Goal: Task Accomplishment & Management: Use online tool/utility

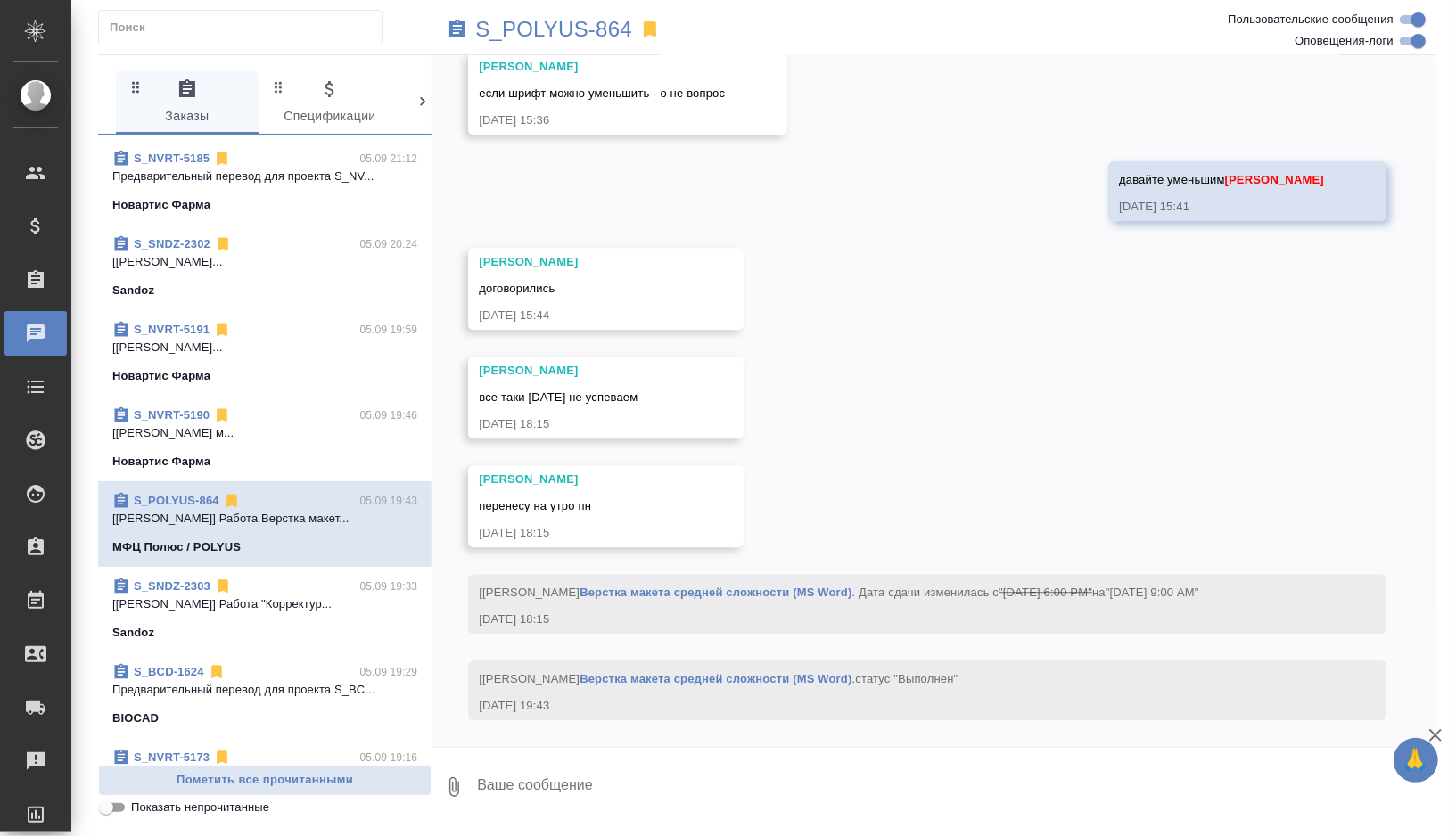
scroll to position [505, 0]
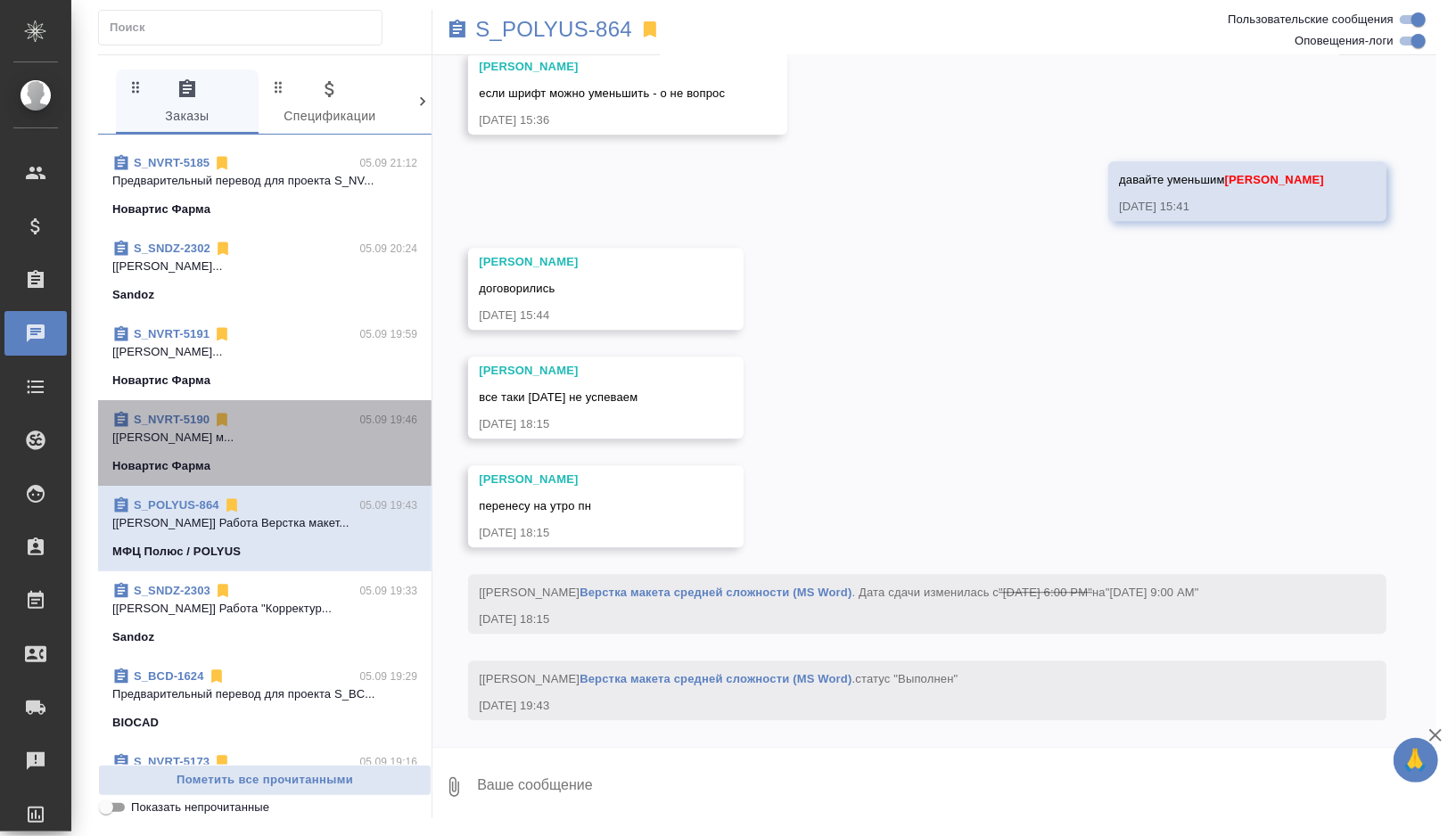
click at [313, 457] on div "Новартис Фарма" at bounding box center [265, 465] width 305 height 18
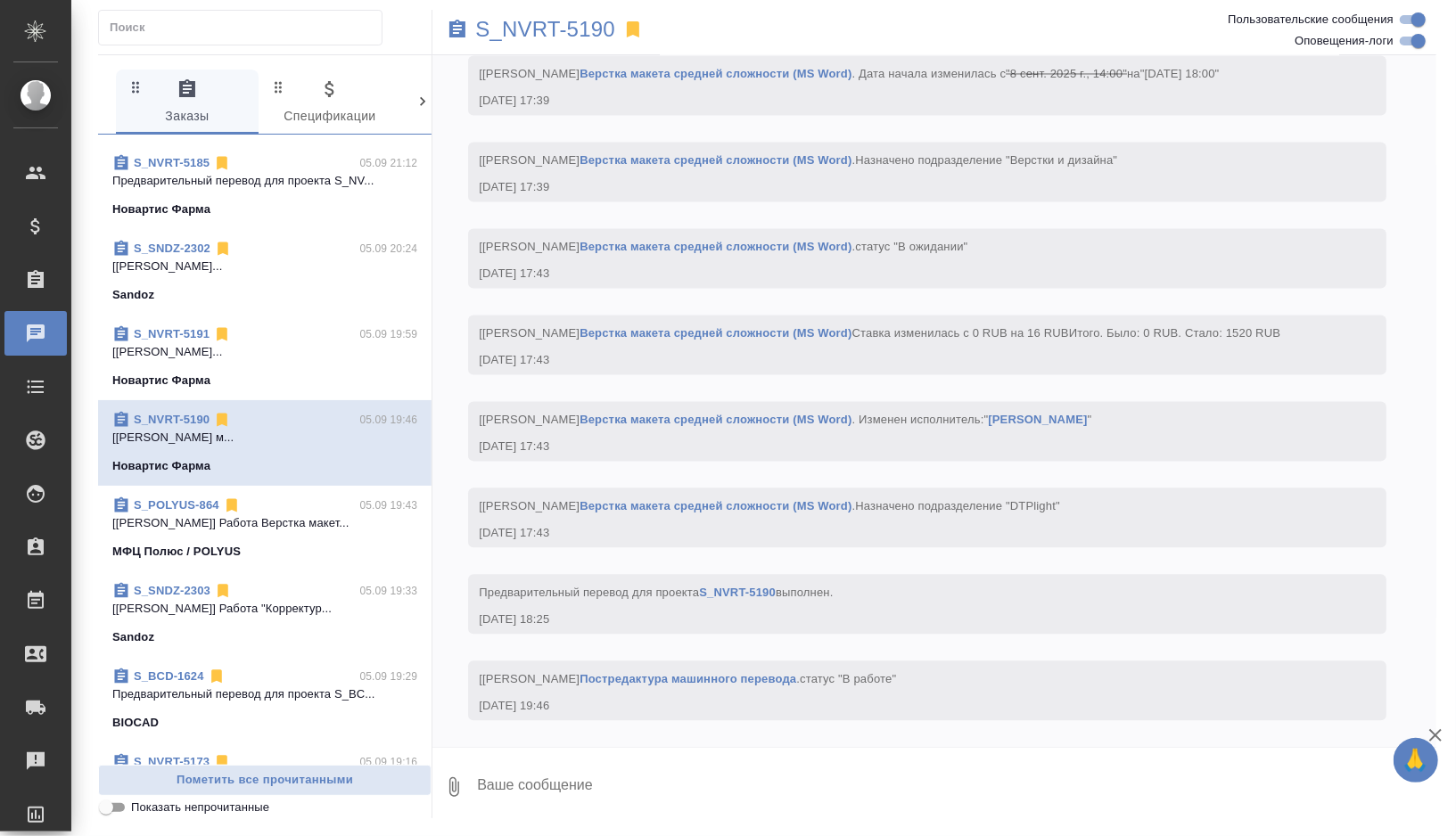
scroll to position [6988, 0]
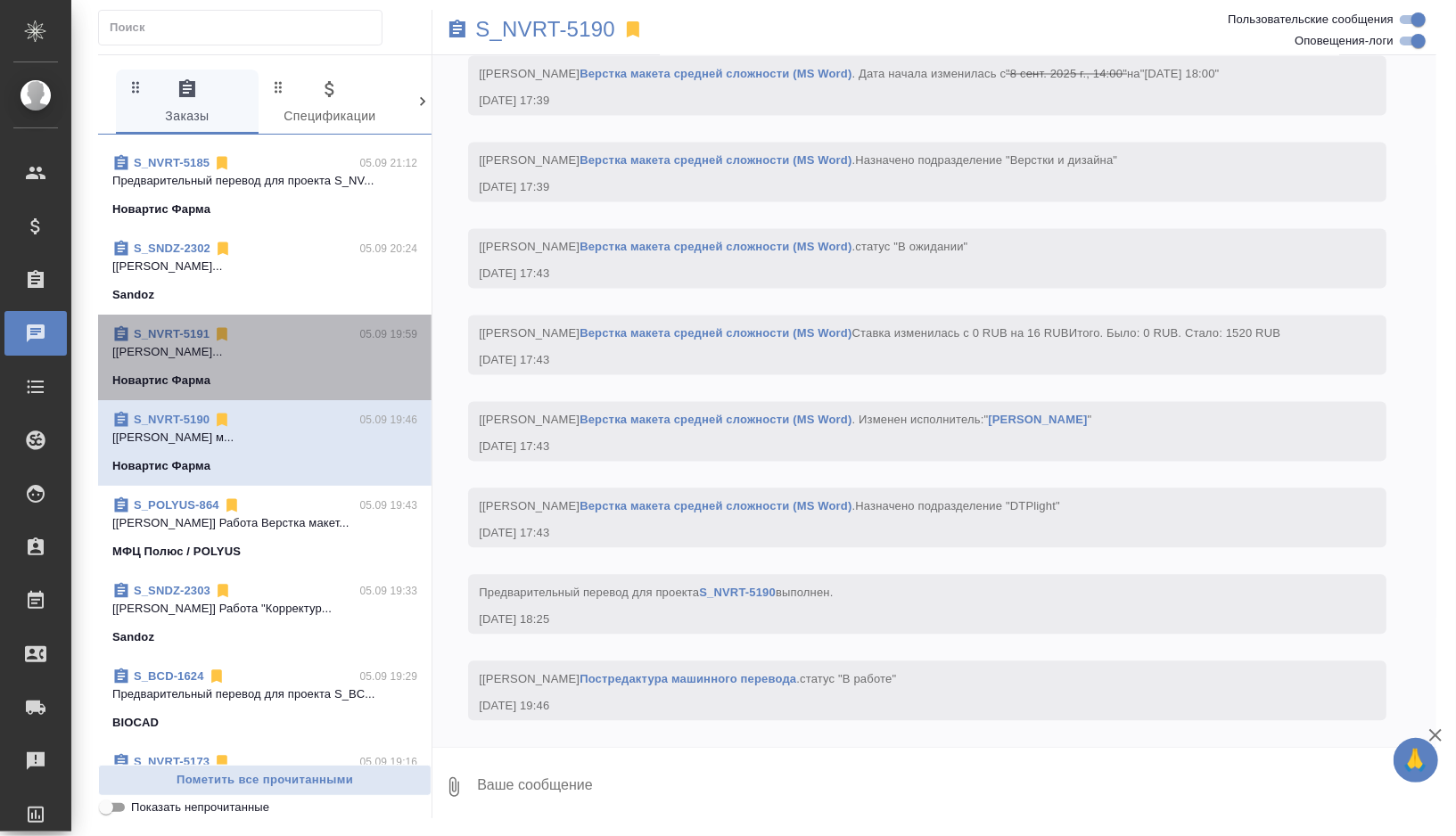
click at [340, 367] on span "S_NVRT-5191 05.09 19:59 [Горшкова Валентина] Работа Постредактур... Новартис Фа…" at bounding box center [265, 358] width 305 height 65
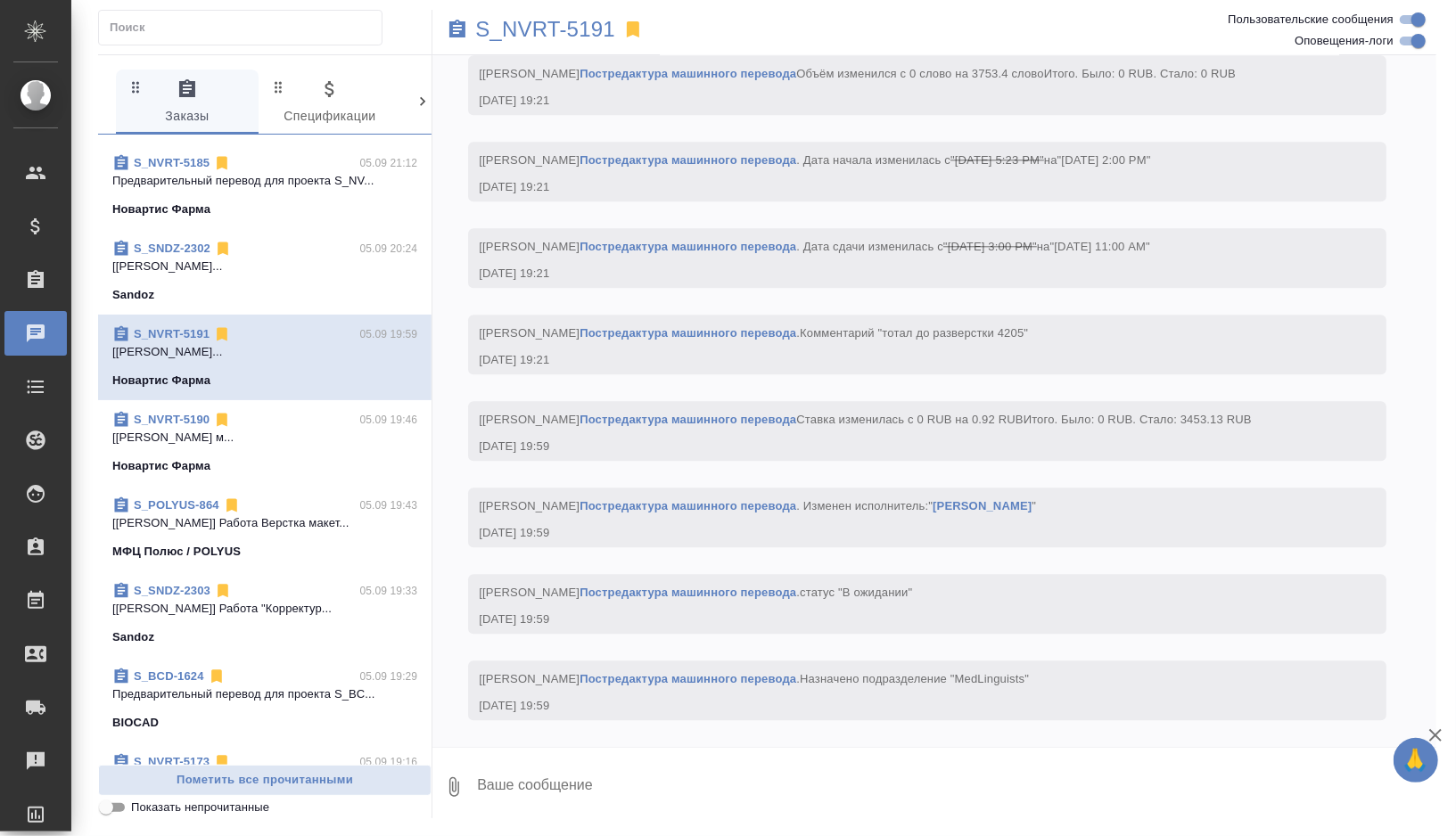
scroll to position [7412, 0]
click at [555, 22] on p "S_NVRT-5191" at bounding box center [544, 29] width 140 height 18
click at [314, 296] on div "Sandoz" at bounding box center [265, 295] width 305 height 18
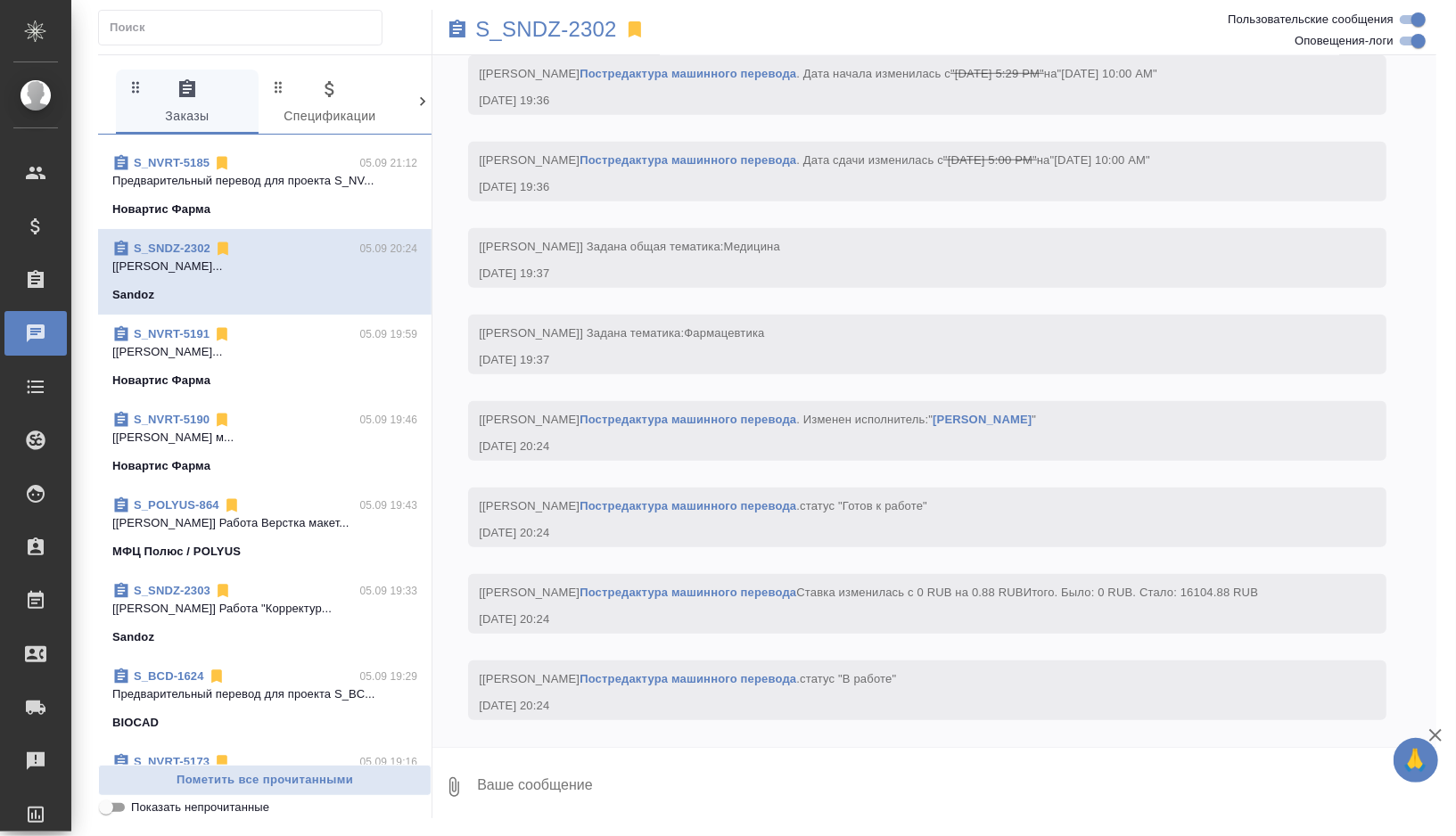
scroll to position [5589, 0]
click at [540, 21] on p "S_SNDZ-2302" at bounding box center [545, 29] width 141 height 18
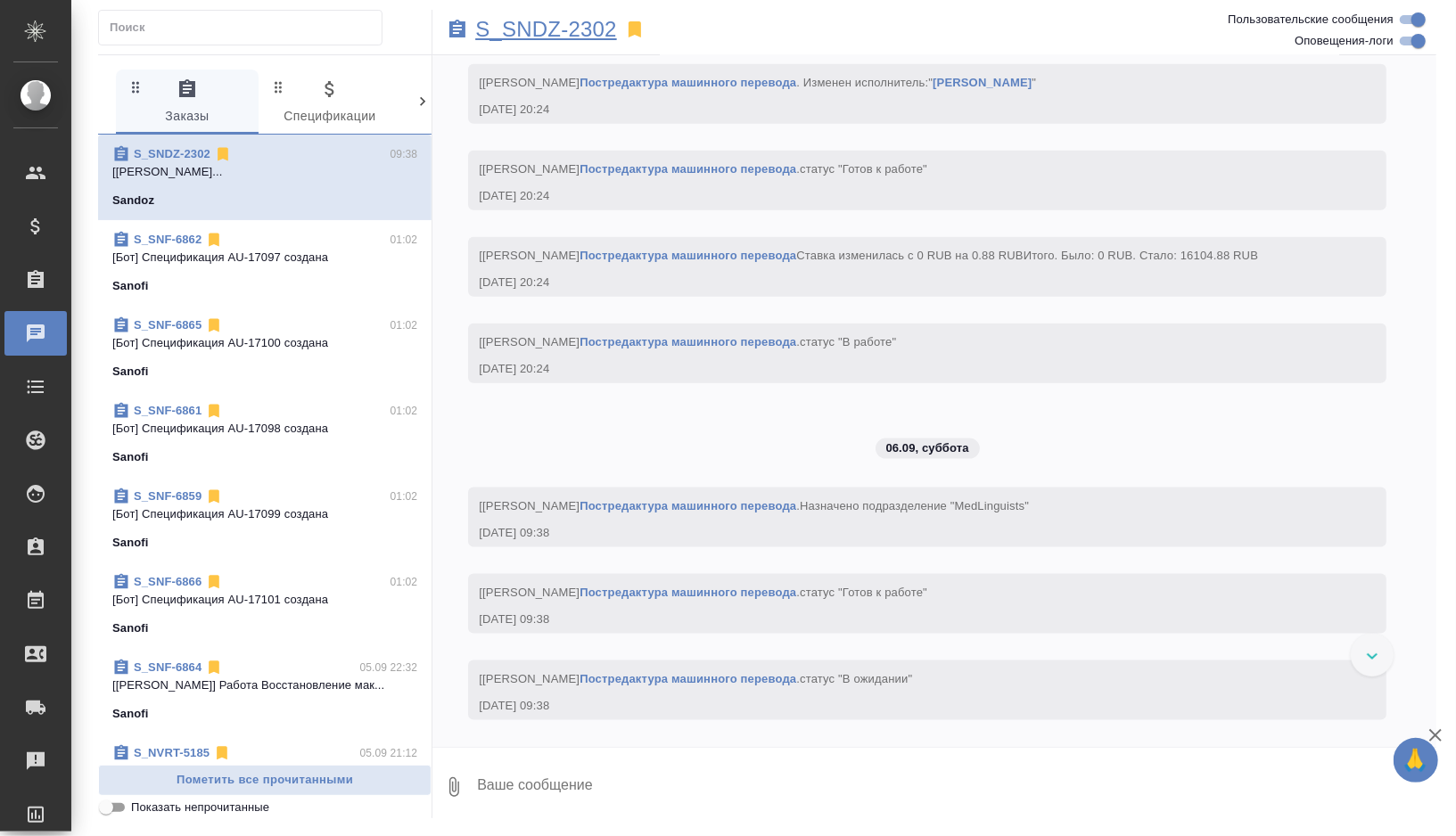
scroll to position [5926, 0]
click at [367, 710] on div "Sanofi" at bounding box center [265, 713] width 305 height 18
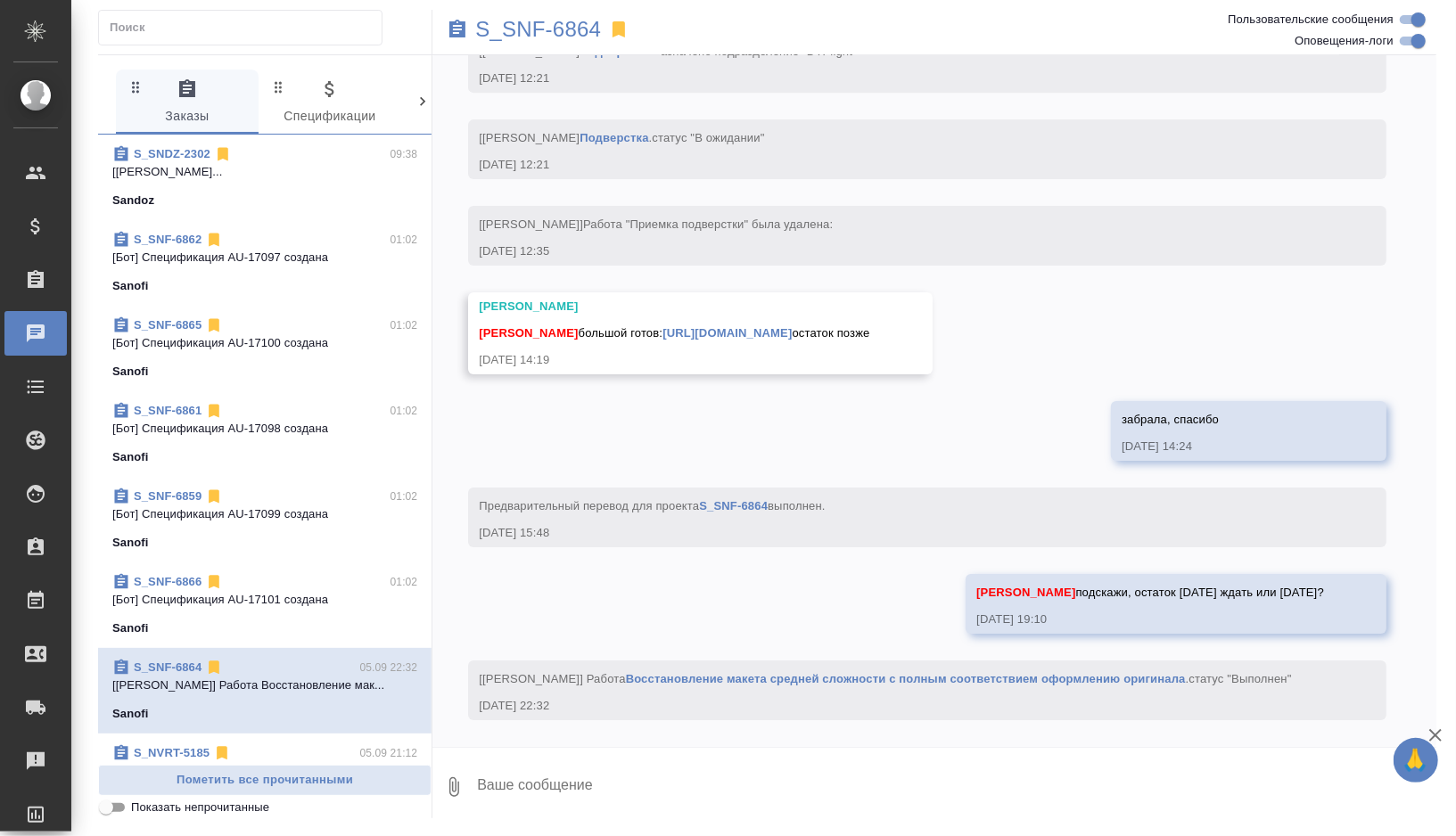
scroll to position [8488, 0]
click at [604, 792] on textarea at bounding box center [955, 786] width 961 height 61
type textarea "забираю остаток из папки"
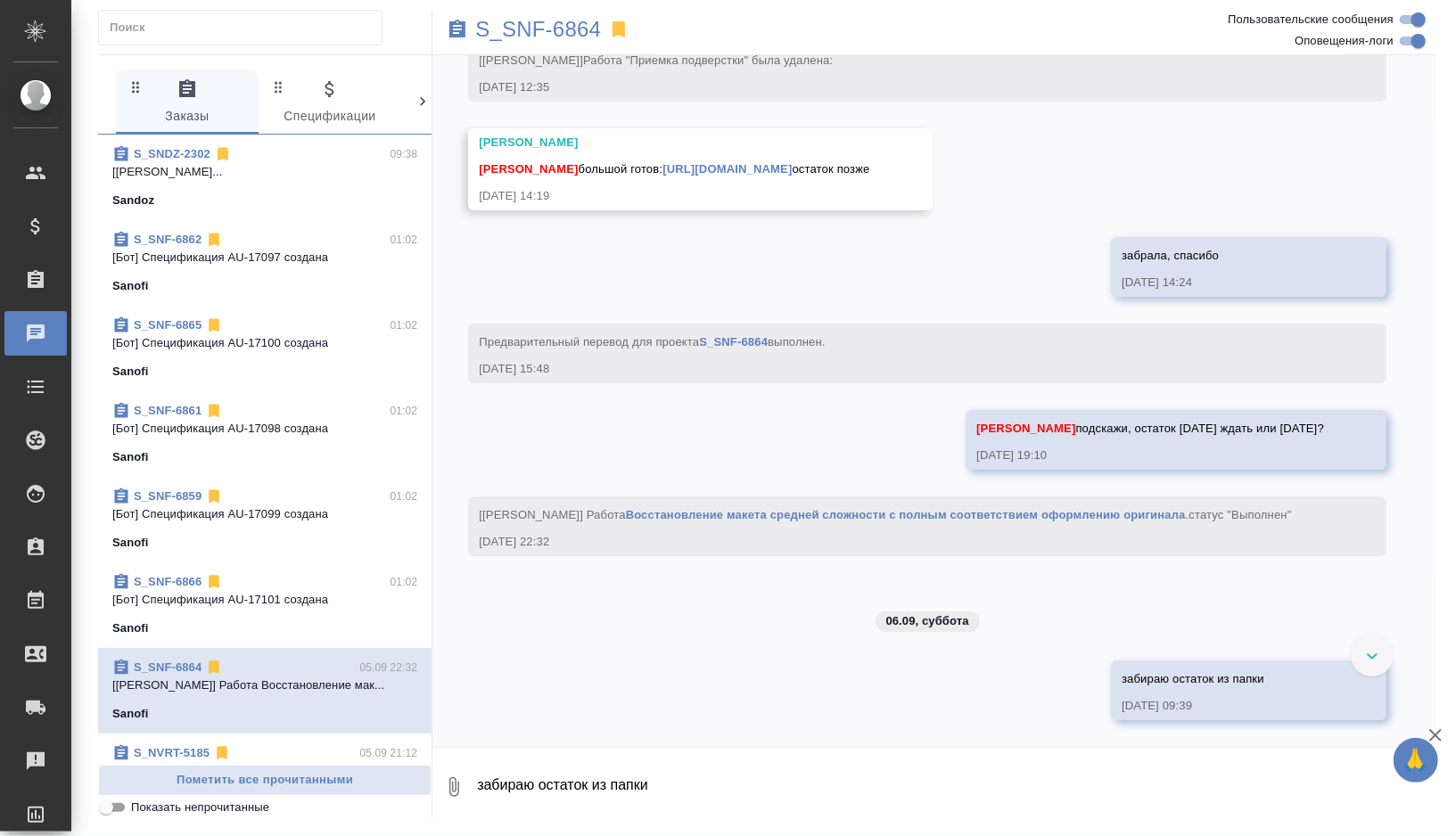
scroll to position [8652, 0]
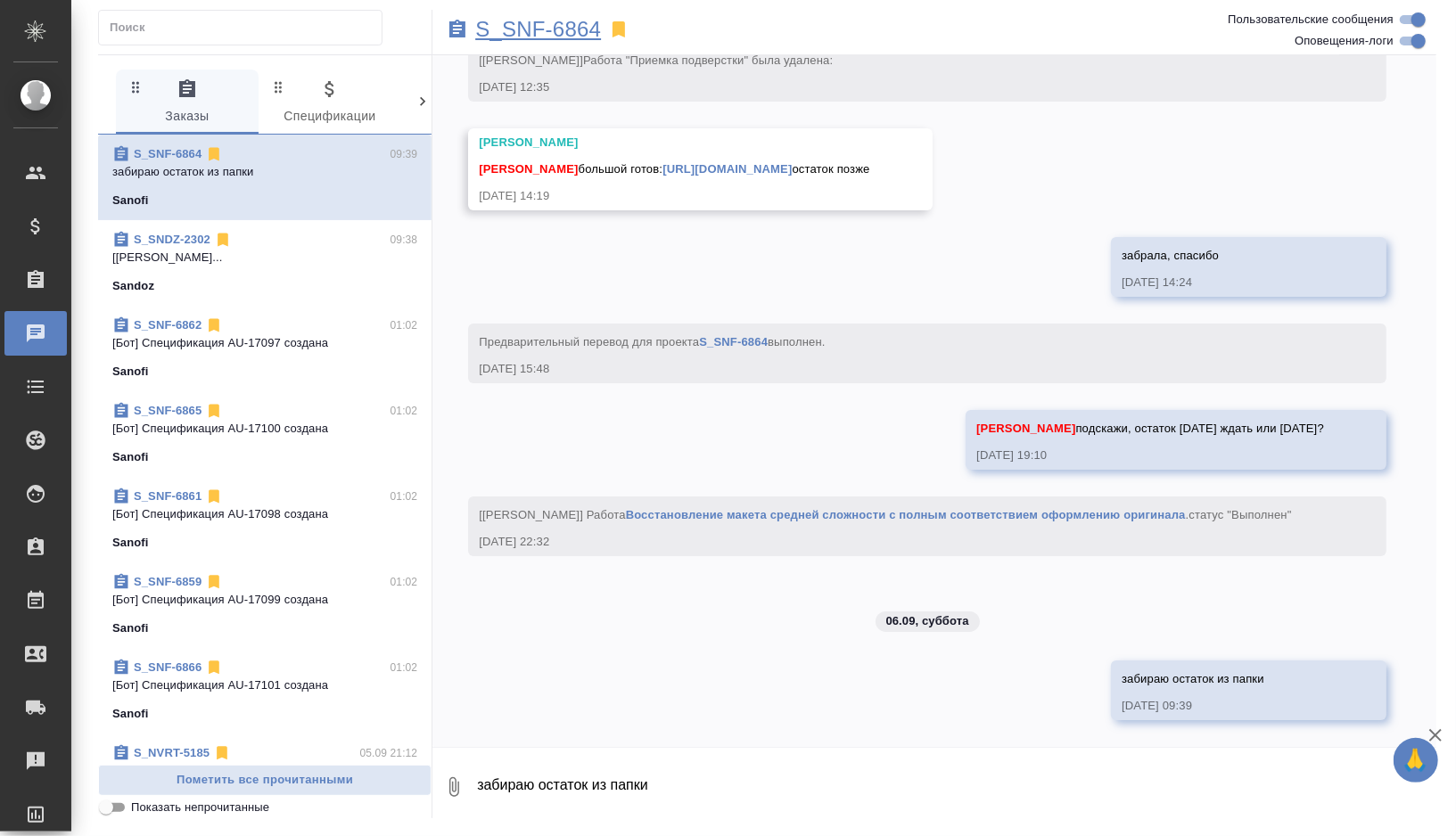
click at [533, 30] on p "S_SNF-6864" at bounding box center [537, 29] width 125 height 18
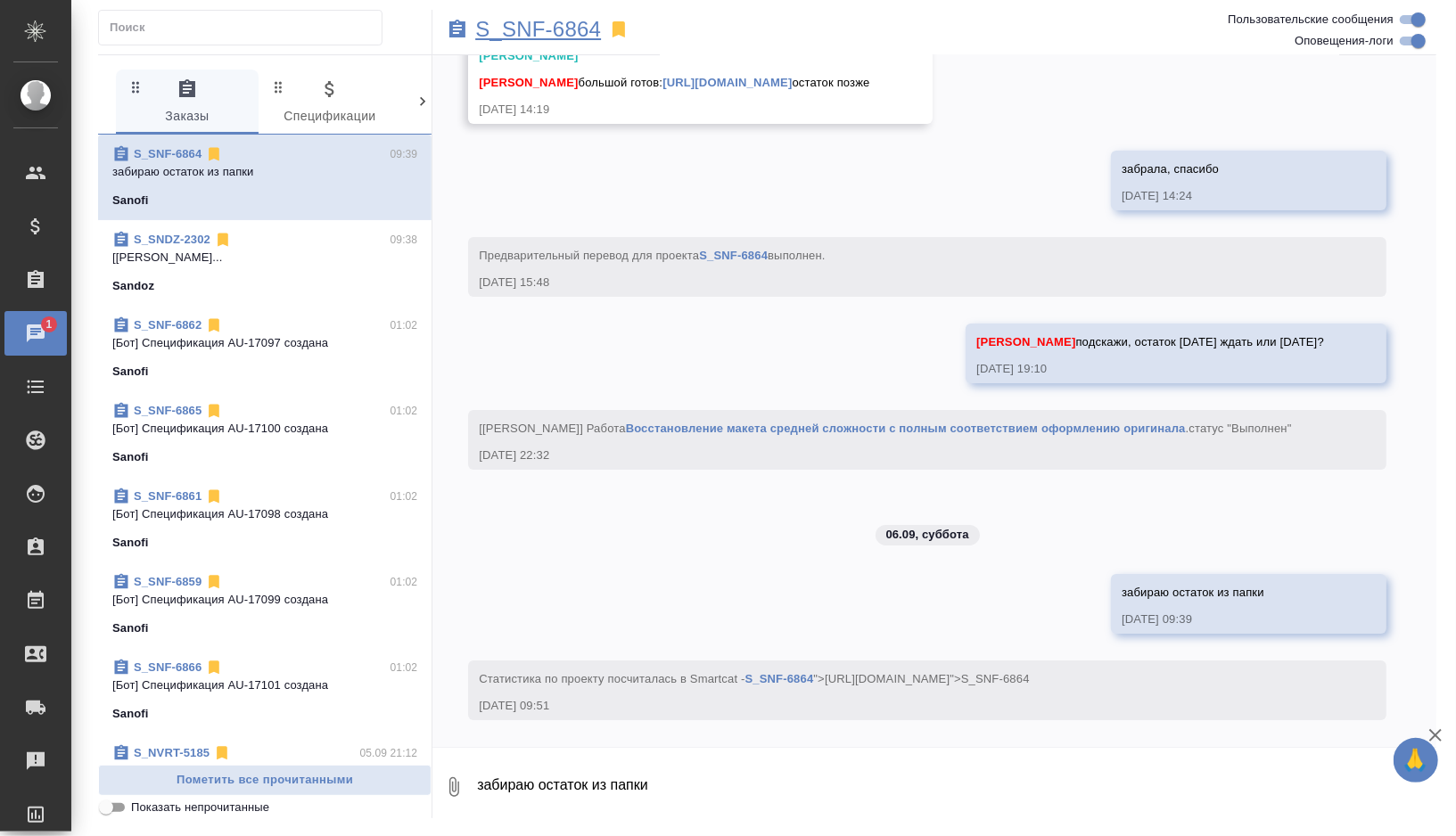
scroll to position [8756, 0]
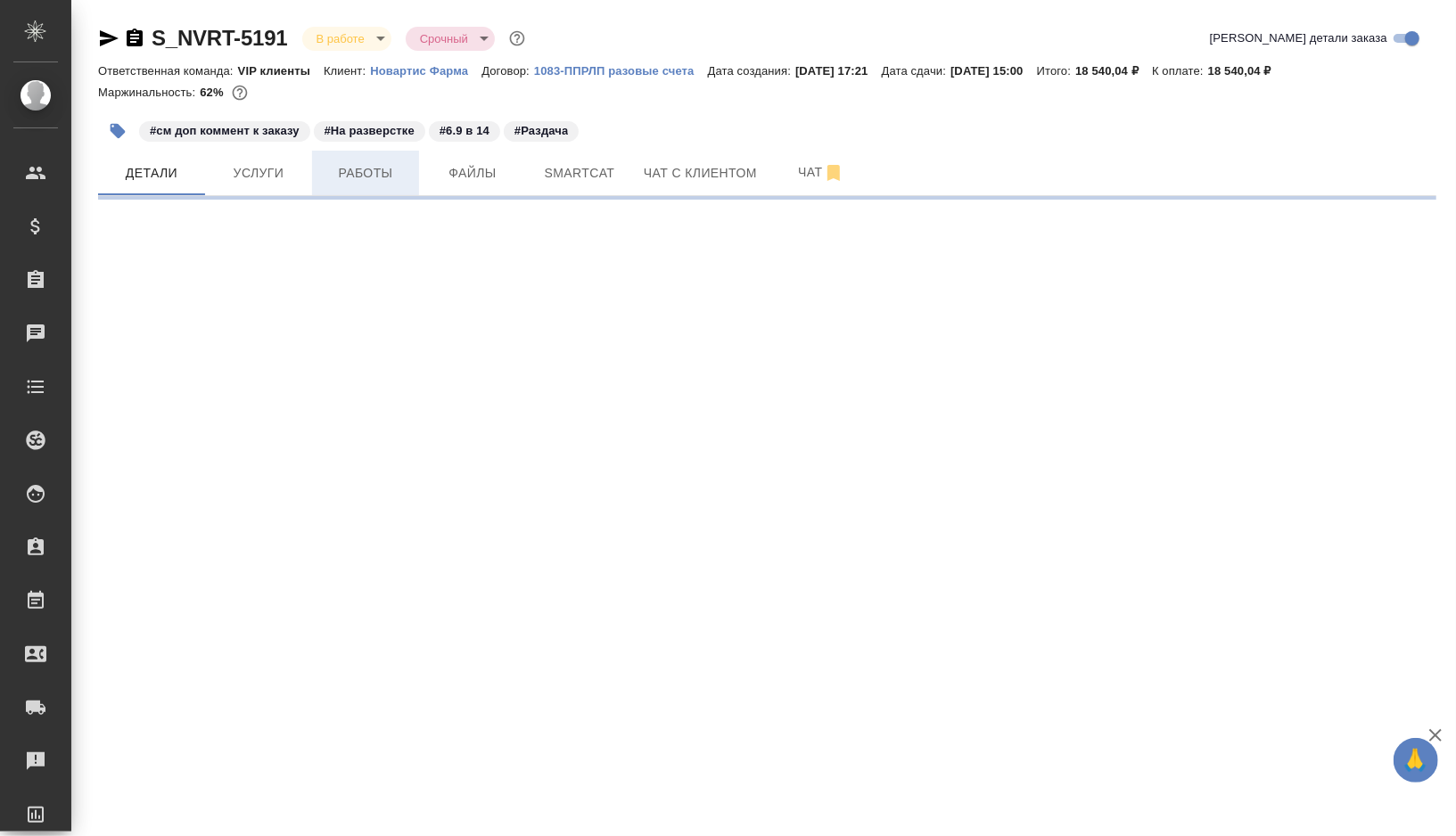
click at [388, 189] on button "Работы" at bounding box center [365, 173] width 107 height 45
select select "RU"
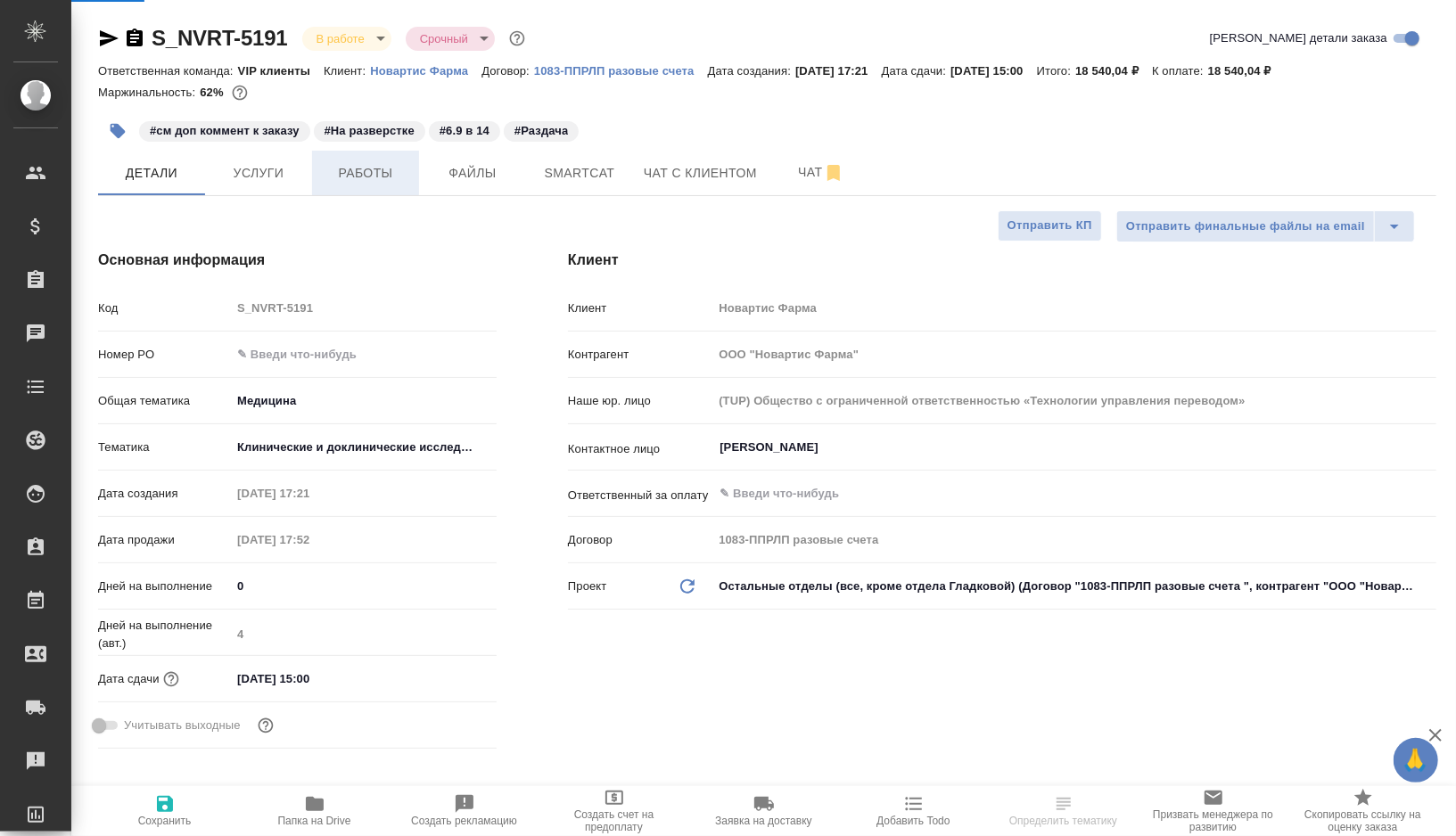
type input "[PERSON_NAME]"
type input "Комаров Роман"
type textarea "x"
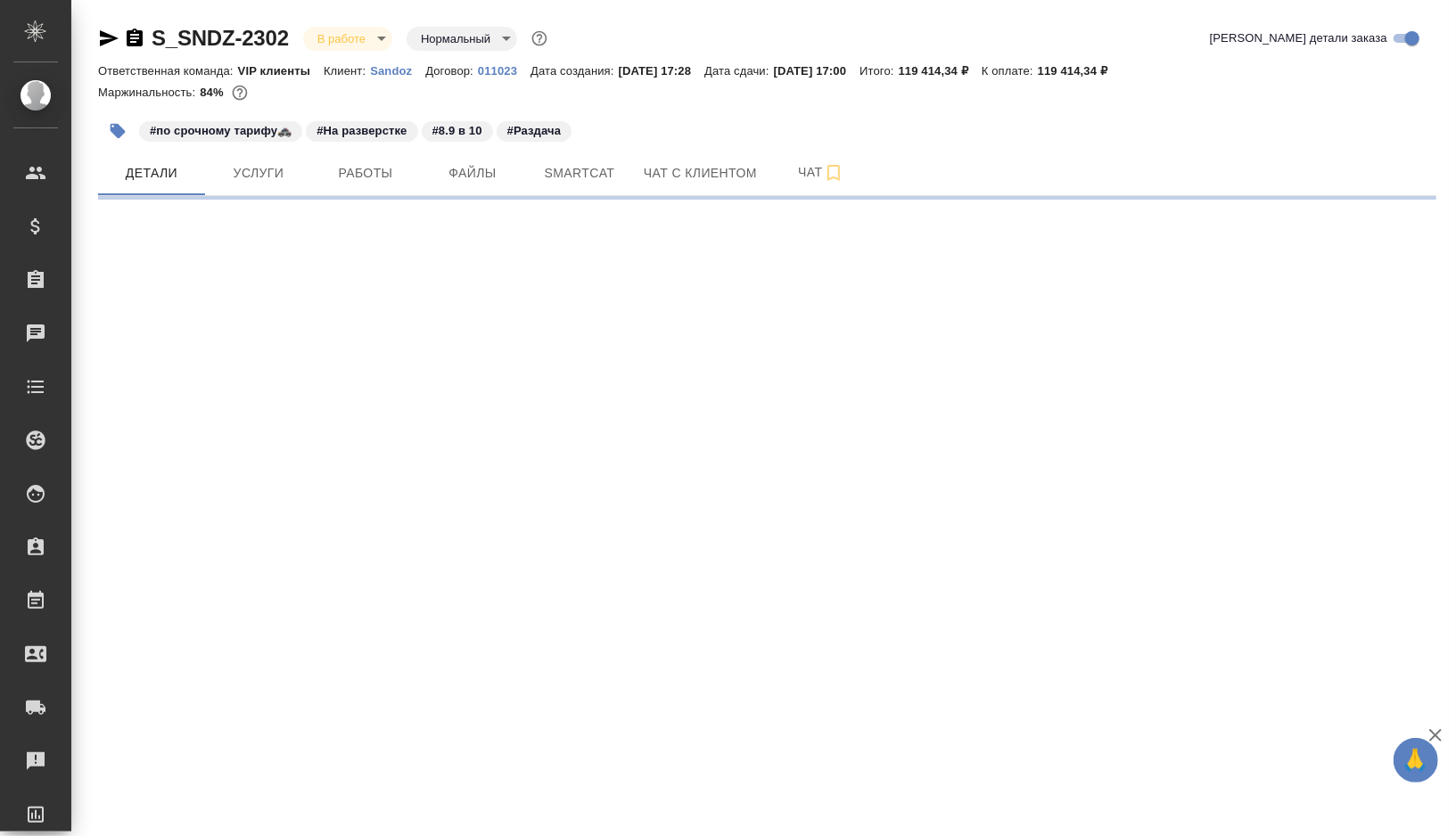
select select "RU"
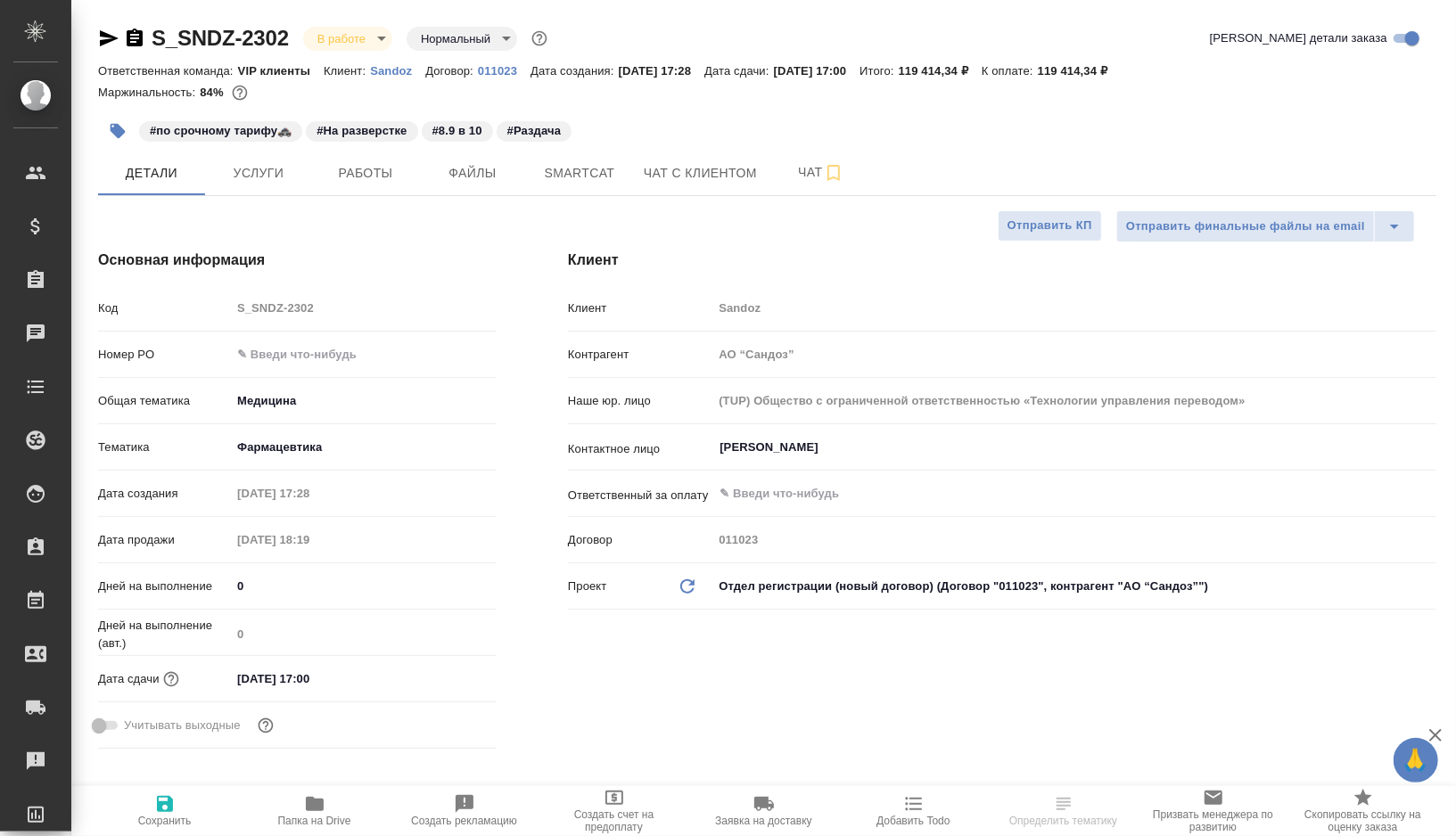
type textarea "x"
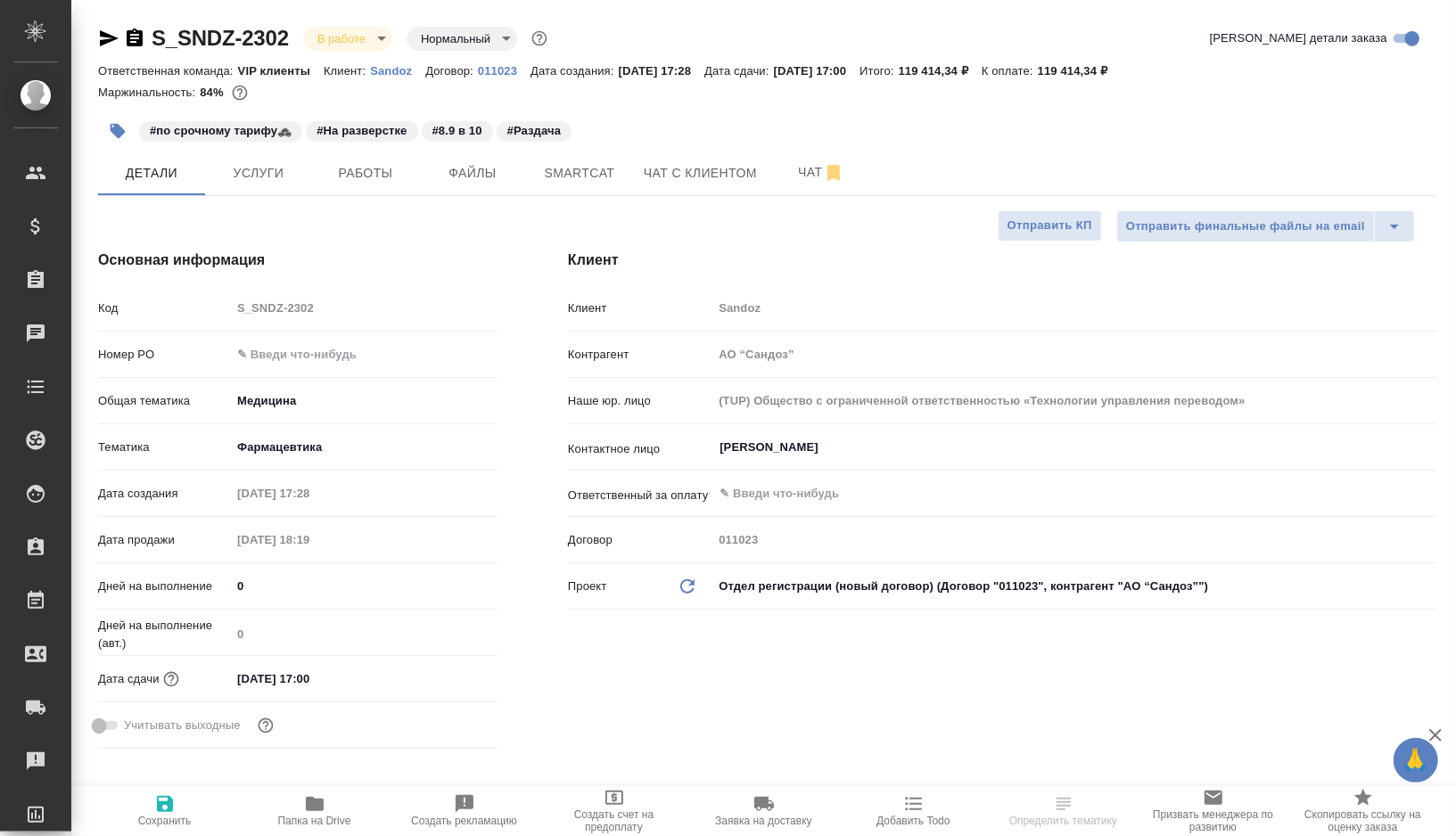
type textarea "x"
click at [347, 179] on span "Работы" at bounding box center [365, 173] width 85 height 22
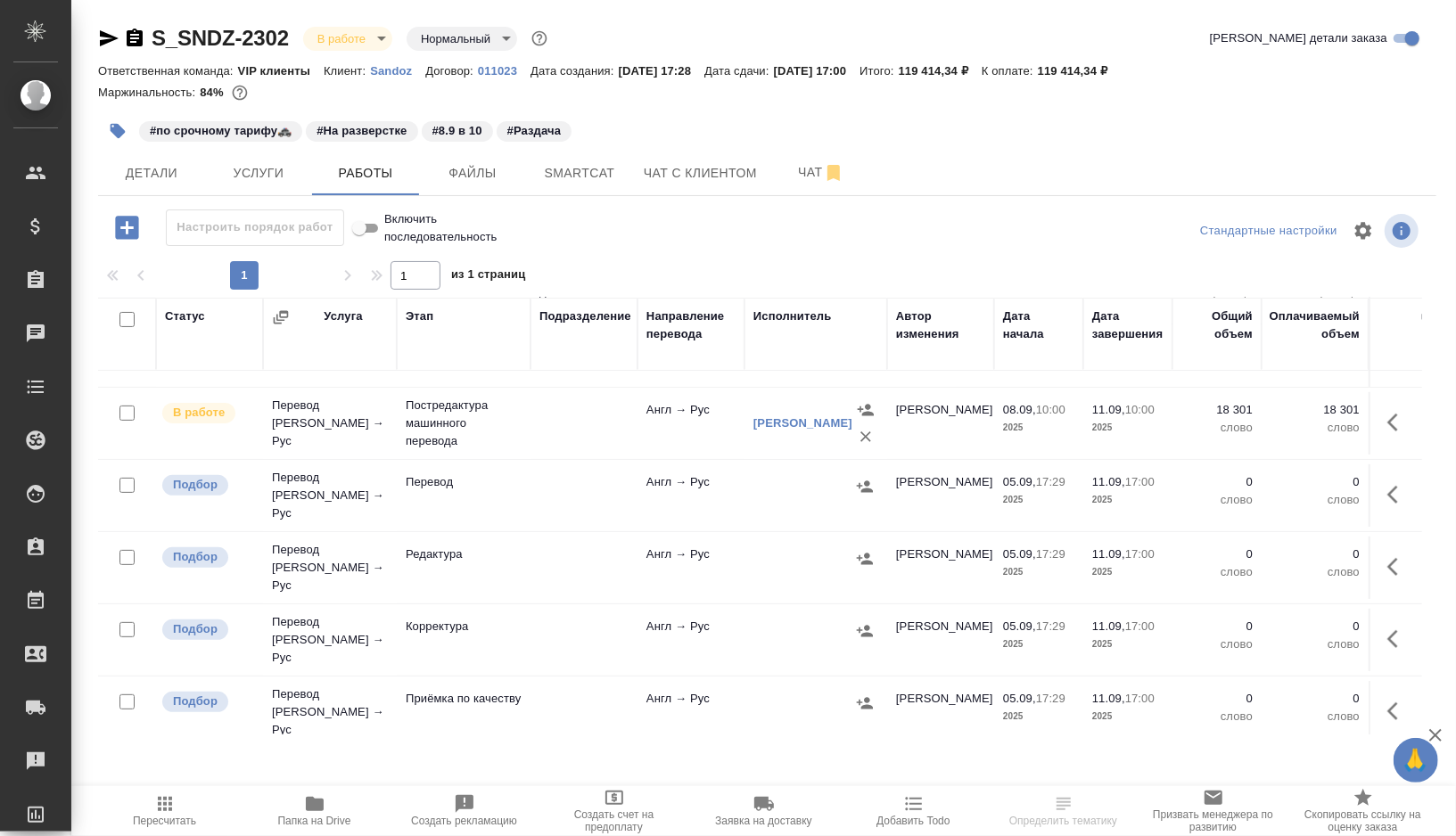
scroll to position [324, 0]
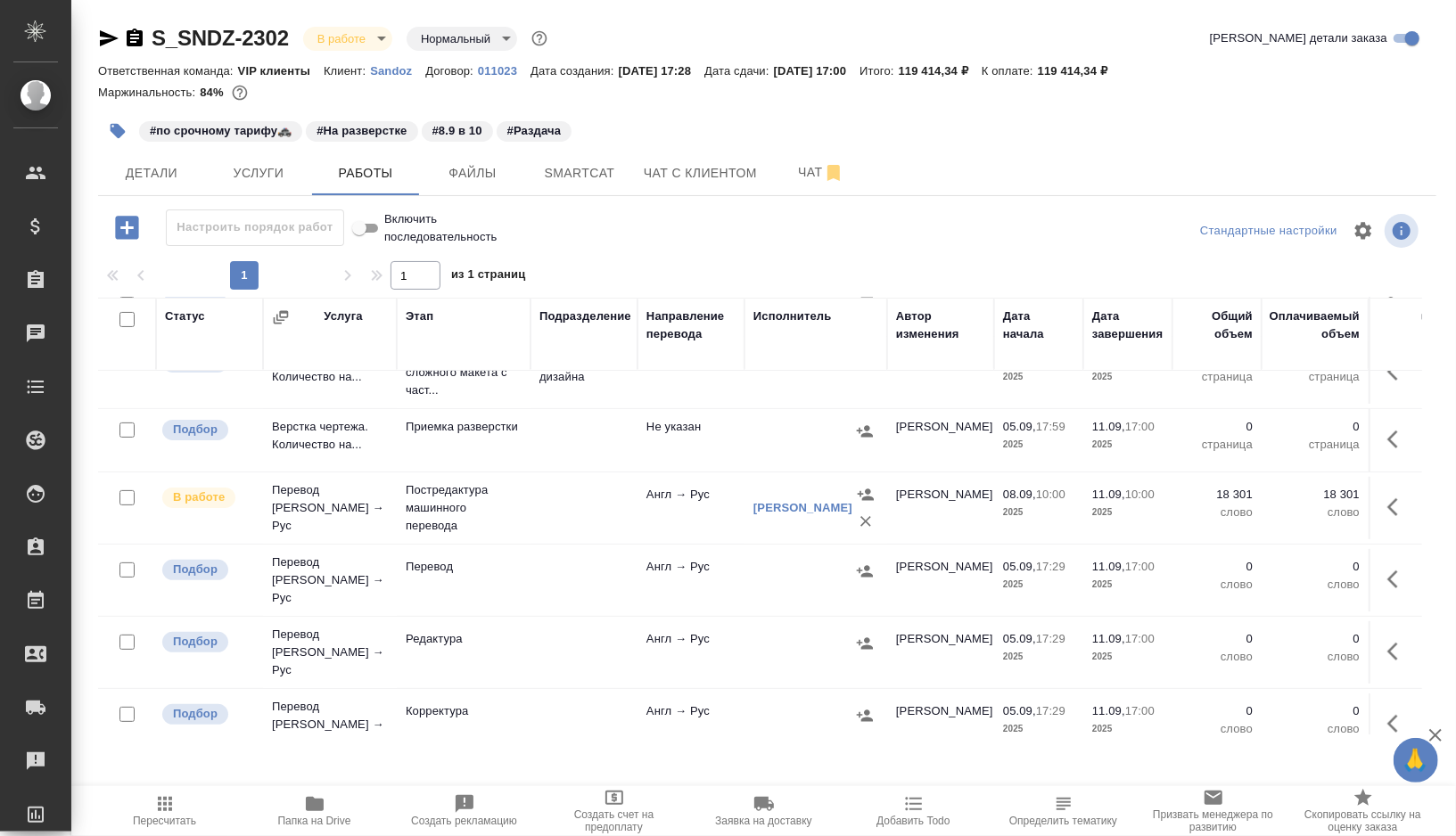
click at [578, 504] on td at bounding box center [583, 507] width 107 height 63
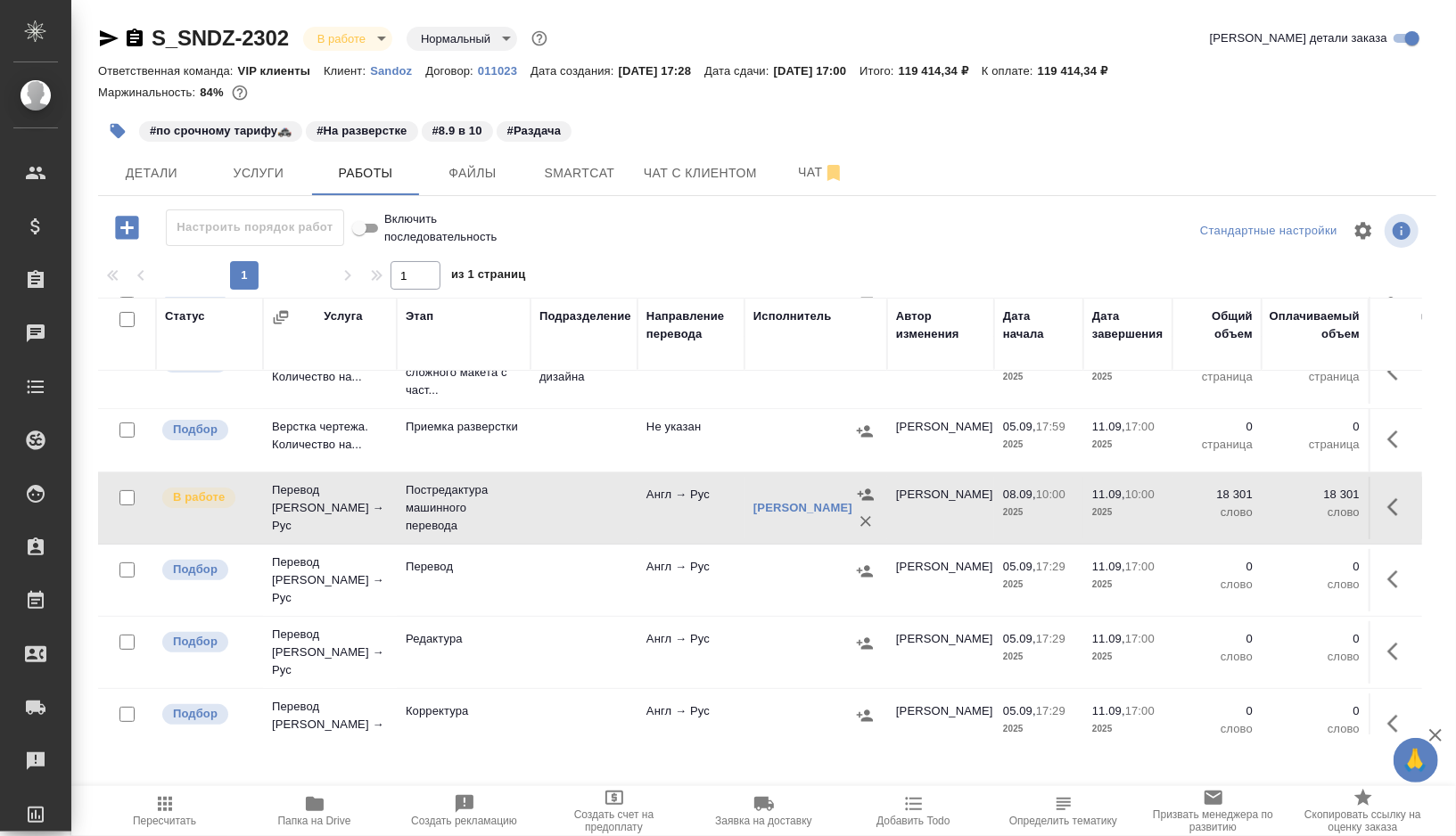
click at [578, 504] on td at bounding box center [583, 507] width 107 height 63
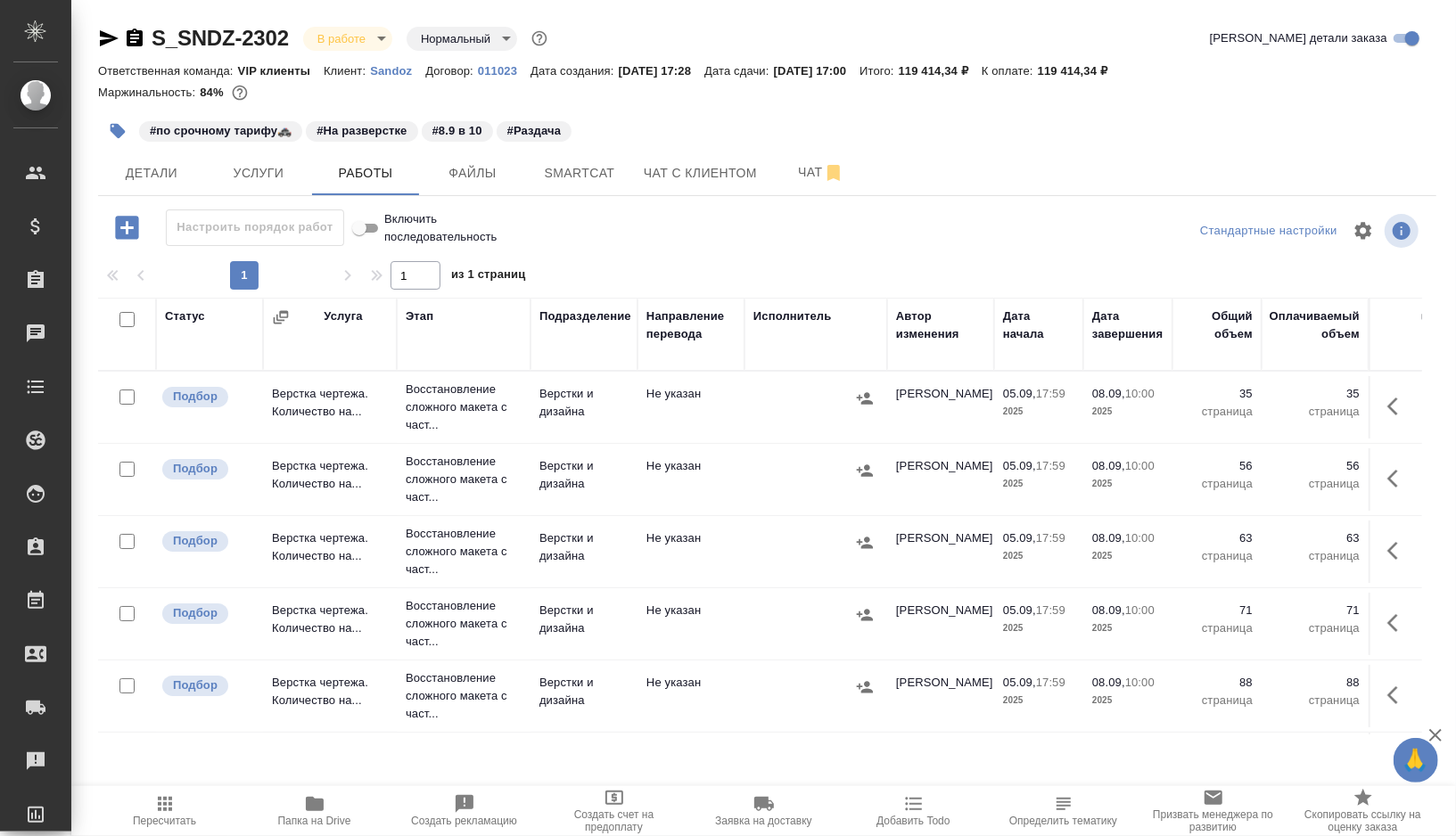
click at [115, 119] on button "button" at bounding box center [118, 131] width 39 height 39
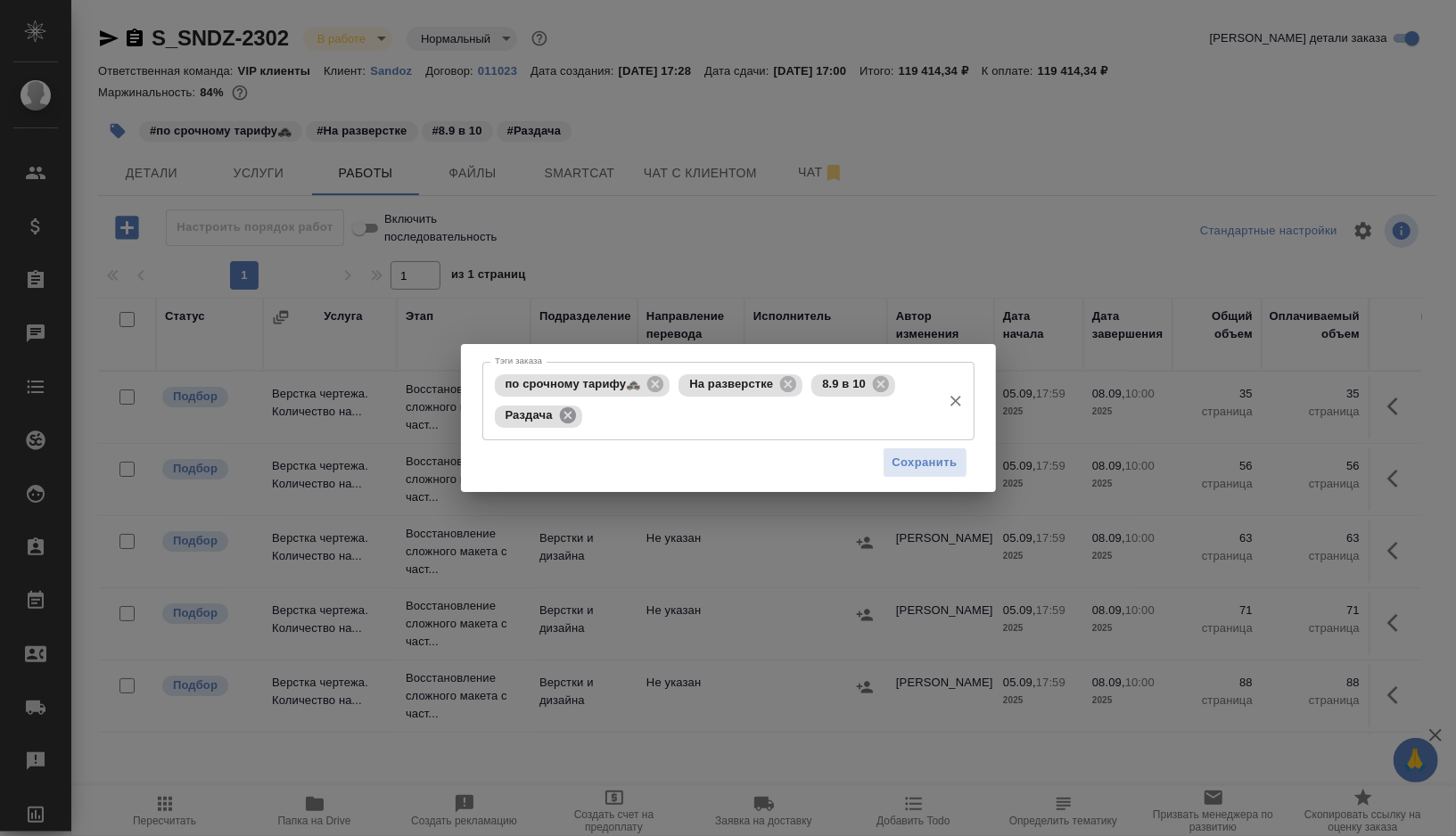
click at [577, 415] on icon at bounding box center [567, 415] width 20 height 20
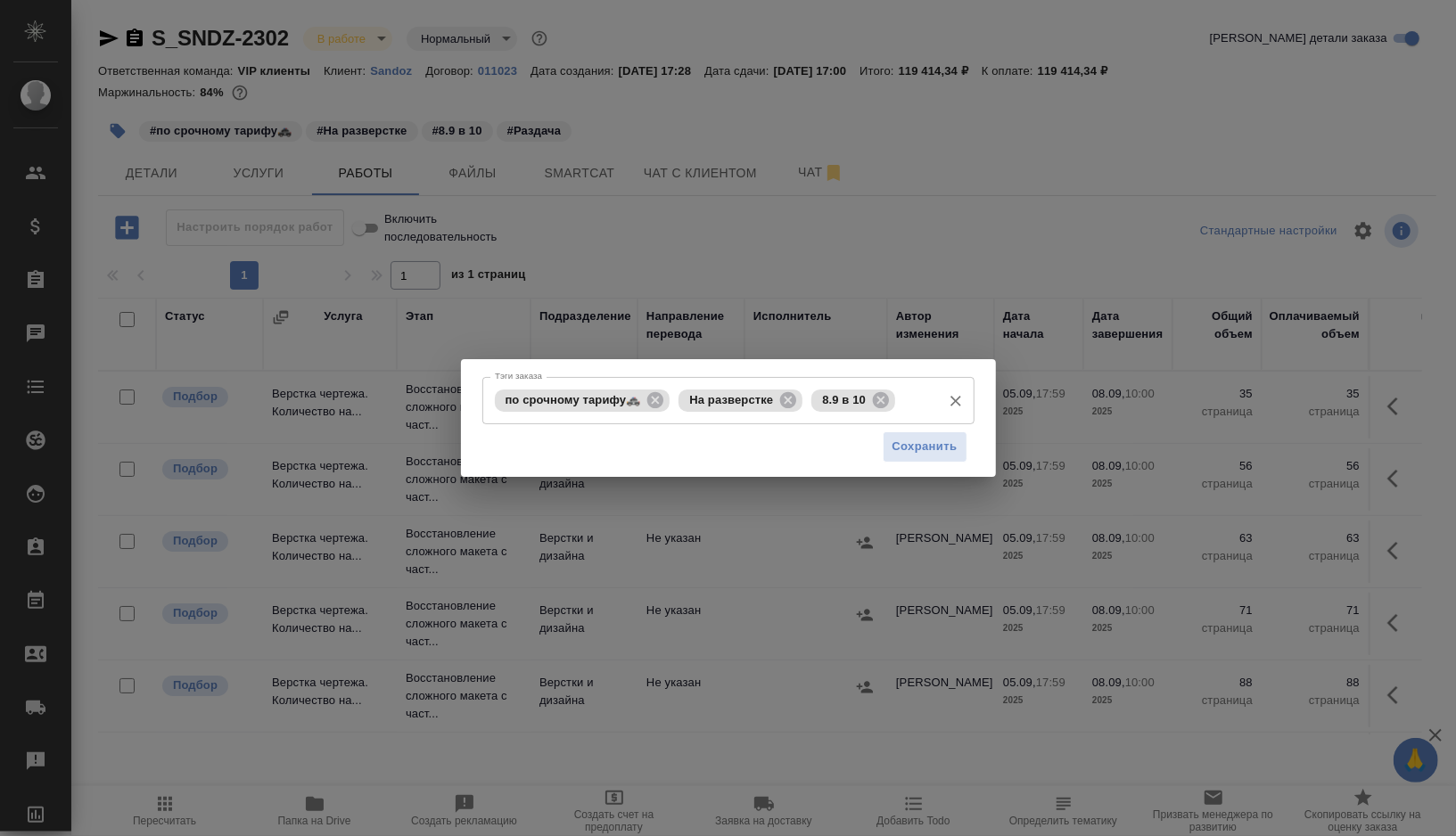
click at [577, 415] on div "по срочному тарифу🚓 На разверстке 8.9 в 10 Тэги заказа" at bounding box center [728, 401] width 493 height 47
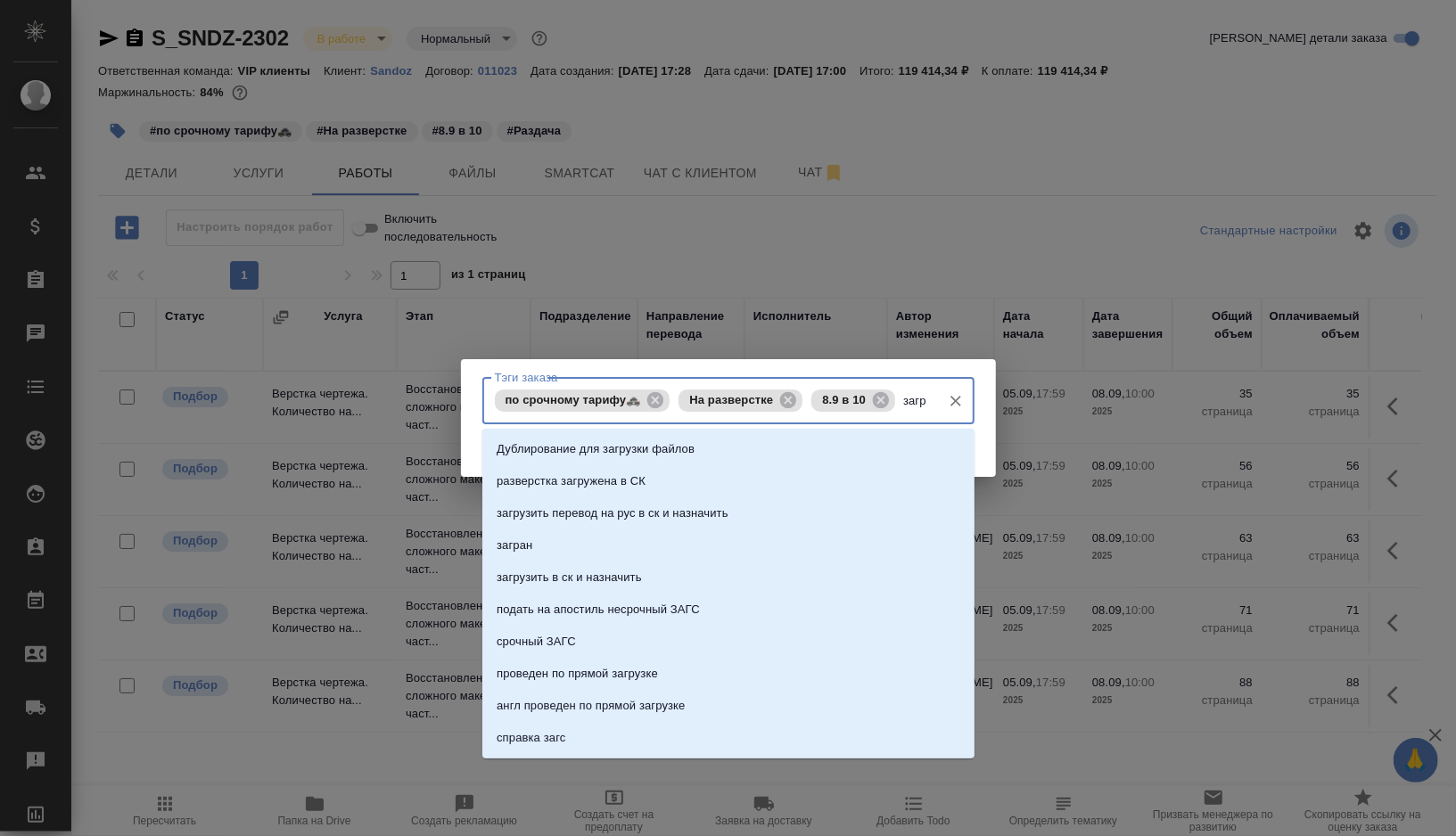
type input "загру"
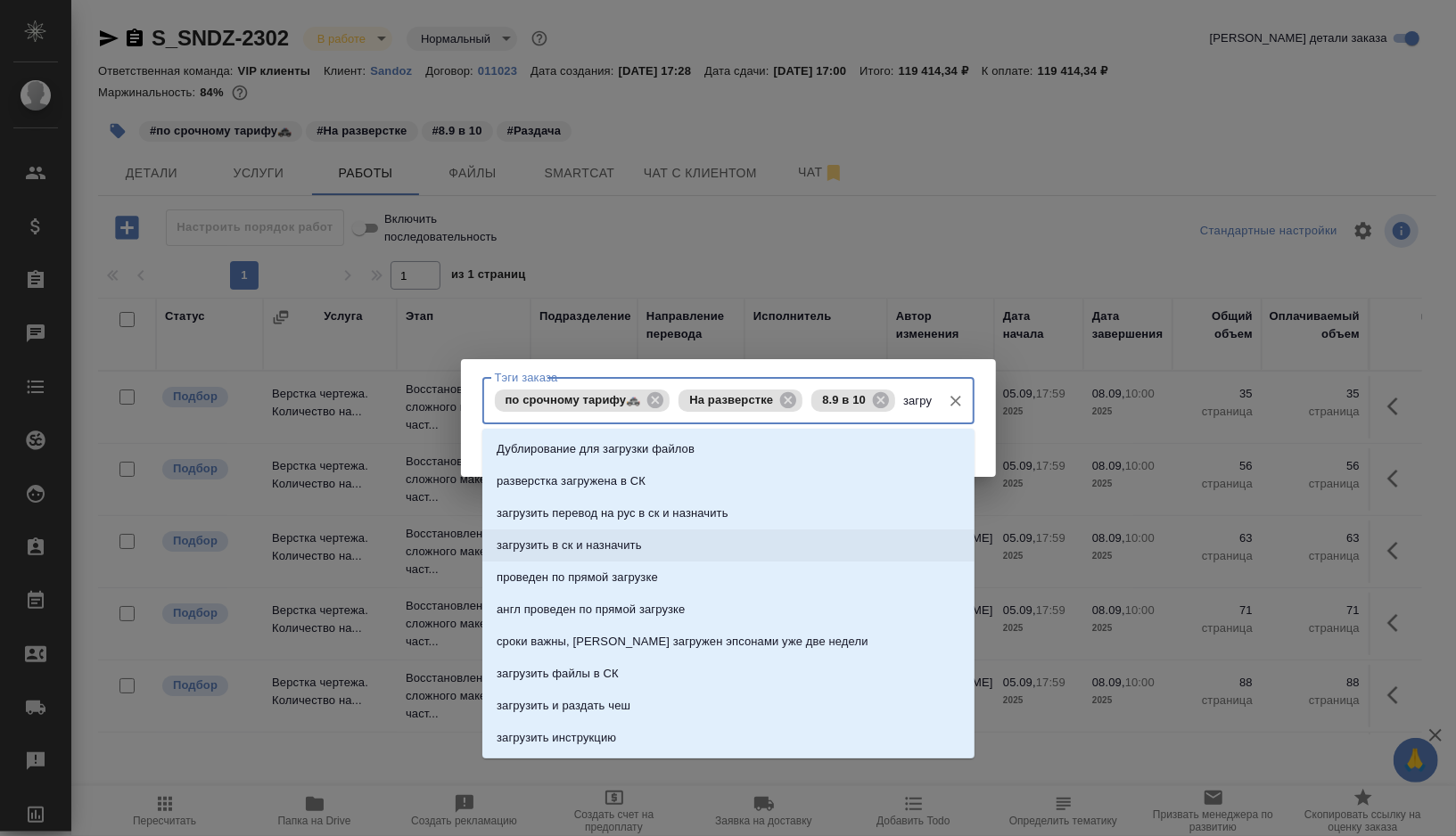
click at [508, 540] on p "загрузить в ск и назначить" at bounding box center [568, 545] width 145 height 18
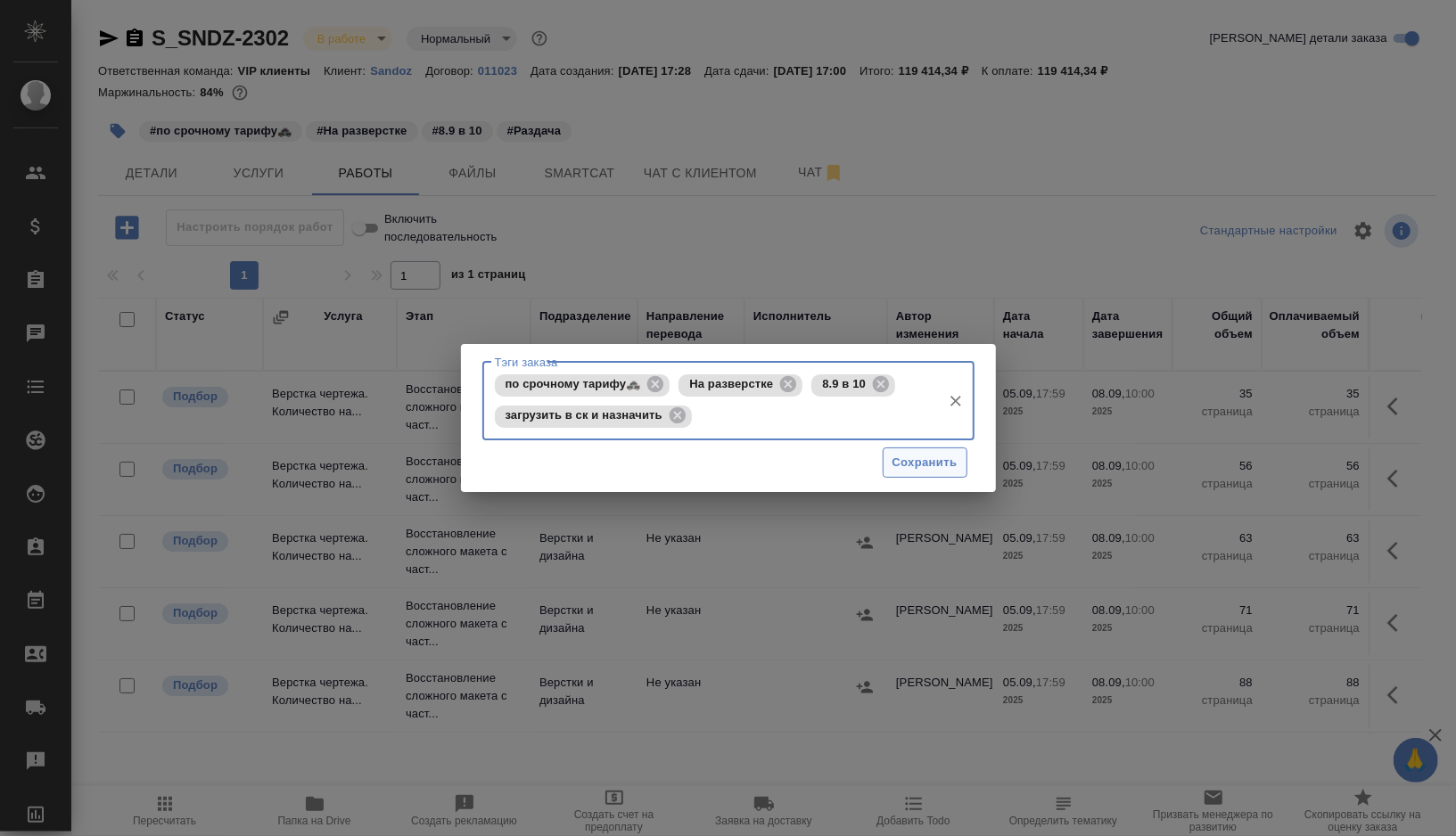
click at [905, 461] on span "Сохранить" at bounding box center [925, 463] width 66 height 21
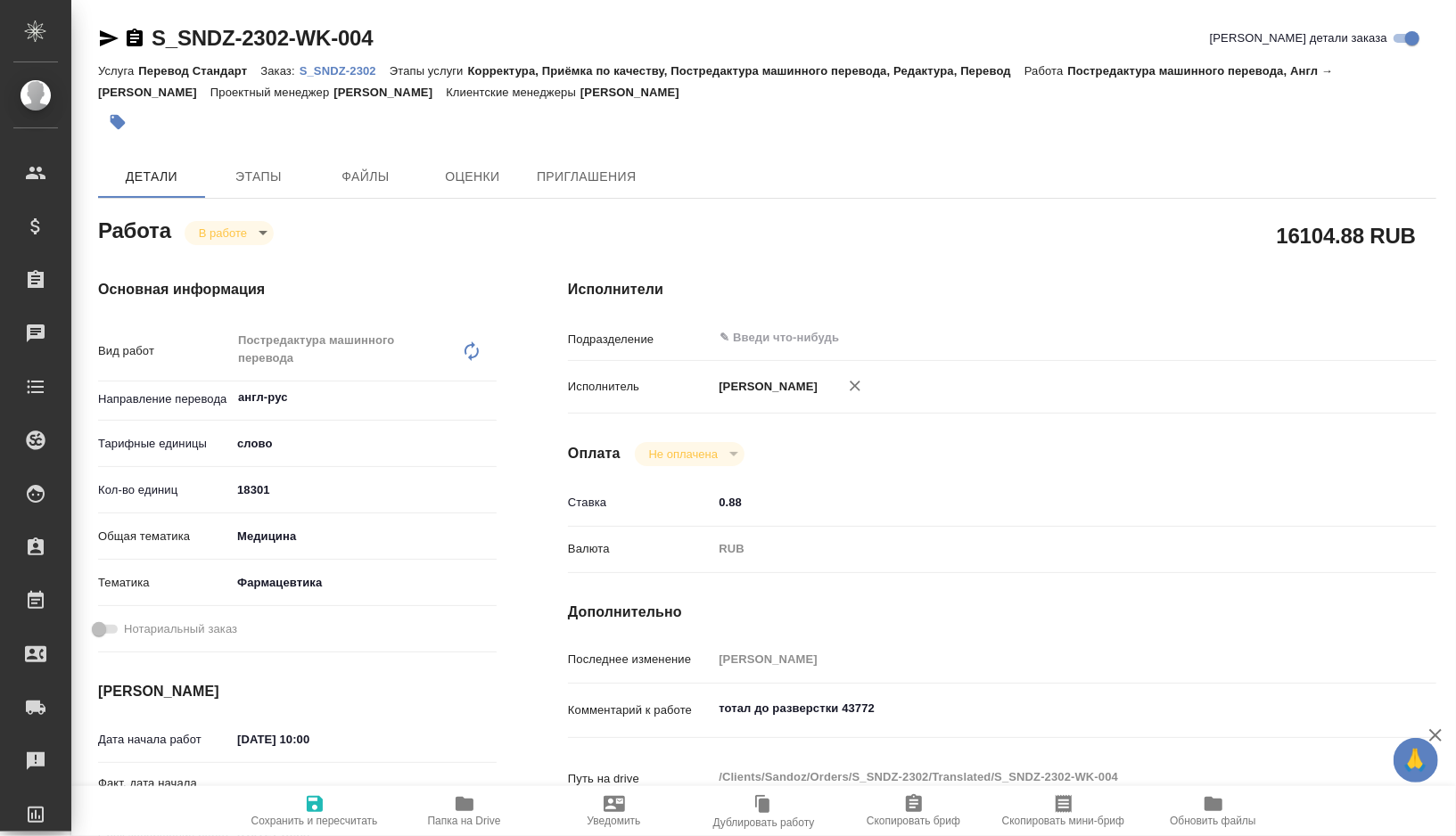
type textarea "x"
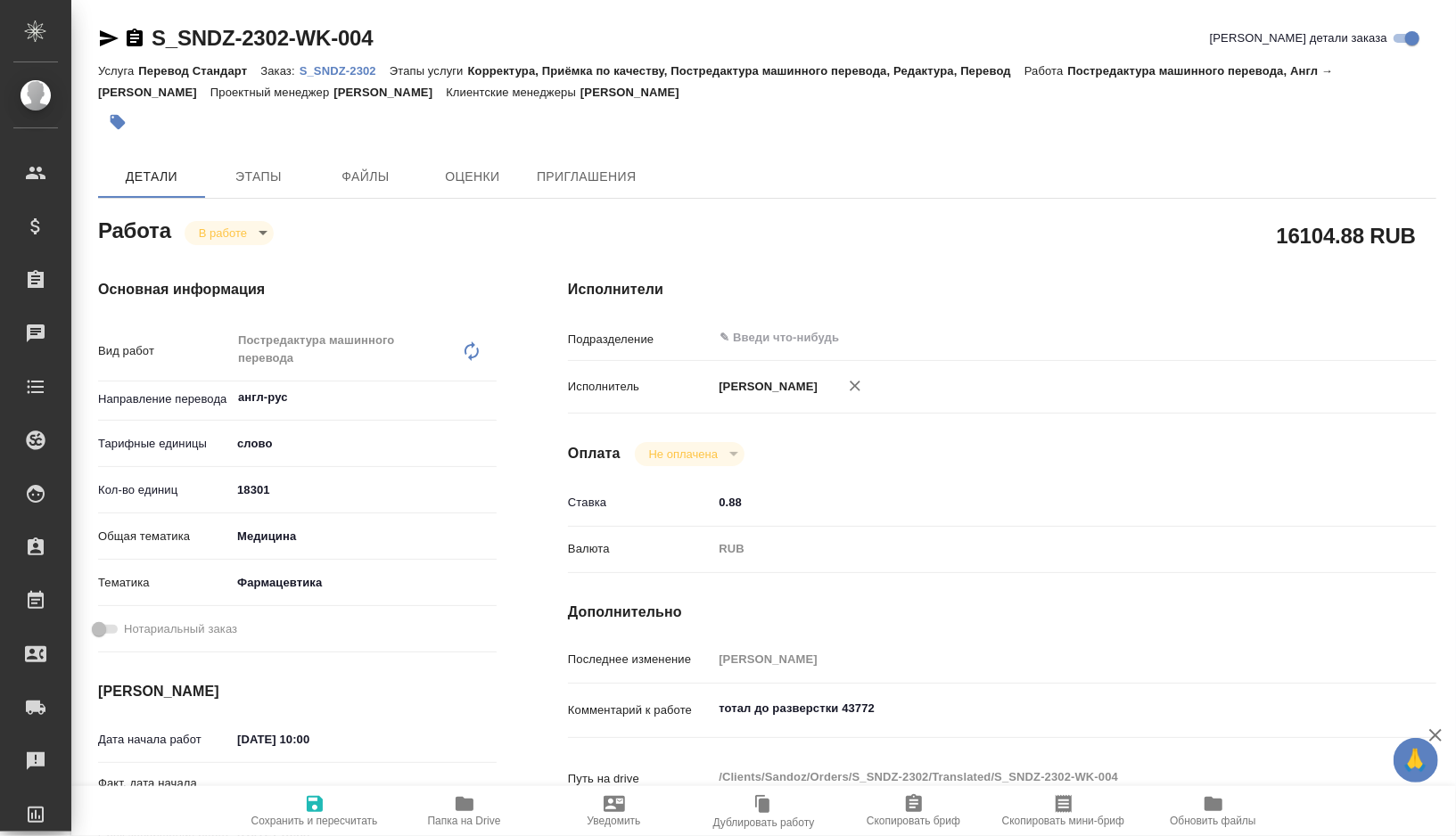
type textarea "x"
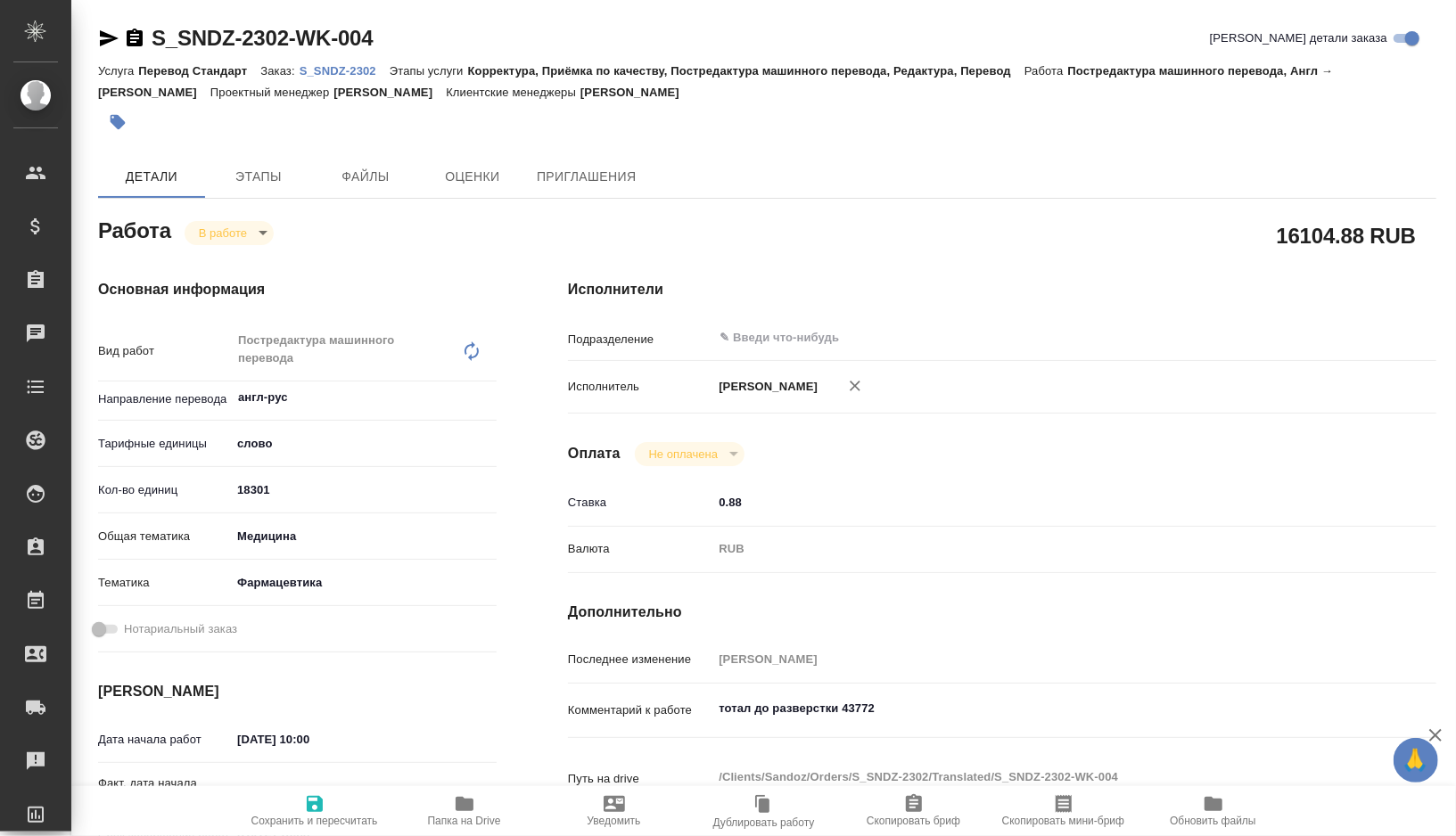
type textarea "x"
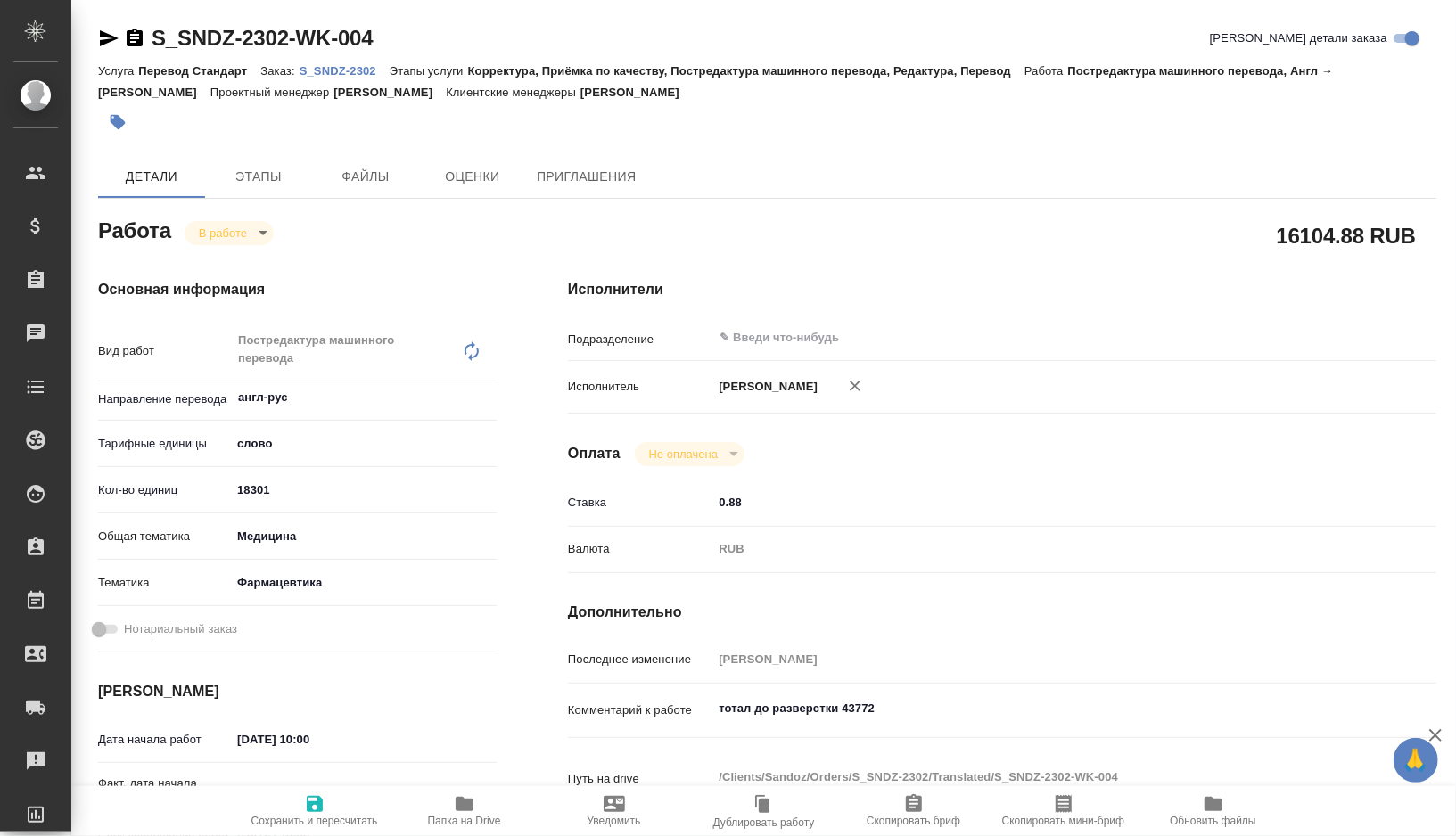
type textarea "x"
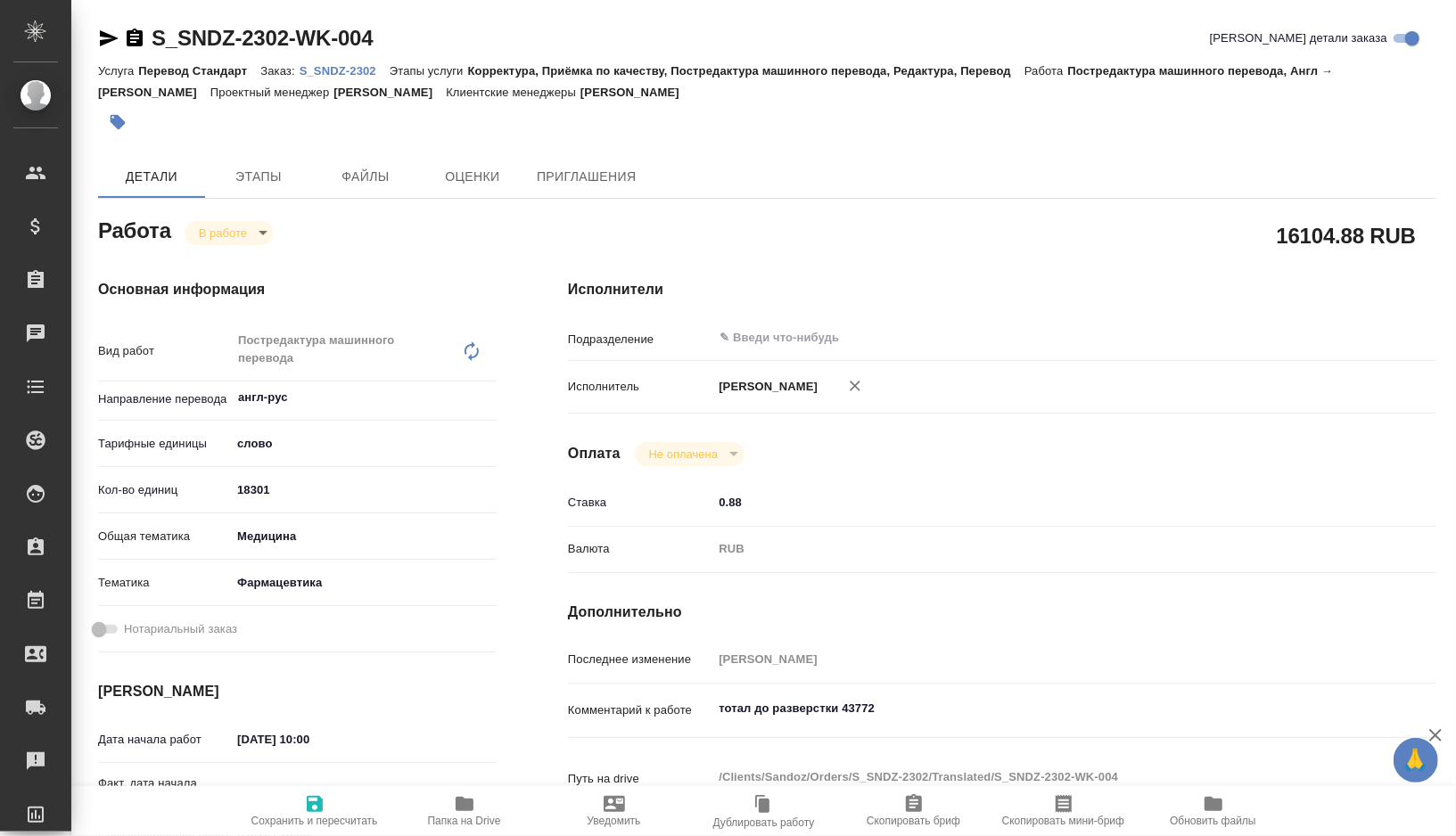
type textarea "x"
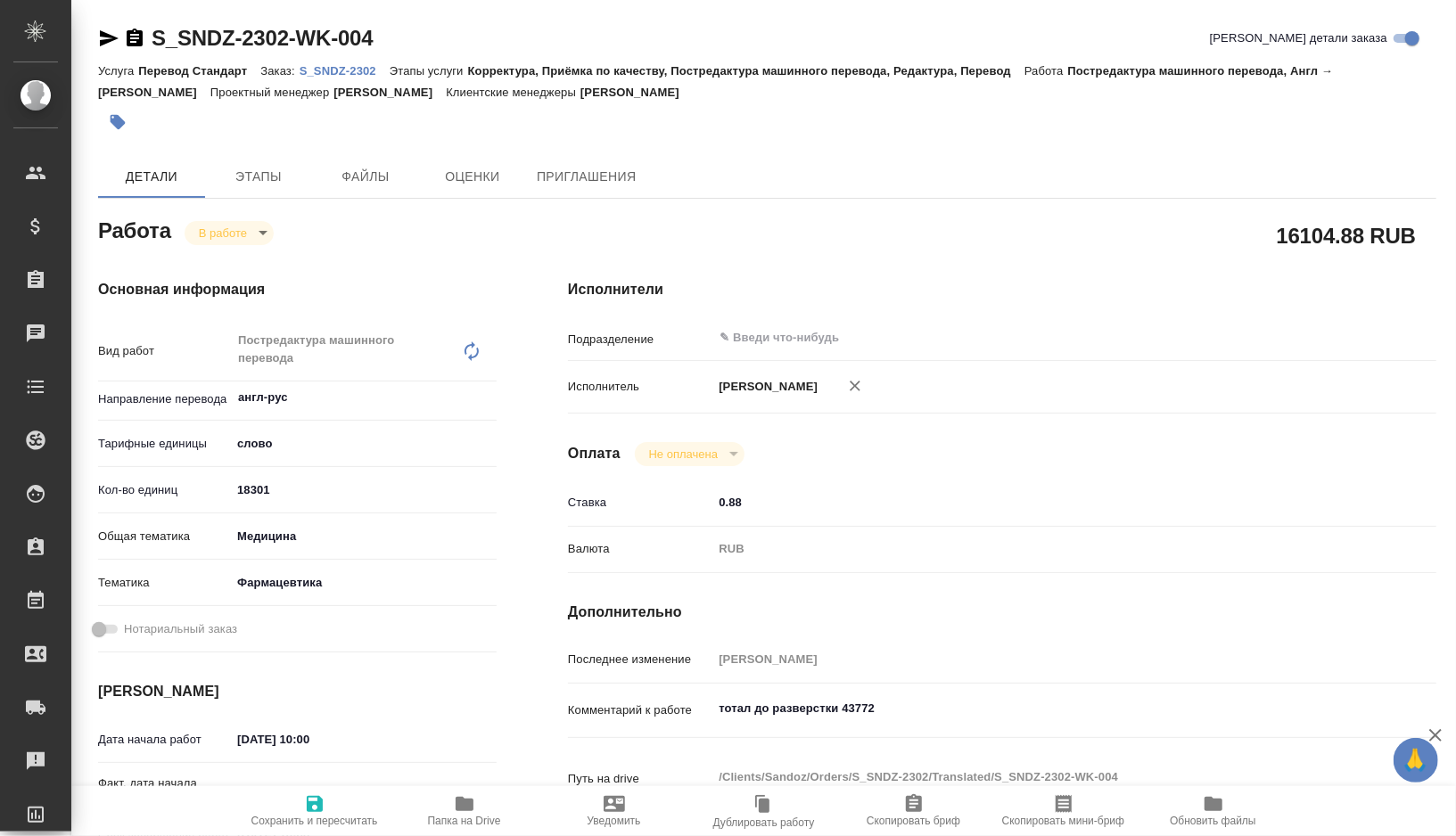
type textarea "x"
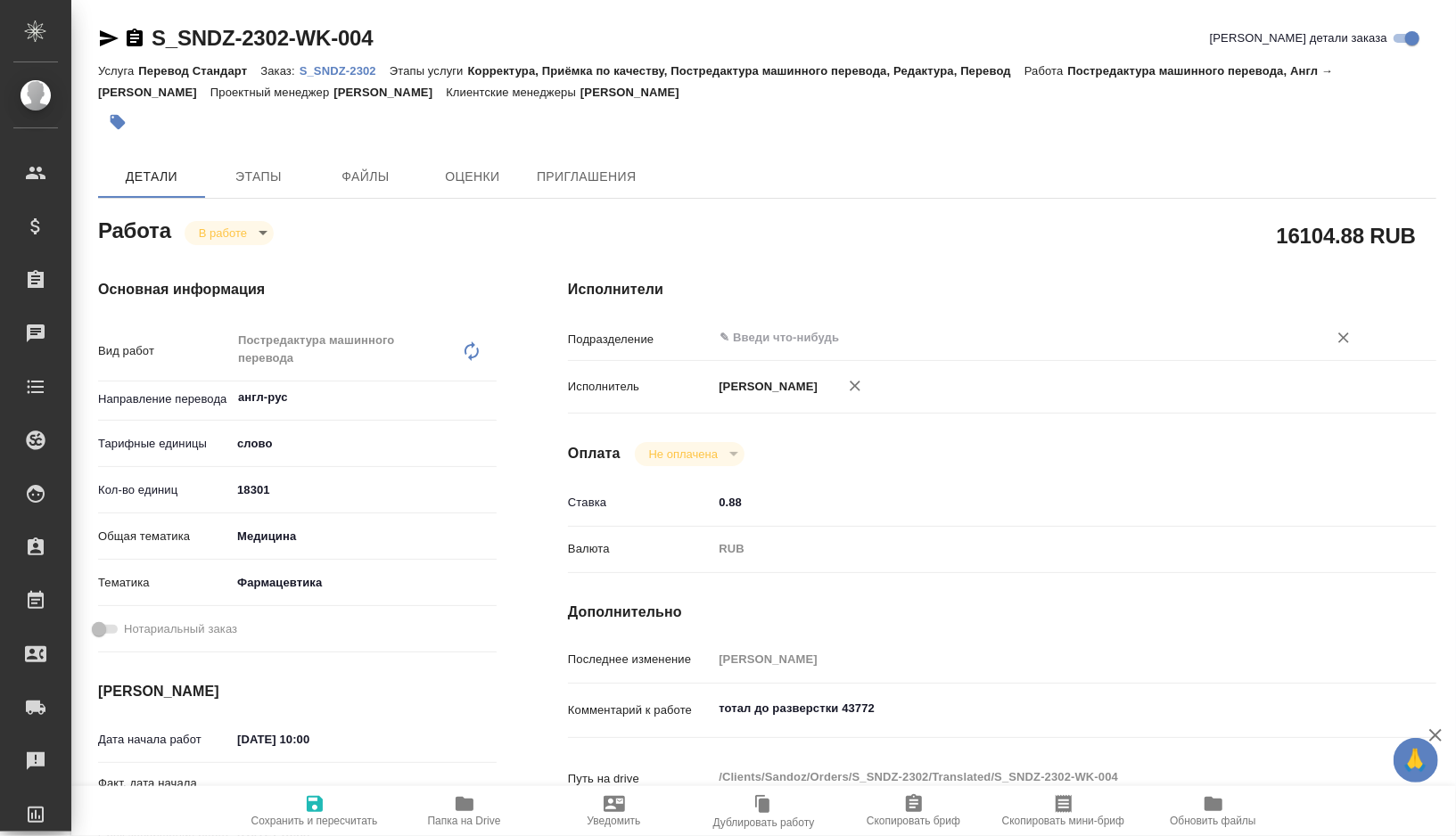
type textarea "x"
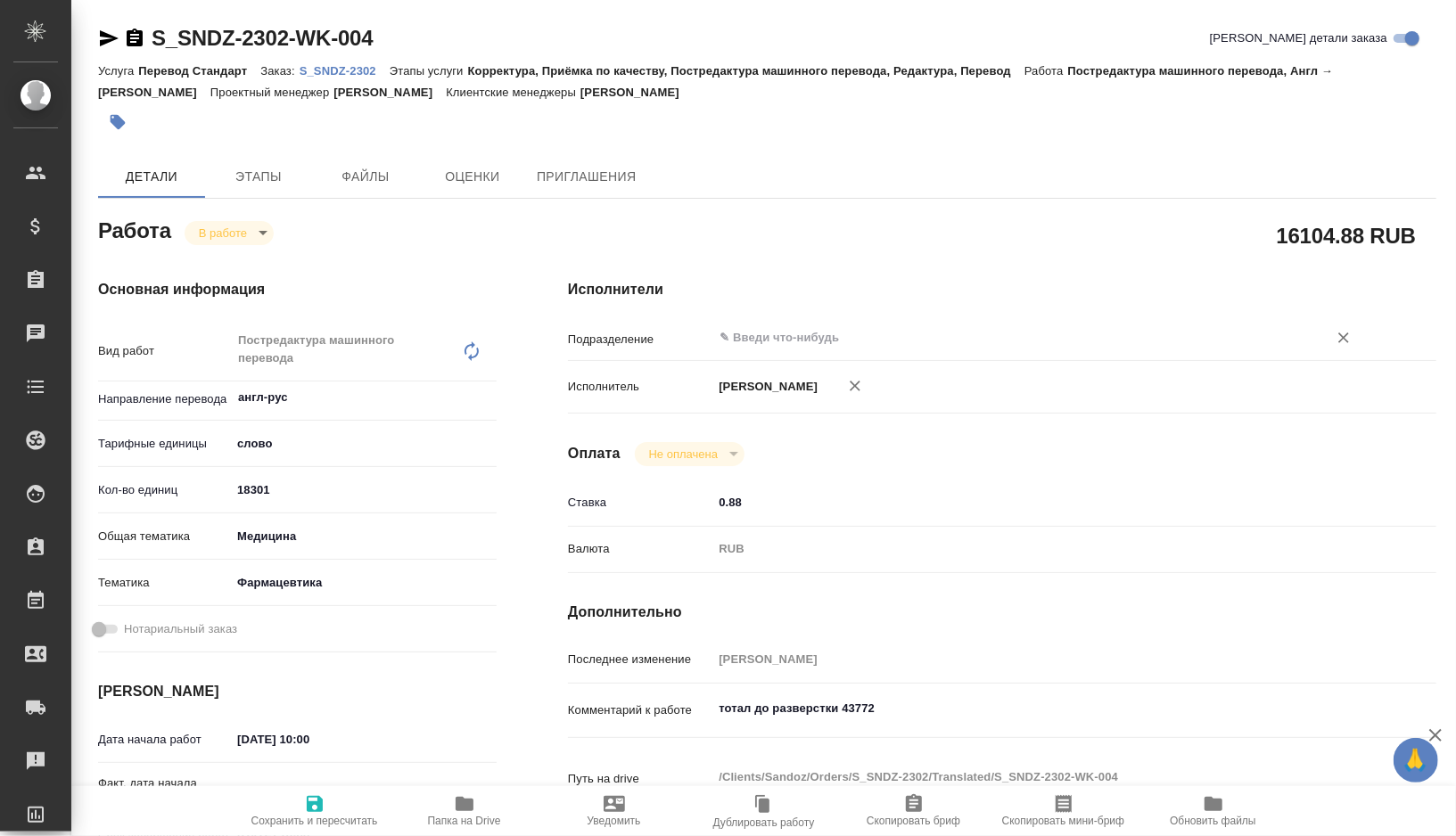
click at [809, 338] on input "text" at bounding box center [1007, 337] width 581 height 22
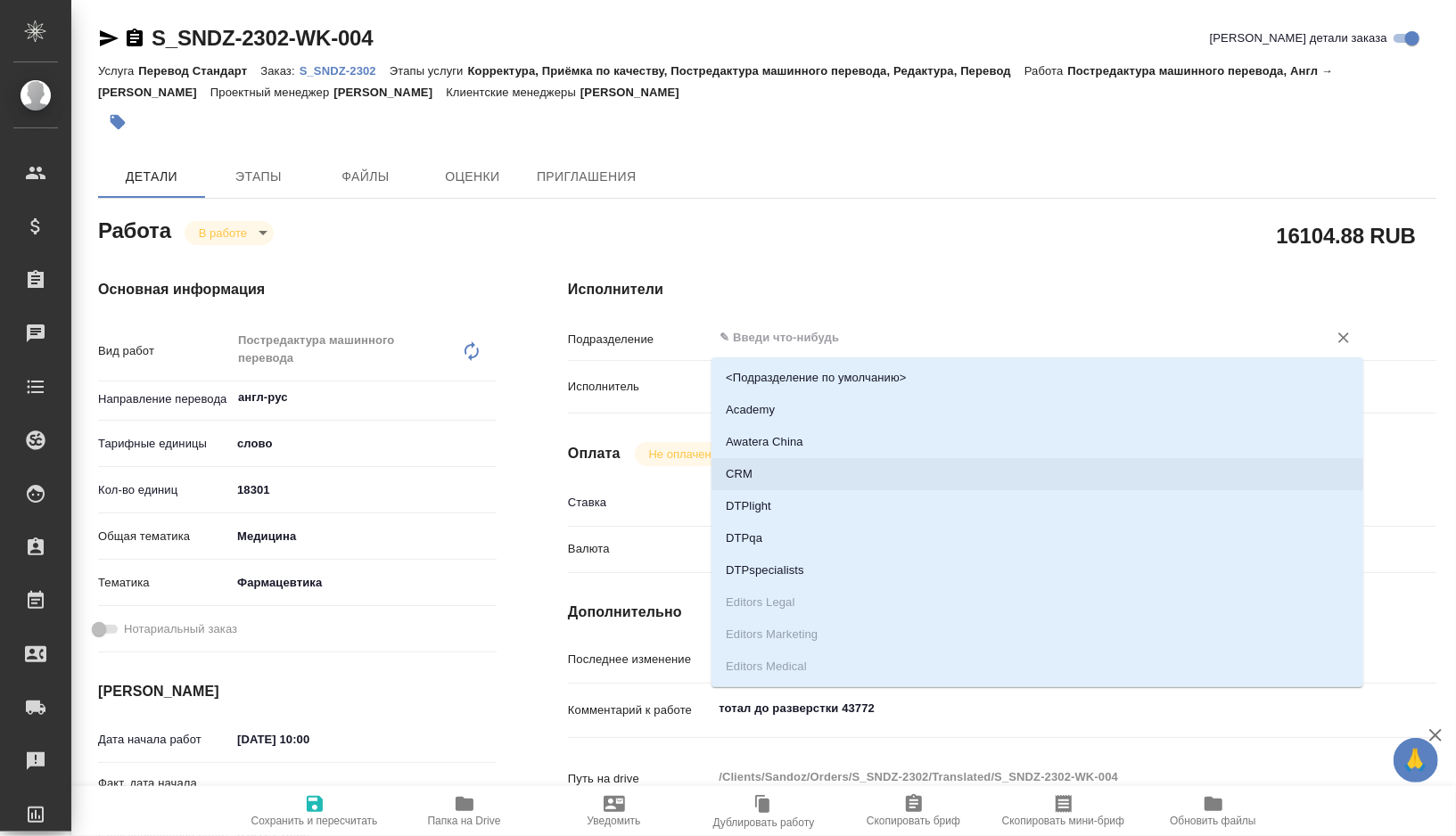
type textarea "x"
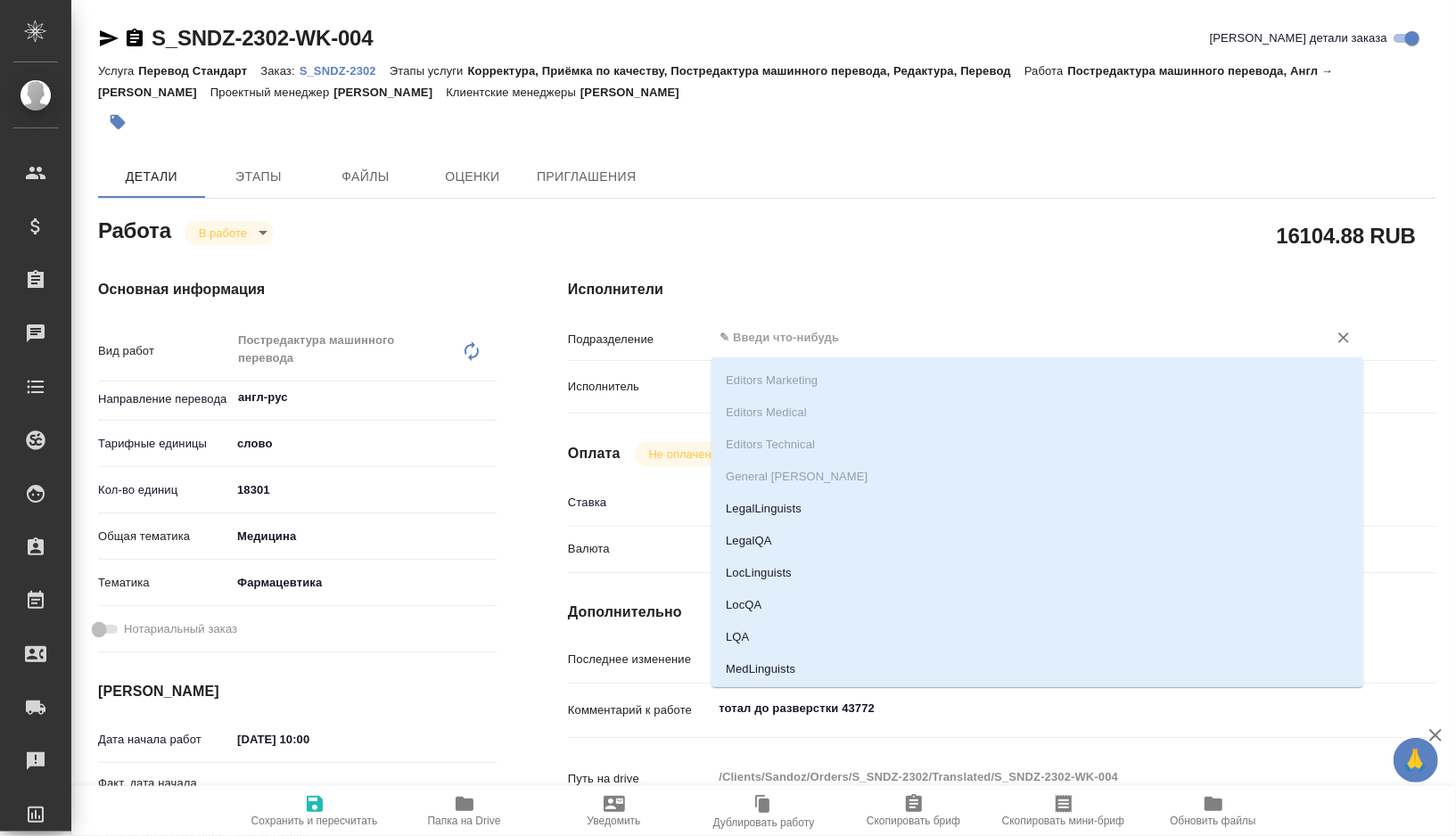
scroll to position [264, 0]
click at [771, 662] on li "MedLinguists" at bounding box center [1037, 659] width 652 height 32
type textarea "x"
type input "MedLinguists"
type textarea "x"
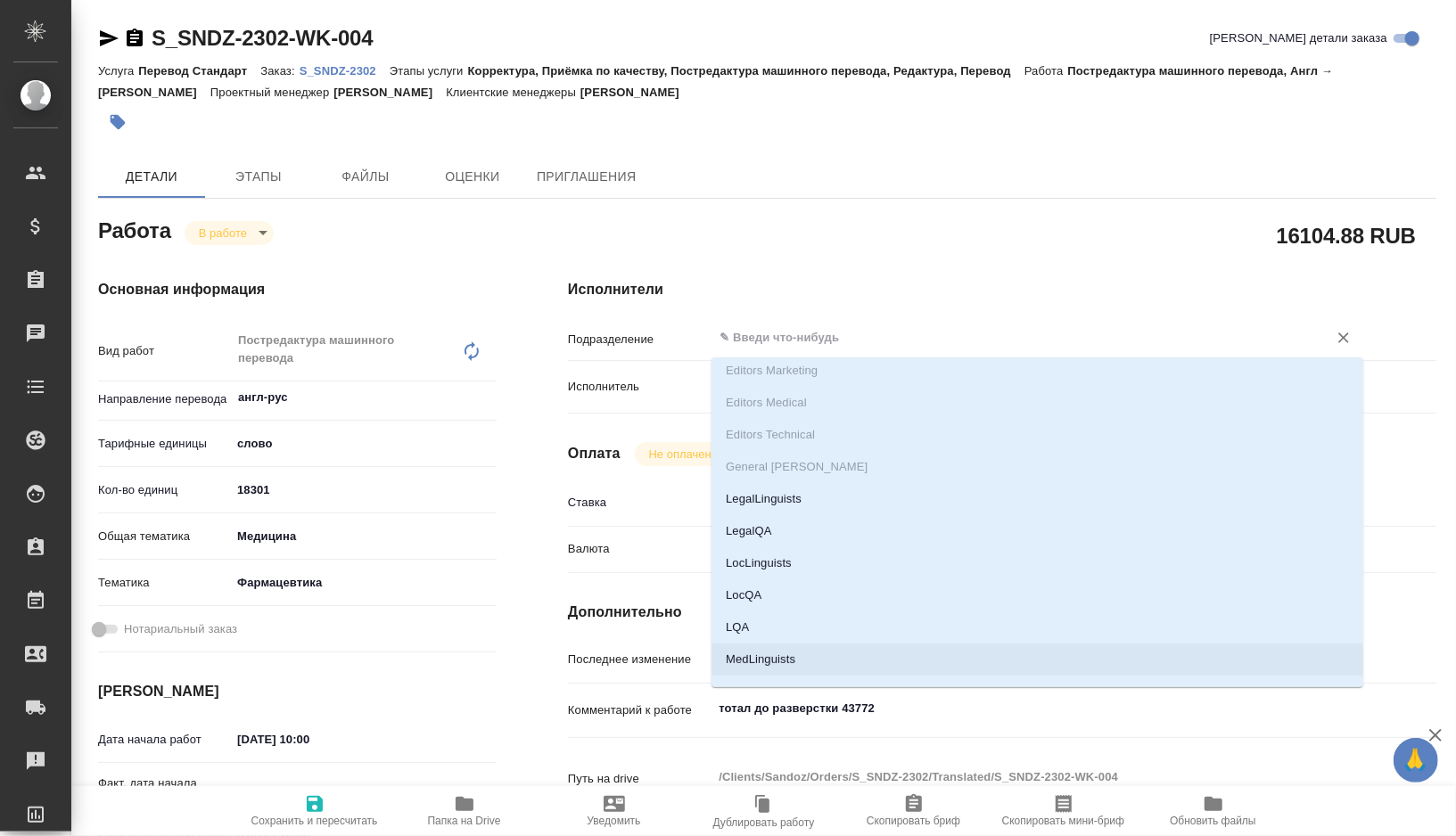
type textarea "x"
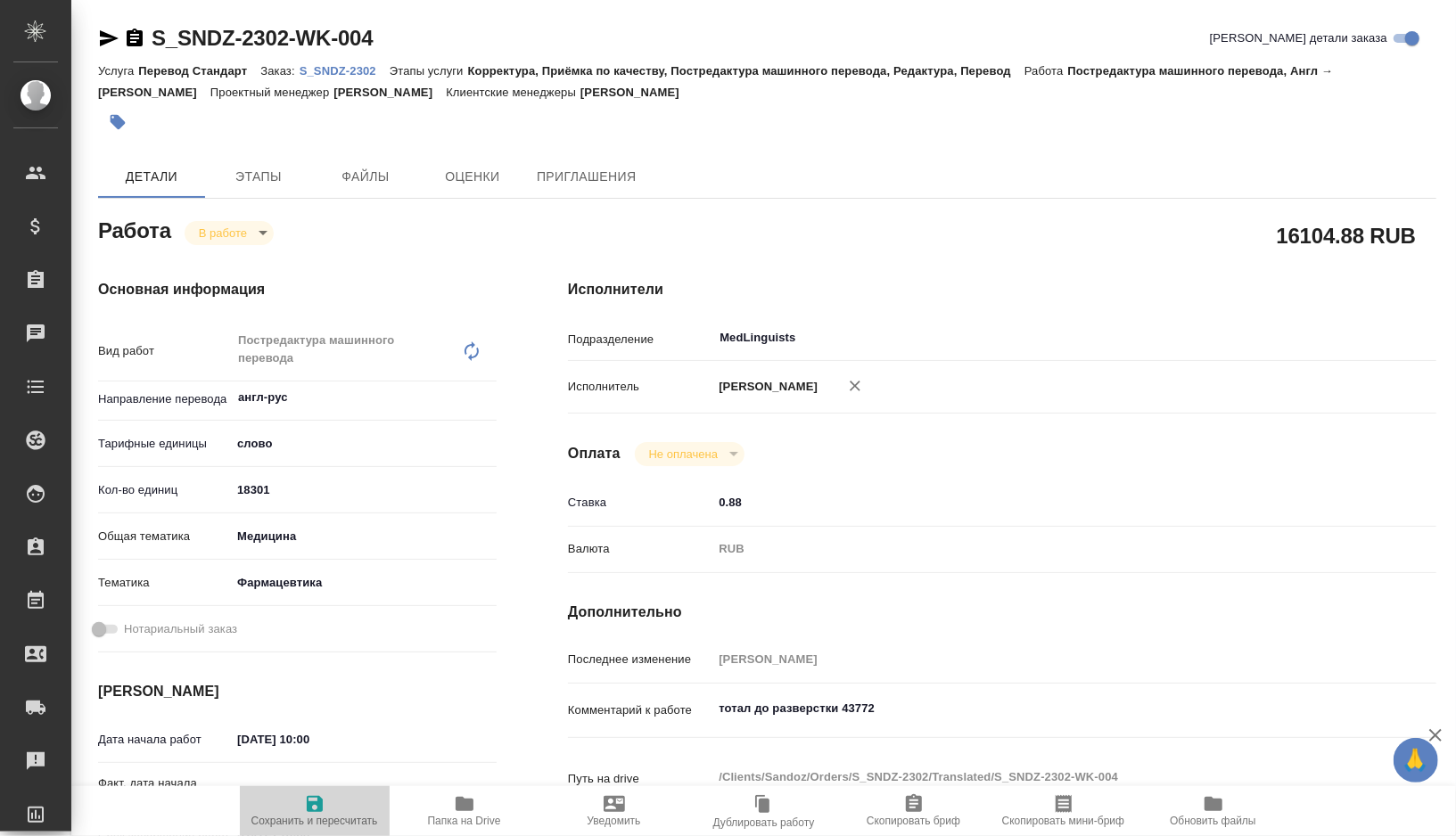
click at [325, 793] on icon "button" at bounding box center [315, 803] width 22 height 22
type textarea "x"
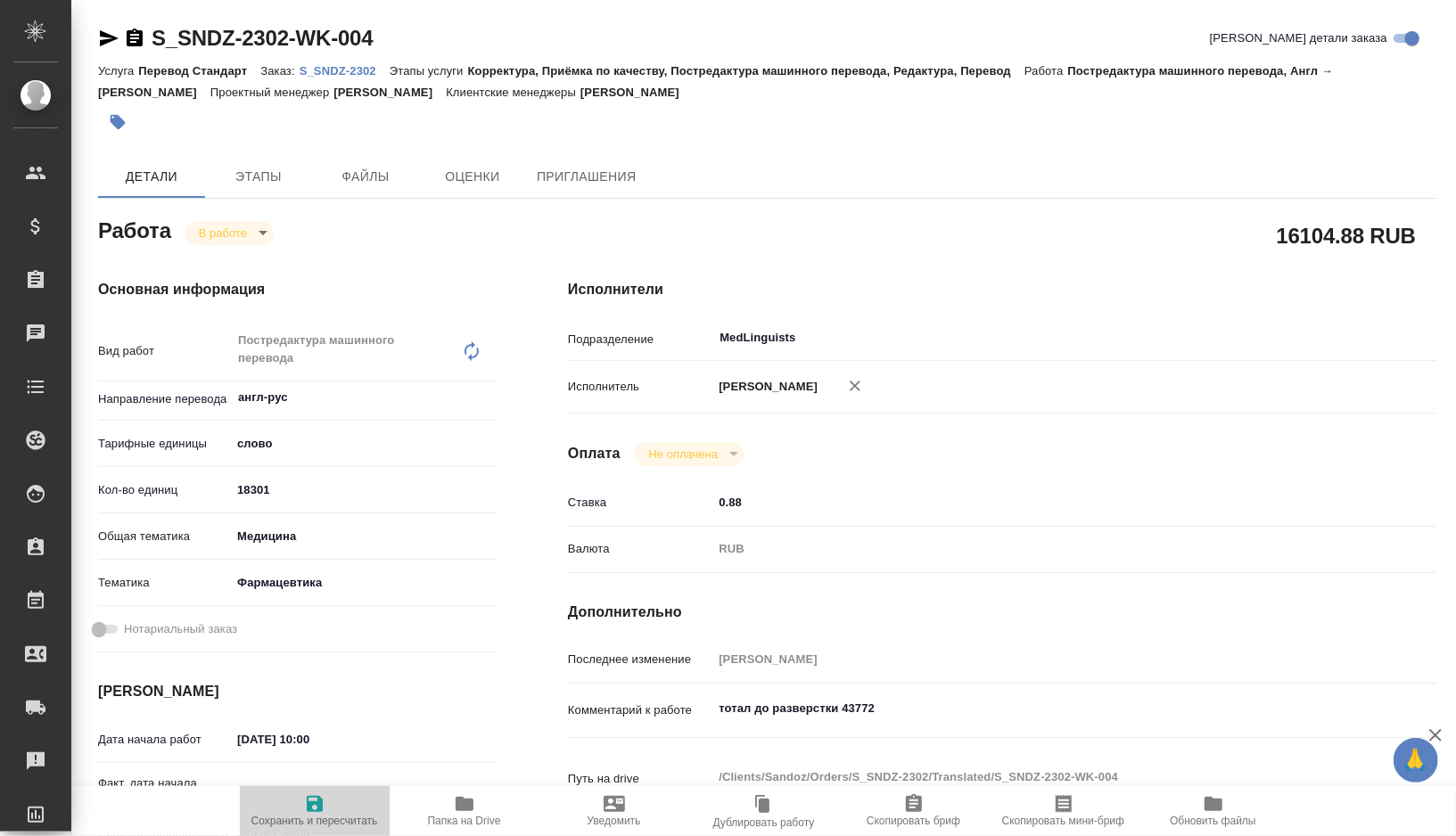
type textarea "x"
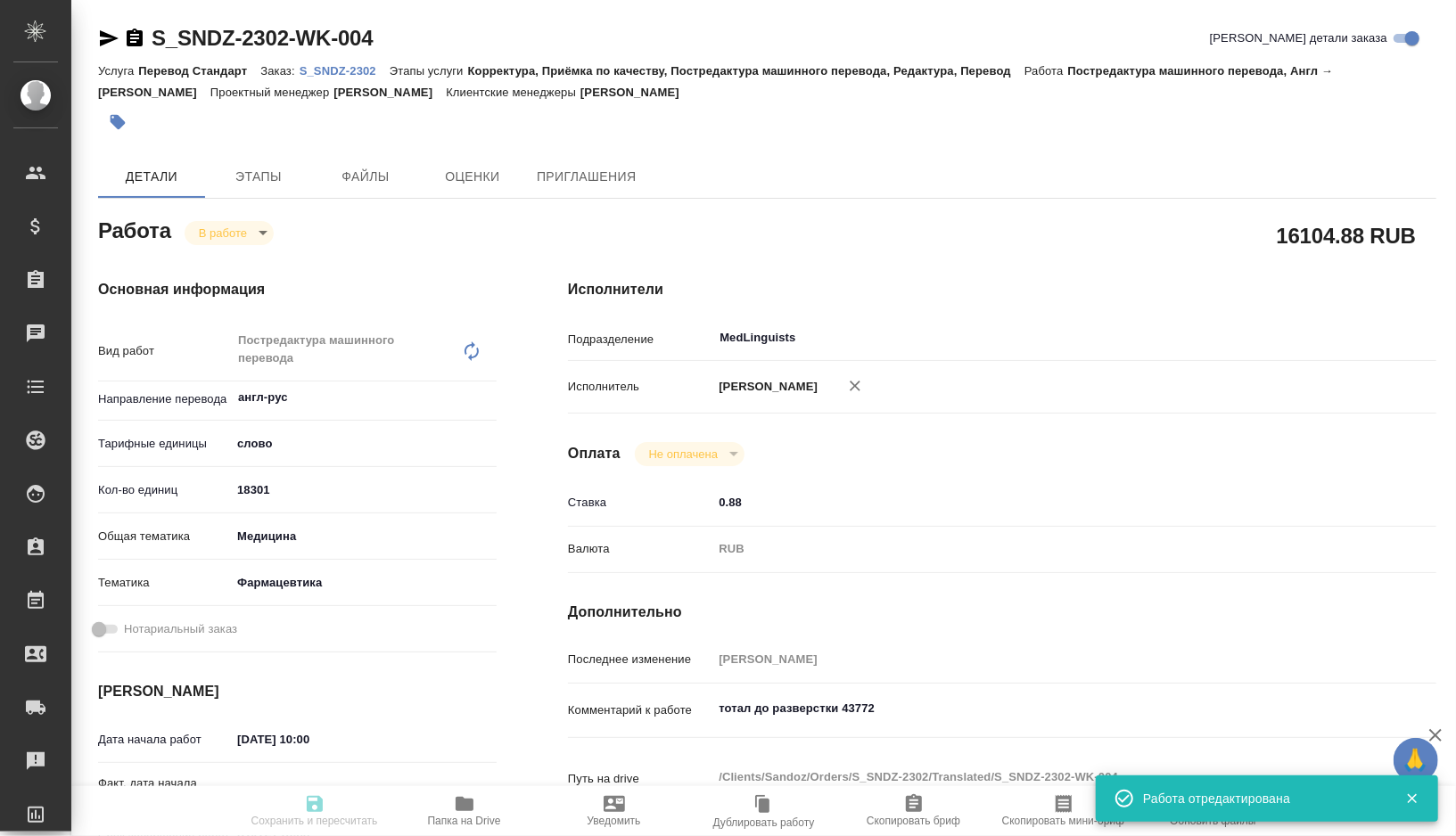
type textarea "x"
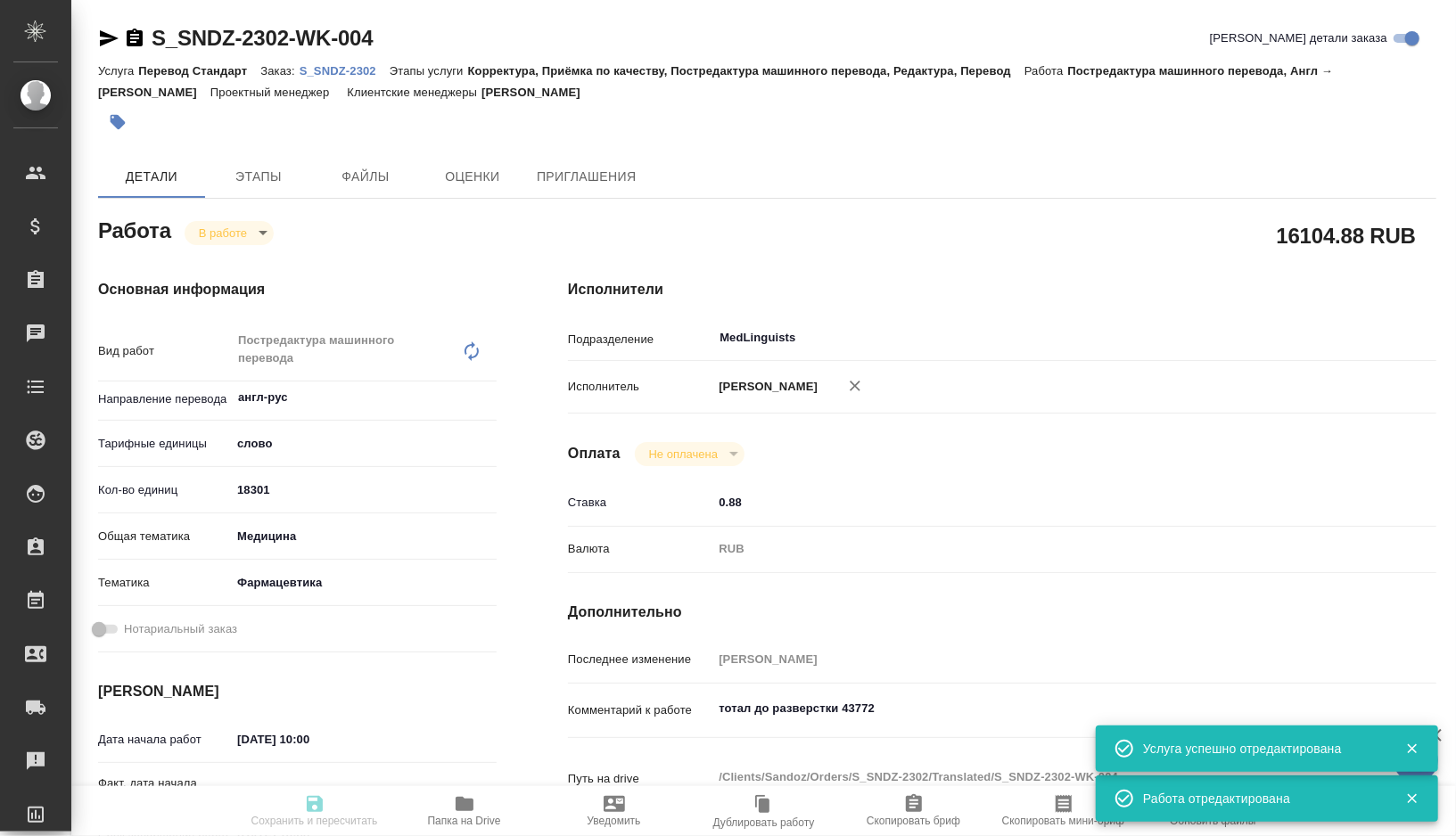
type input "inProgress"
type textarea "Постредактура машинного перевода"
type textarea "x"
type input "англ-рус"
type input "5a8b1489cc6b4906c91bfd90"
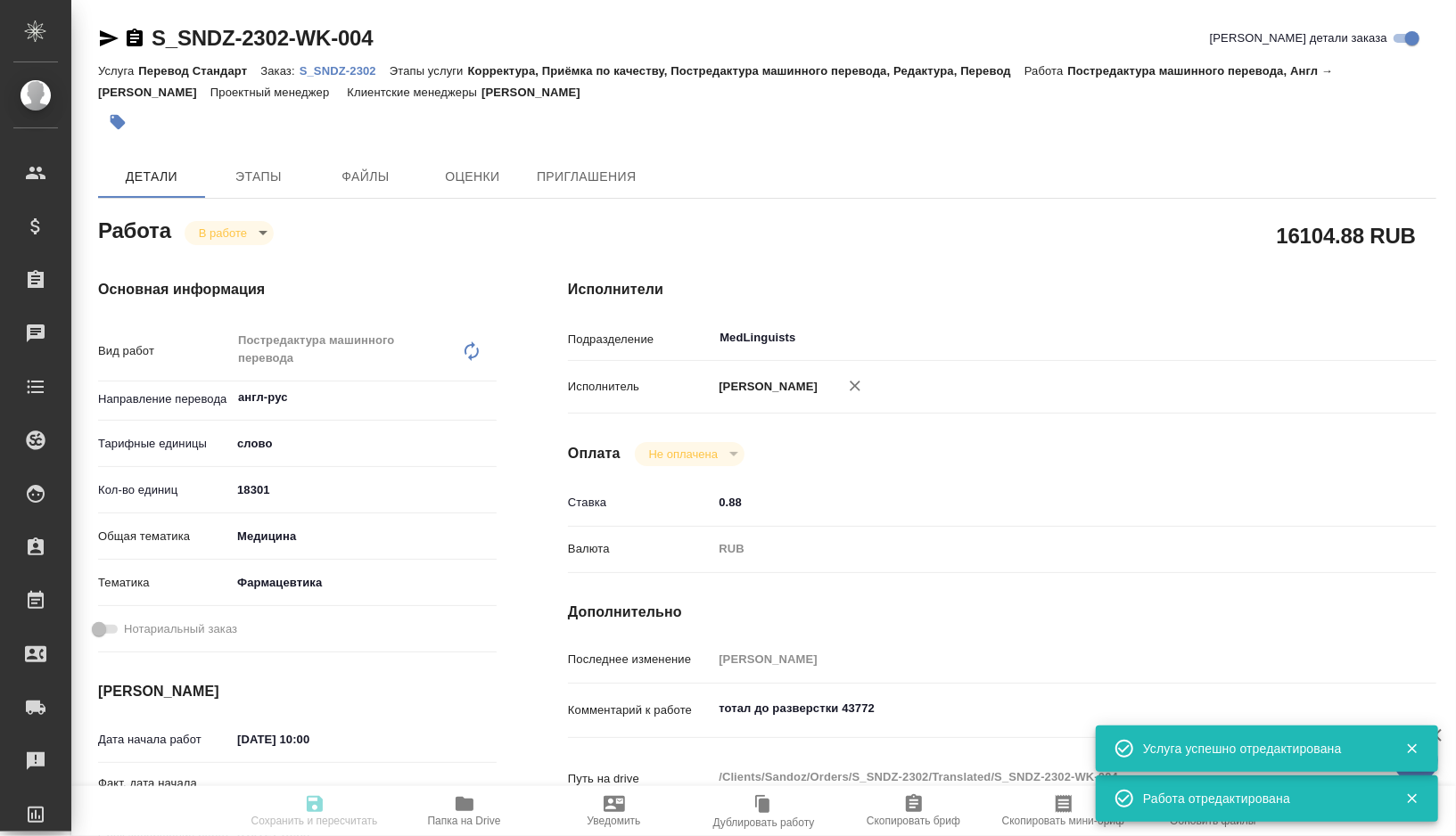
type input "18301"
type input "med"
type input "6149832f2b7be24903fd7a82"
type input "08.09.2025 10:00"
type input "05.09.2025 20:24"
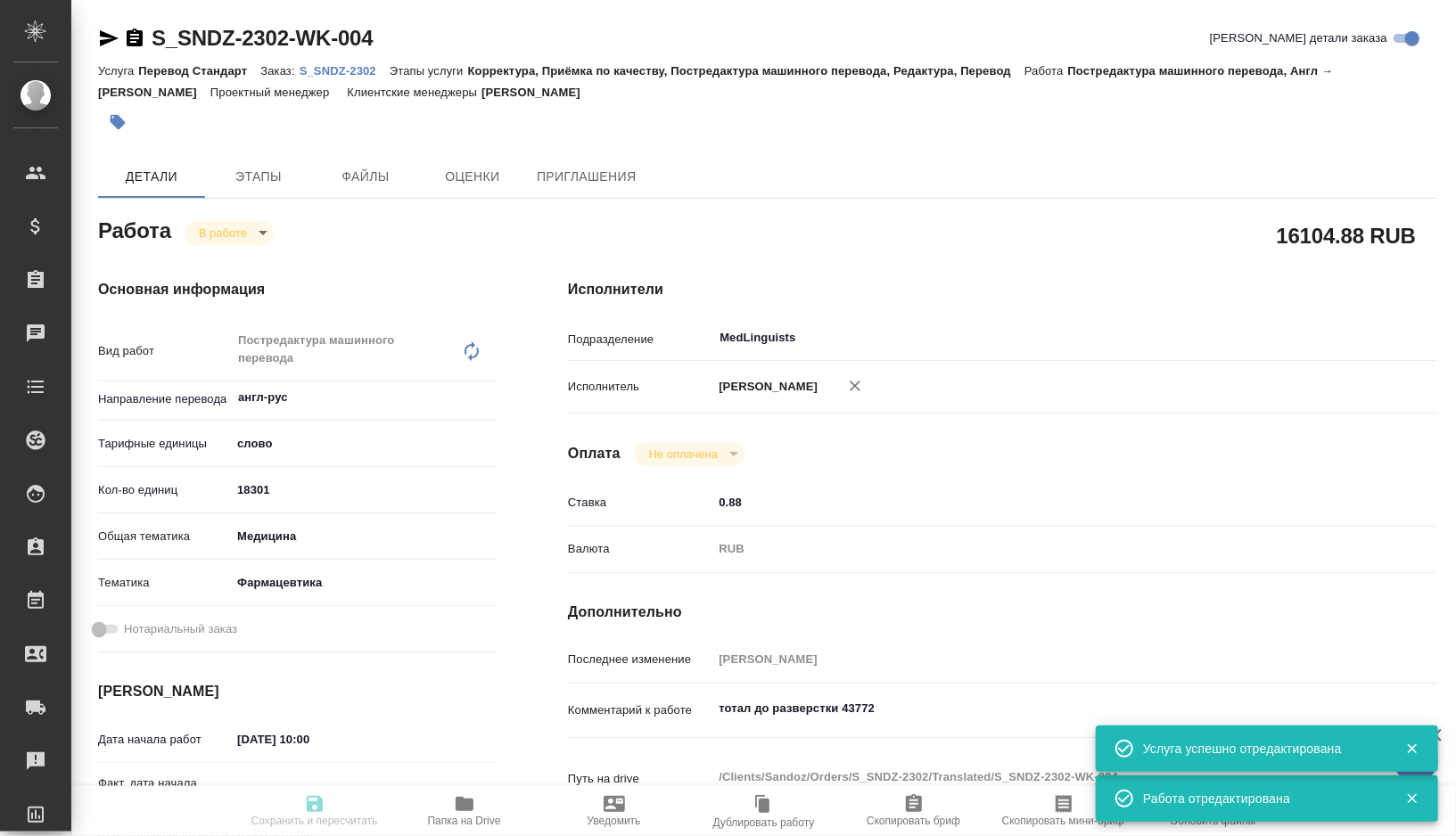
type input "11.09.2025 10:00"
type input "11.09.2025 17:00"
type input "MedLinguists"
type input "notPayed"
type input "0.88"
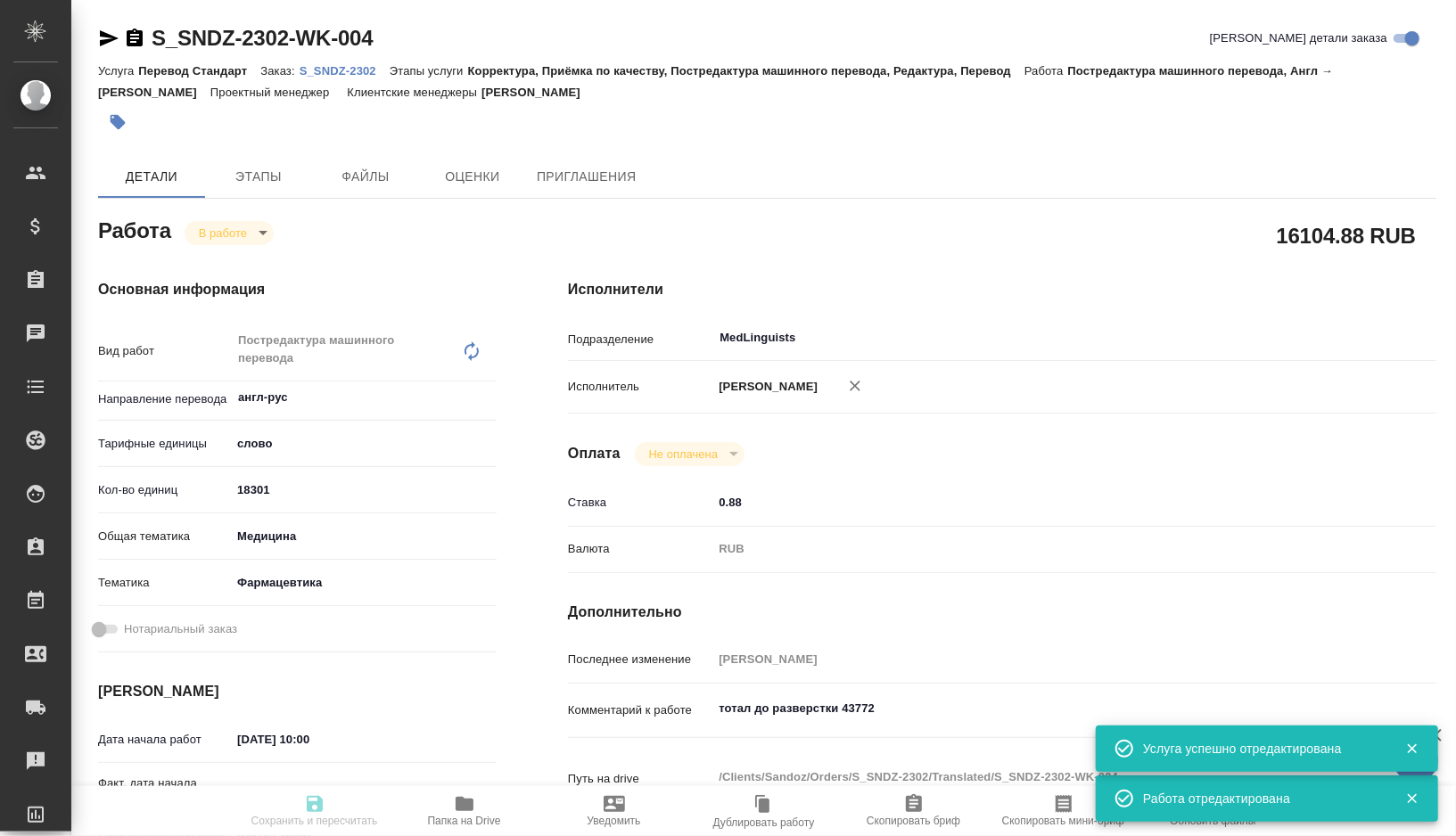
type input "RUB"
type input "[PERSON_NAME]"
type textarea "тотал до разверстки 43772"
type textarea "x"
type textarea "/Clients/Sandoz/Orders/S_SNDZ-2302/Translated/S_SNDZ-2302-WK-004"
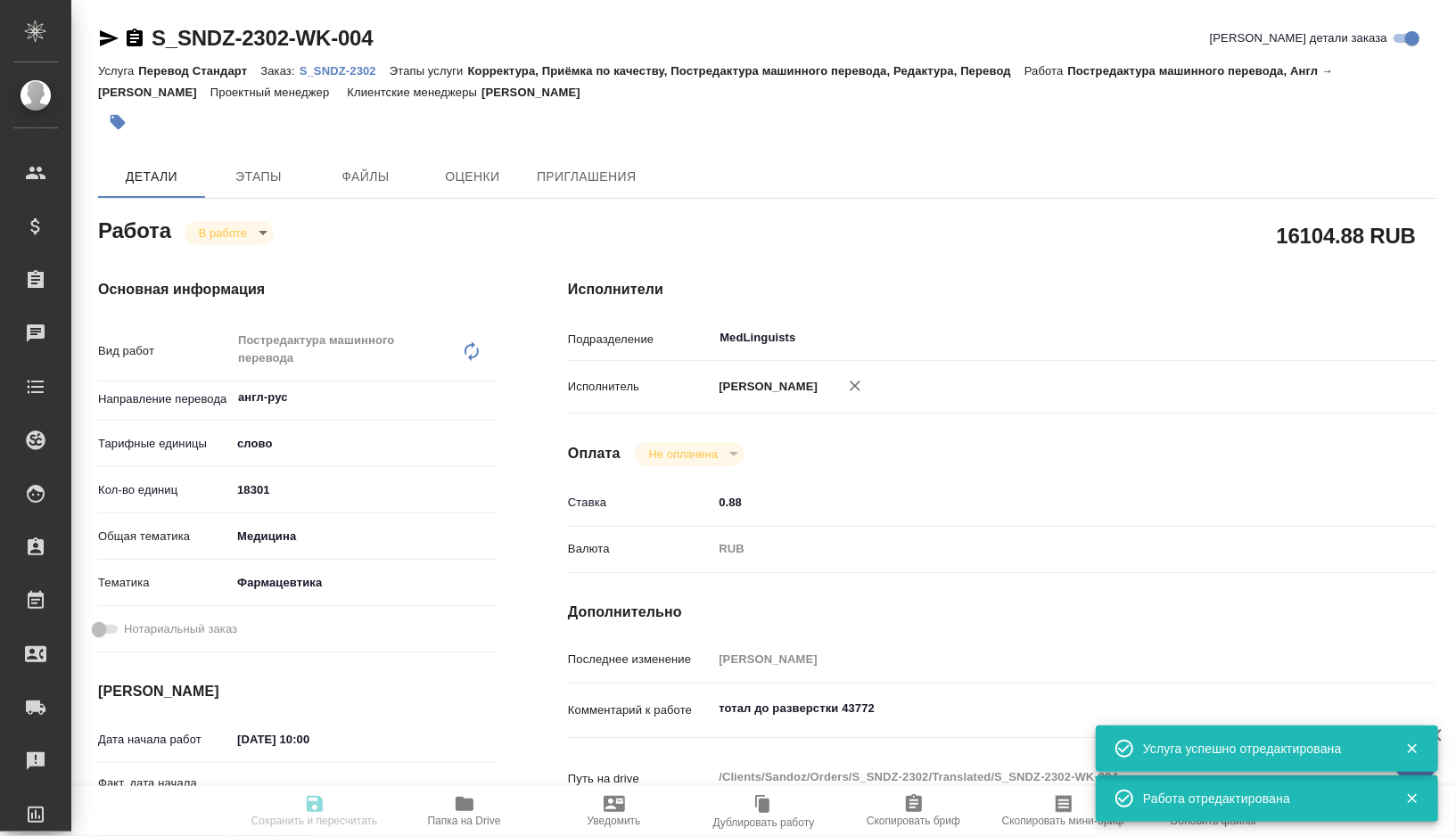
type textarea "x"
type input "S_SNDZ-2302"
type input "Перевод Стандарт"
type input "Корректура, Приёмка по качеству, Постредактура машинного перевода, Редактура, П…"
type input "Кабаргина Анна"
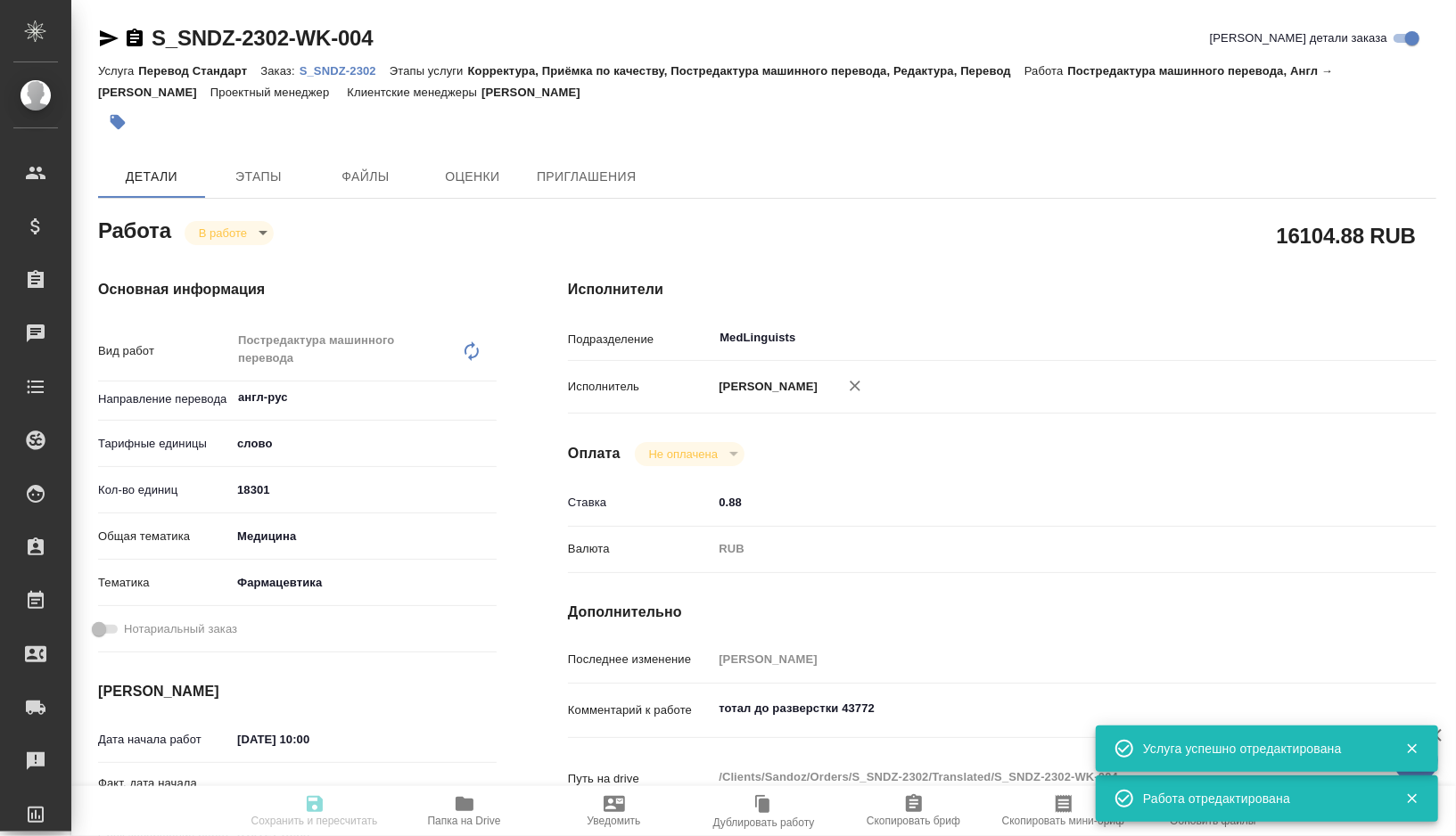
type input "Малофеева Екатерина"
type input "/Clients/Sandoz/Orders/S_SNDZ-2302"
type textarea "x"
type textarea "Прошу взять в работу переводы по препарату Ортанол®, капсулы кишечнорастворимые…"
type textarea "x"
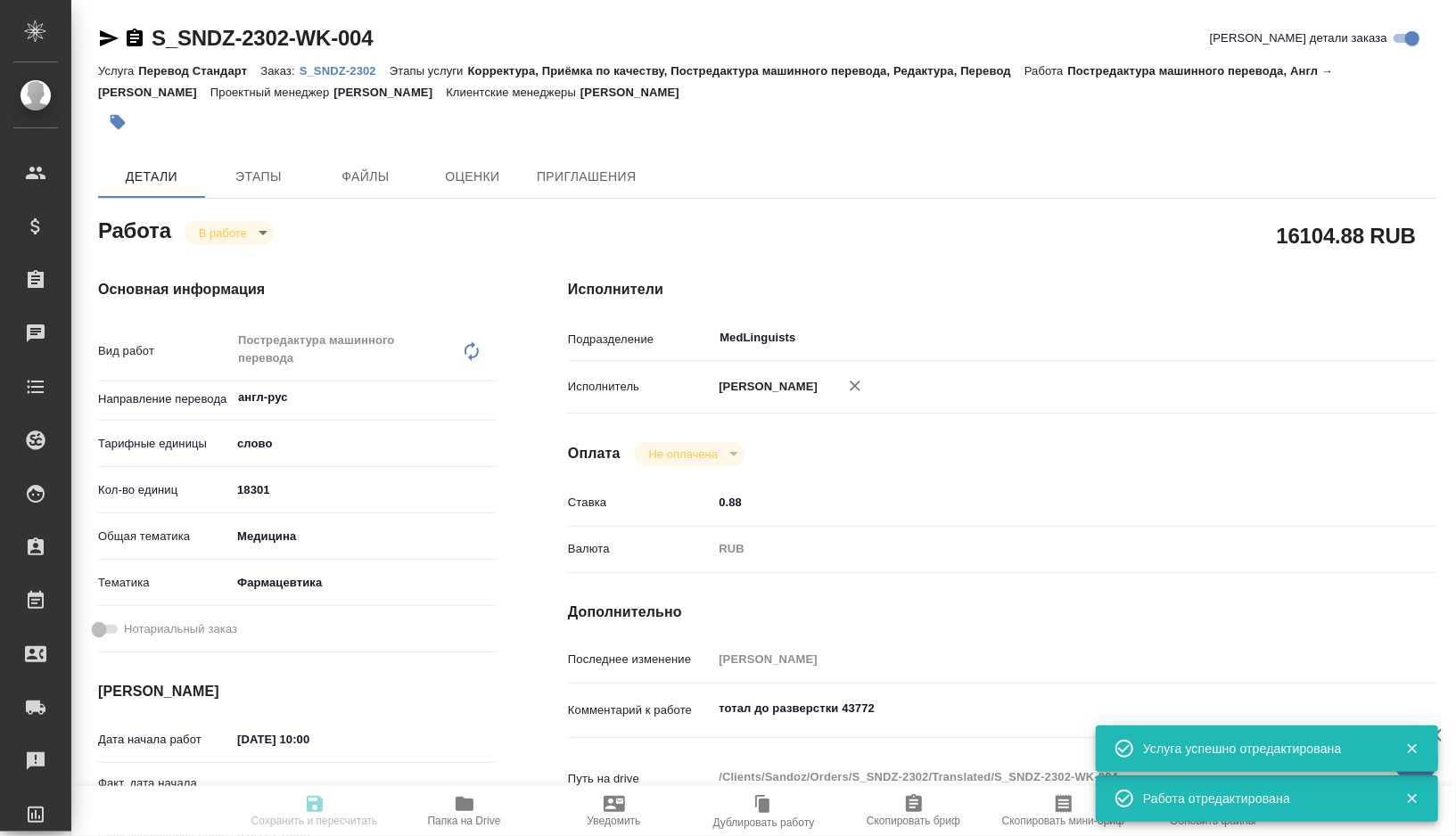
type textarea "x"
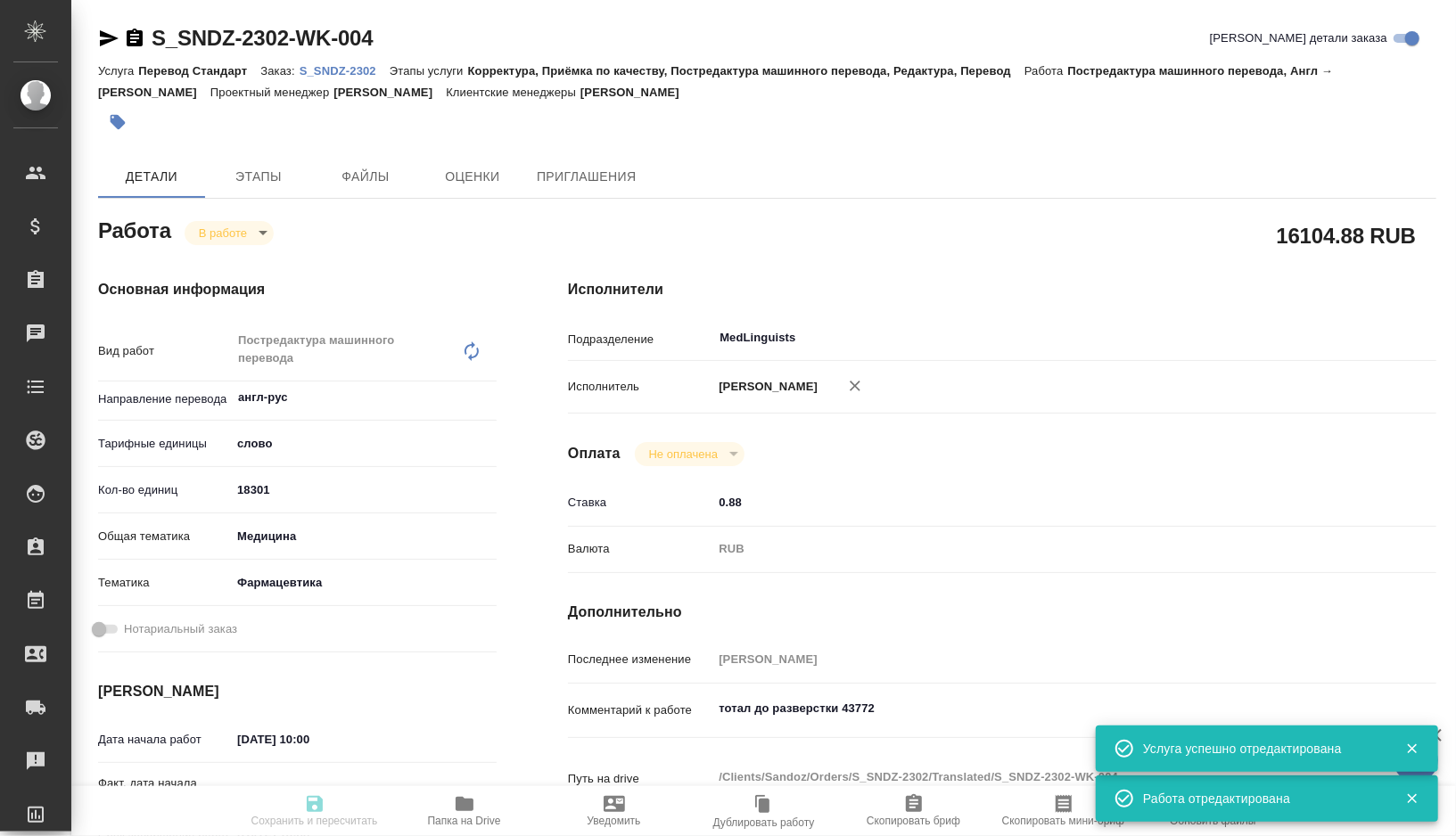
type textarea "x"
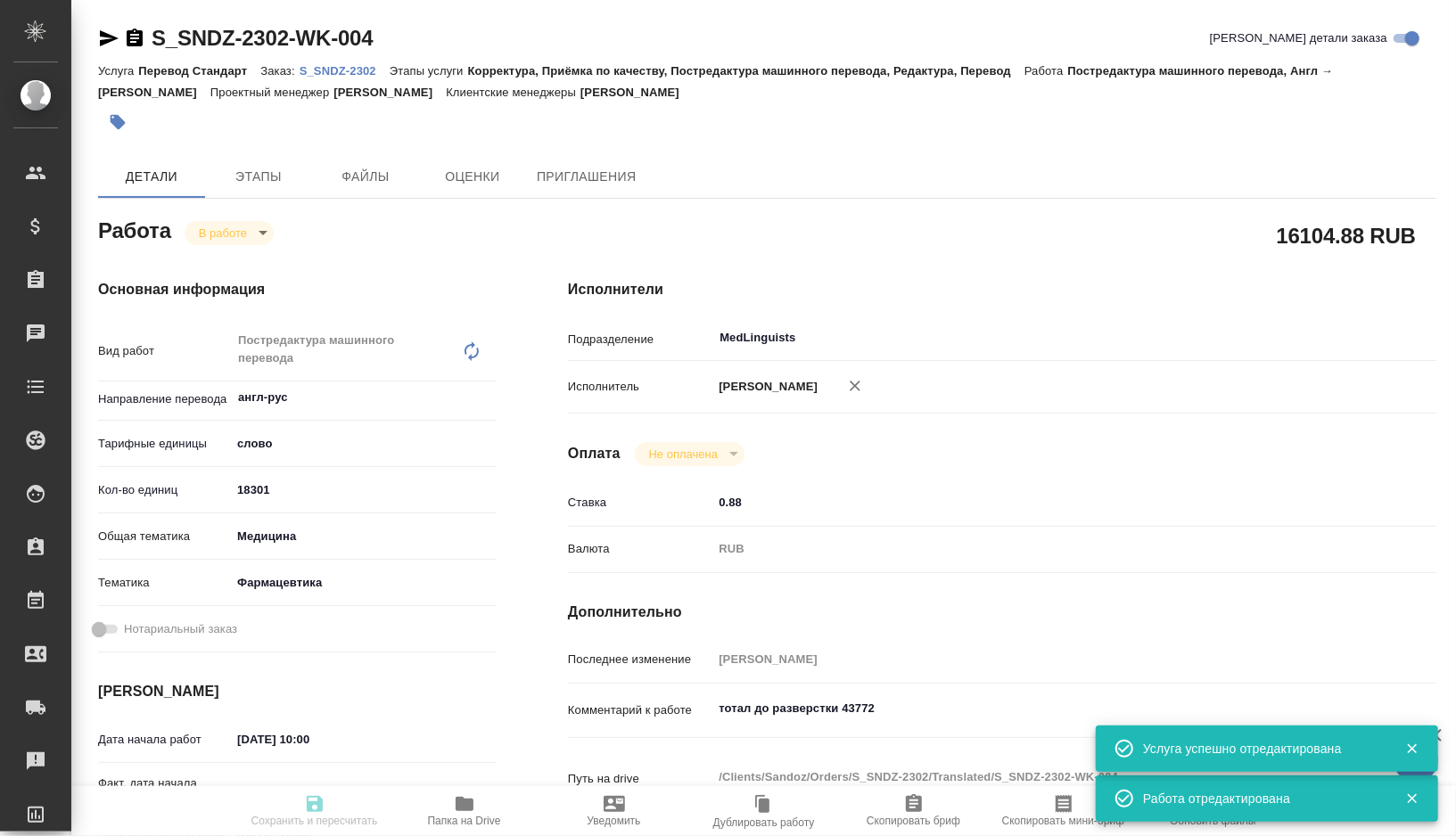
type textarea "x"
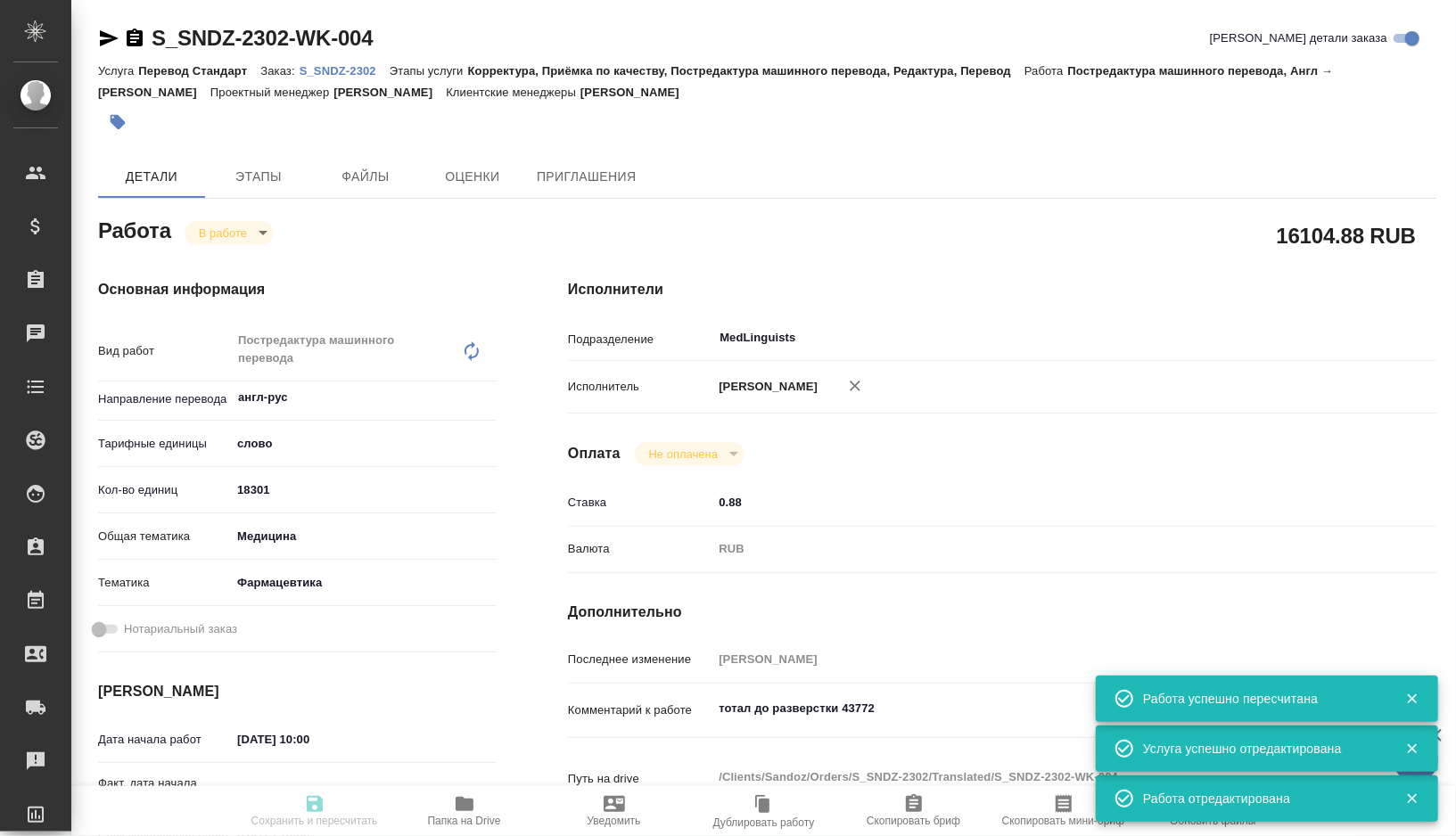
type textarea "x"
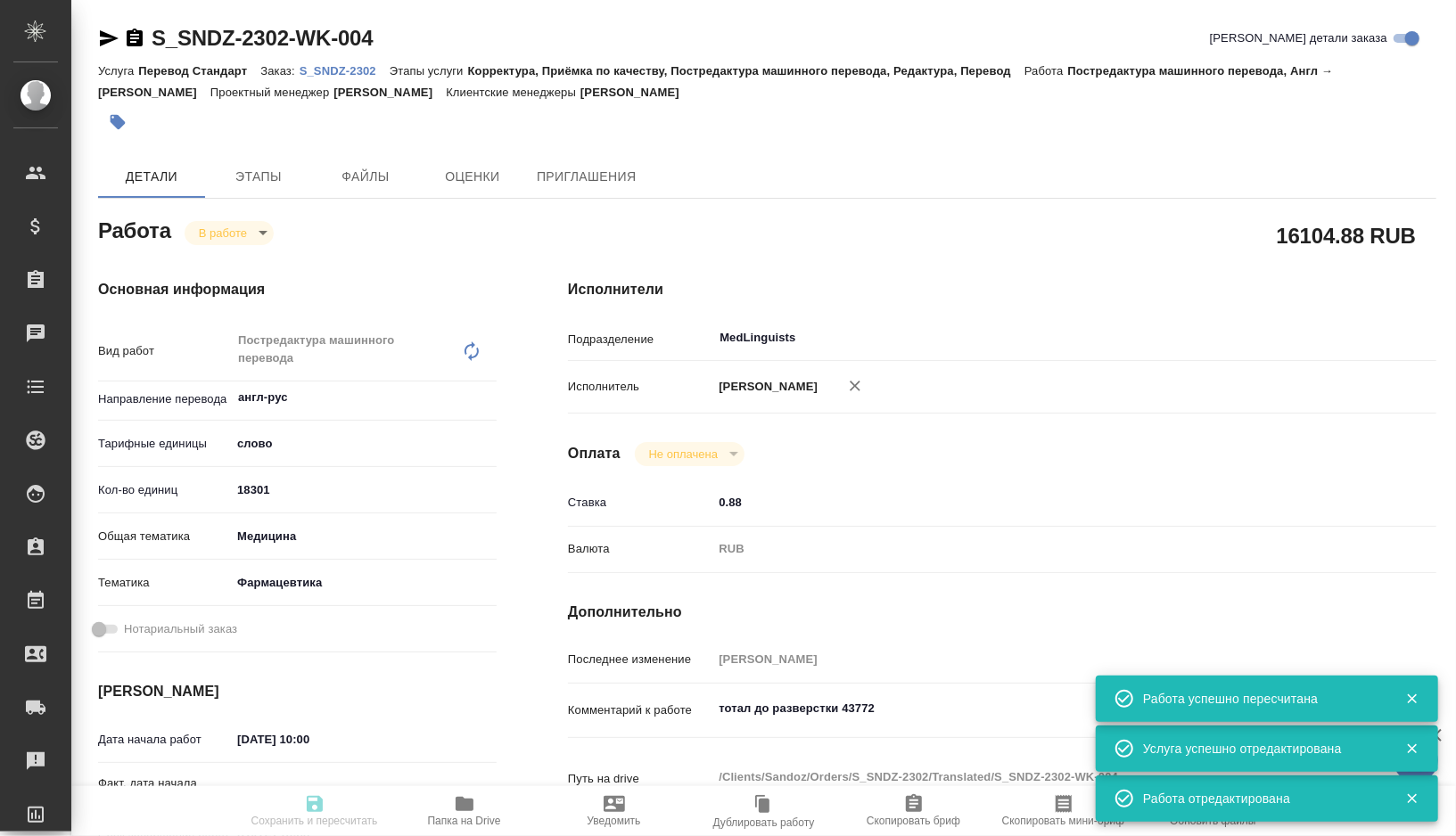
click at [254, 228] on body "🙏 .cls-1 fill:#fff; AWATERA Gorshkova Valentina Клиенты Спецификации Заказы 0 Ч…" at bounding box center [728, 418] width 1456 height 836
type input "inProgress"
type textarea "Постредактура машинного перевода"
type textarea "x"
type input "англ-рус"
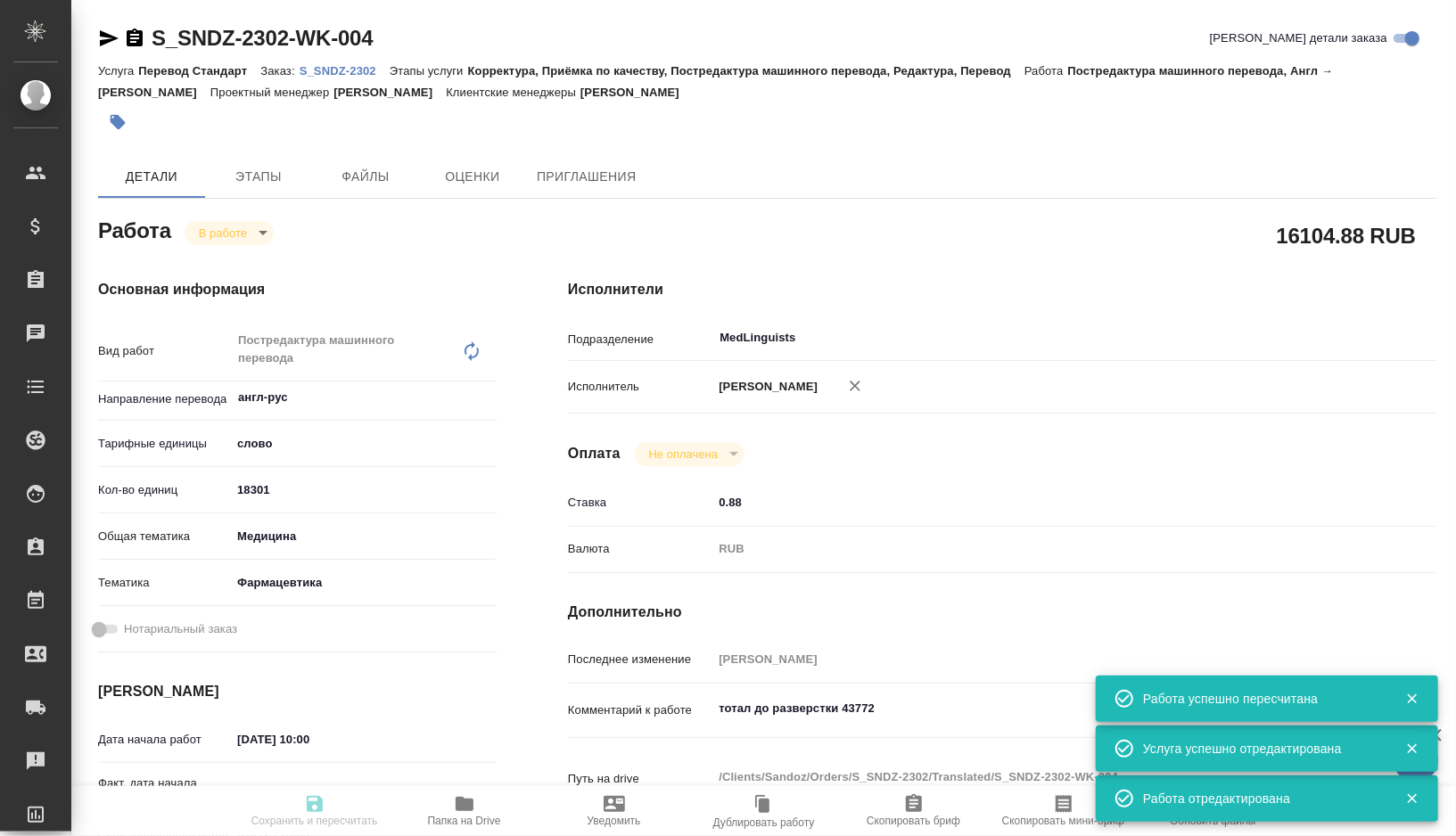
type input "5a8b1489cc6b4906c91bfd90"
type input "18301"
type input "med"
type input "6149832f2b7be24903fd7a82"
type input "08.09.2025 10:00"
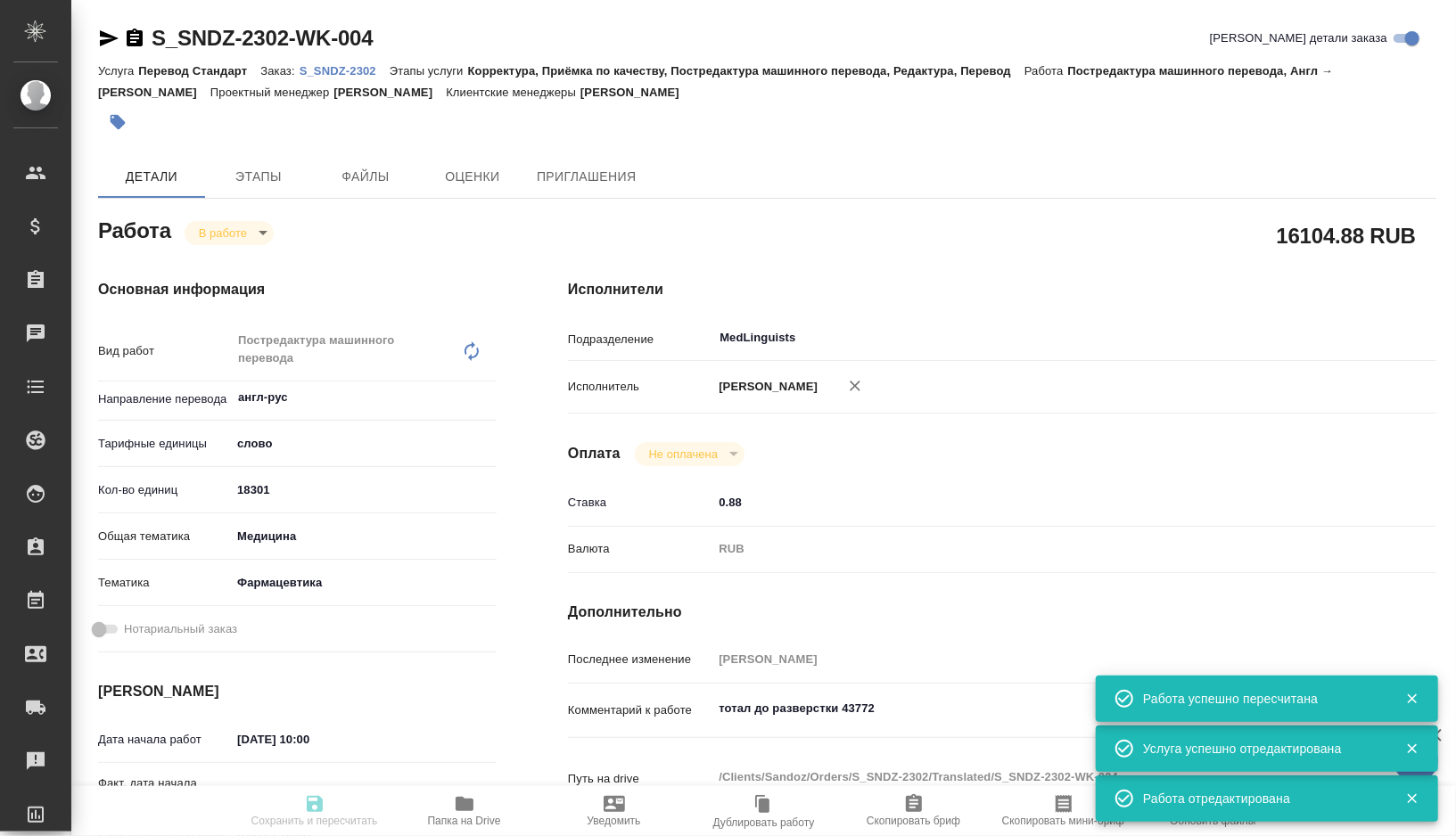
type input "05.09.2025 20:24"
type input "11.09.2025 10:00"
type input "11.09.2025 17:00"
type input "MedLinguists"
type input "notPayed"
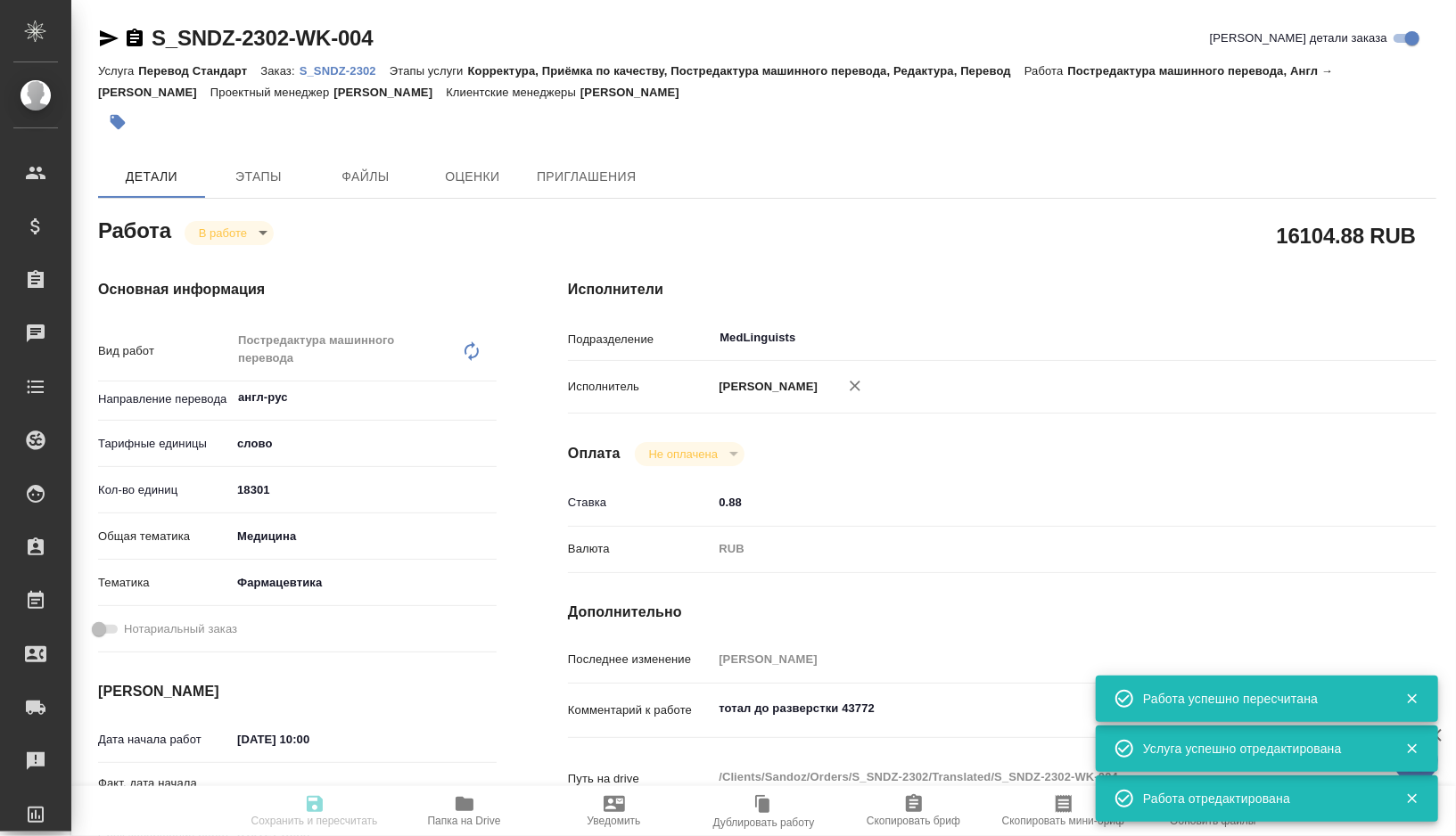
type input "0.88"
type input "RUB"
type input "Мартынова Александра"
type textarea "тотал до разверстки 43772"
type textarea "x"
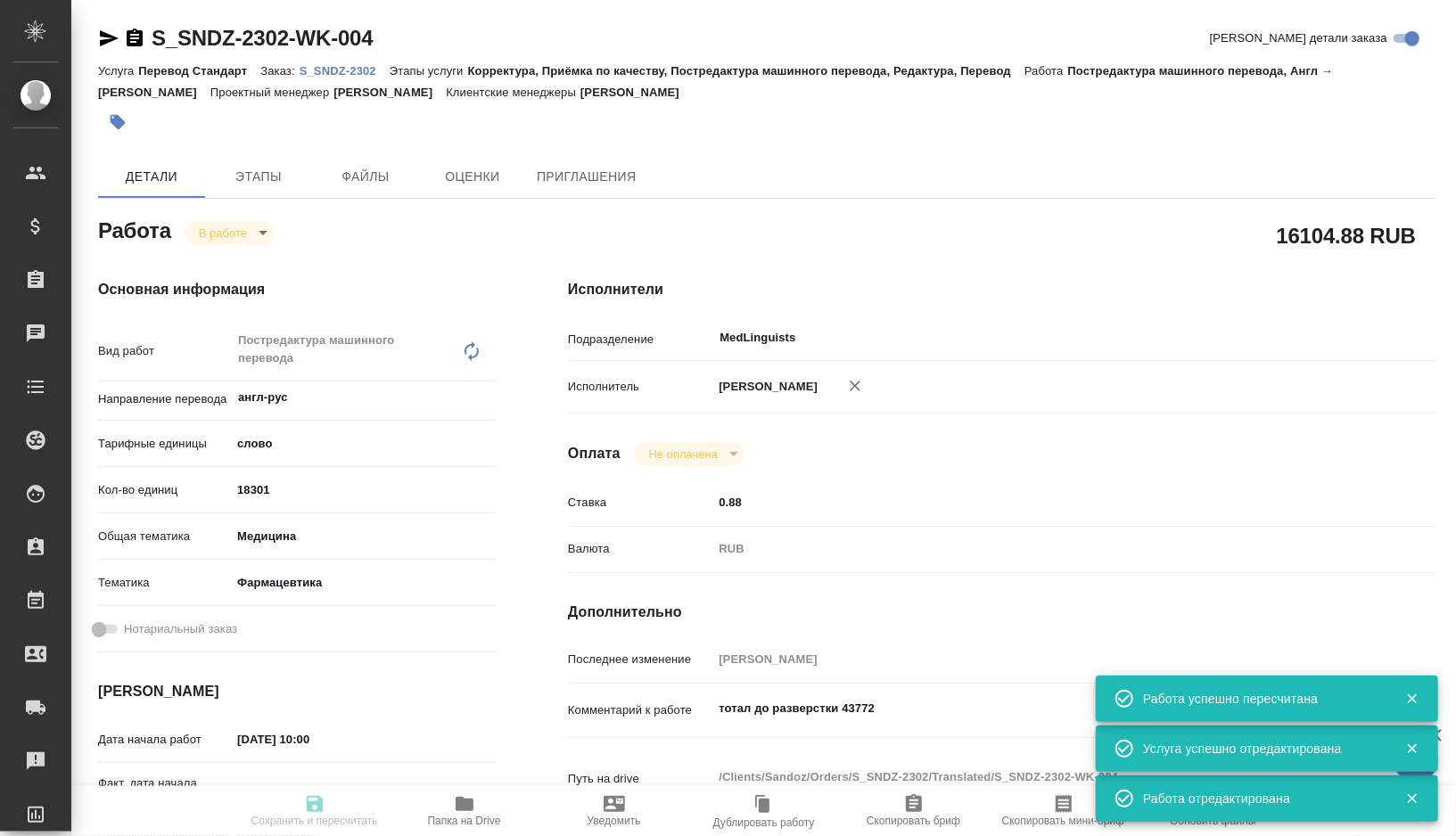
type textarea "/Clients/Sandoz/Orders/S_SNDZ-2302/Translated/S_SNDZ-2302-WK-004"
type textarea "x"
type input "S_SNDZ-2302"
type input "Перевод Стандарт"
type input "Корректура, Приёмка по качеству, Постредактура машинного перевода, Редактура, П…"
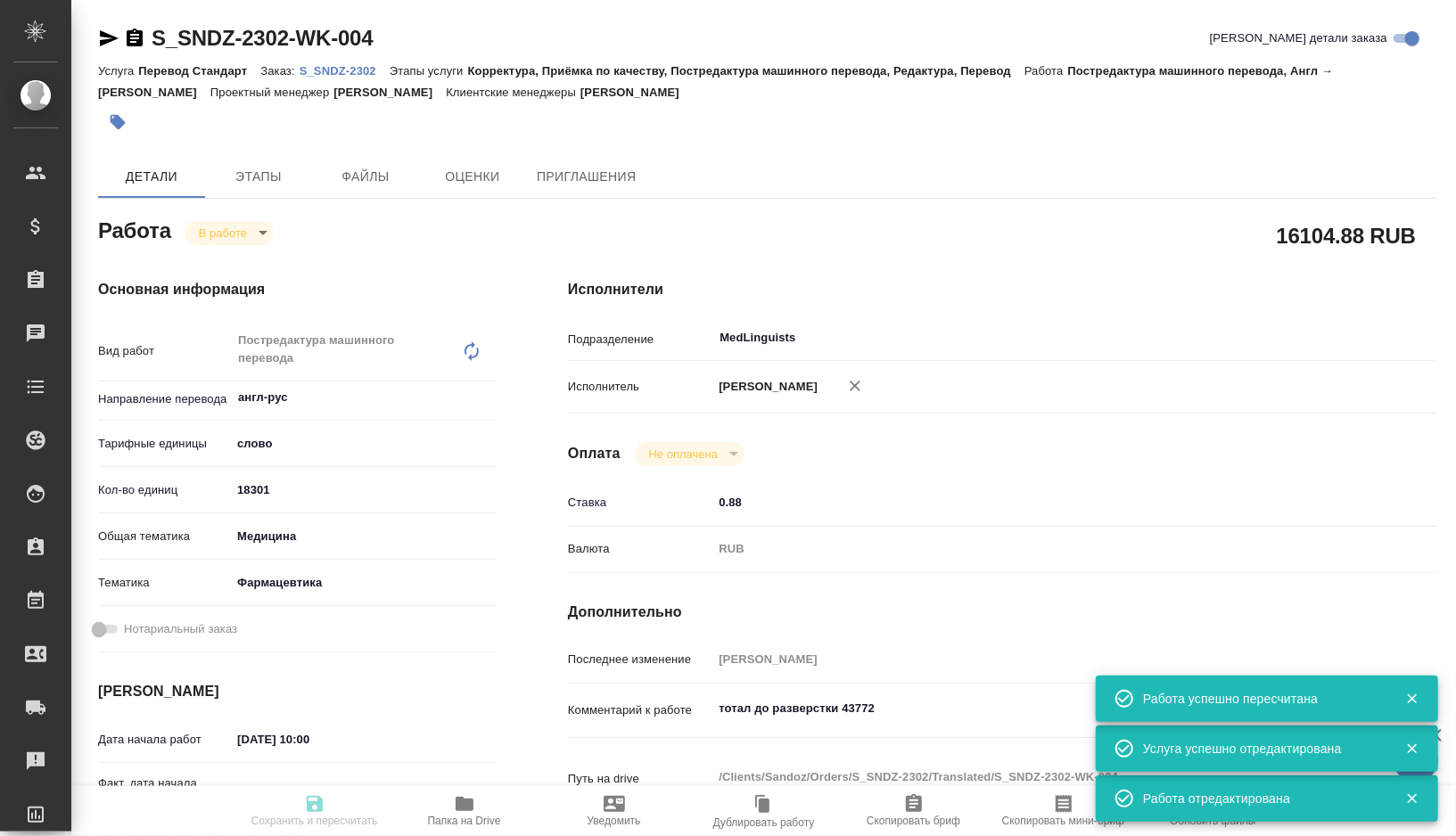
type input "Кабаргина Анна"
type input "Малофеева Екатерина"
type input "/Clients/Sandoz/Orders/S_SNDZ-2302"
type textarea "x"
type textarea "Прошу взять в работу переводы по препарату Ортанол®, капсулы кишечнорастворимые…"
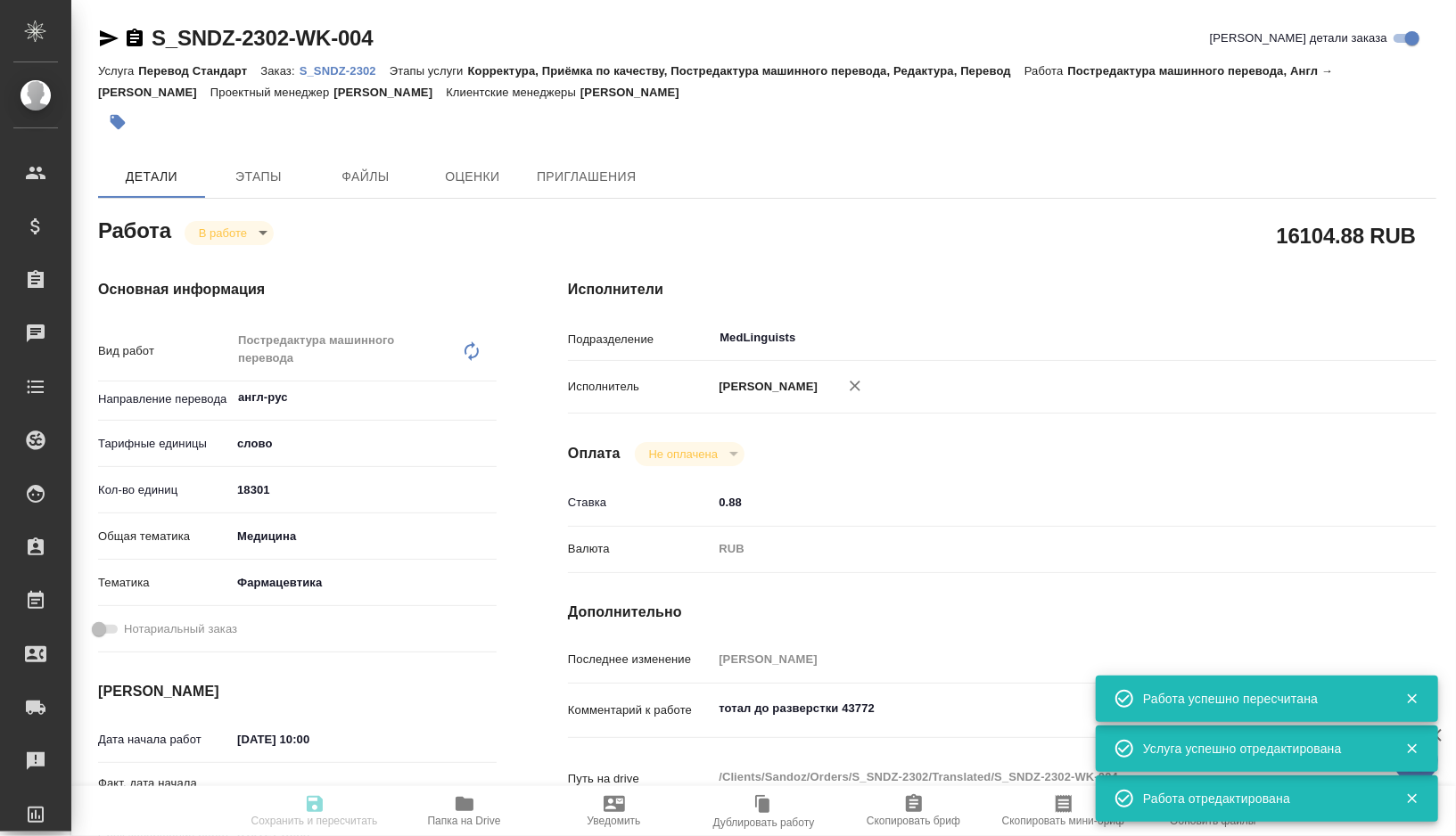
type textarea "x"
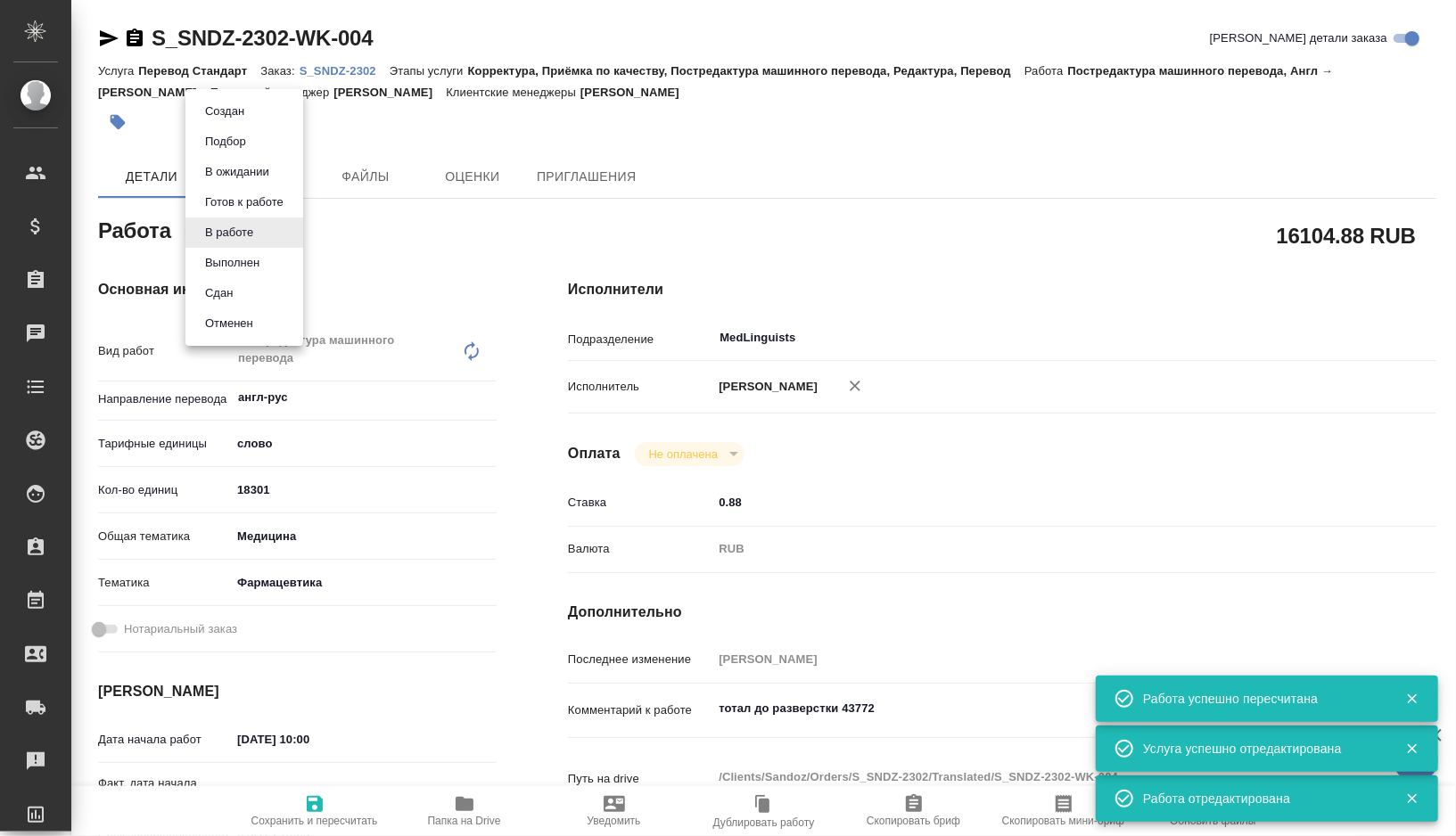
type textarea "x"
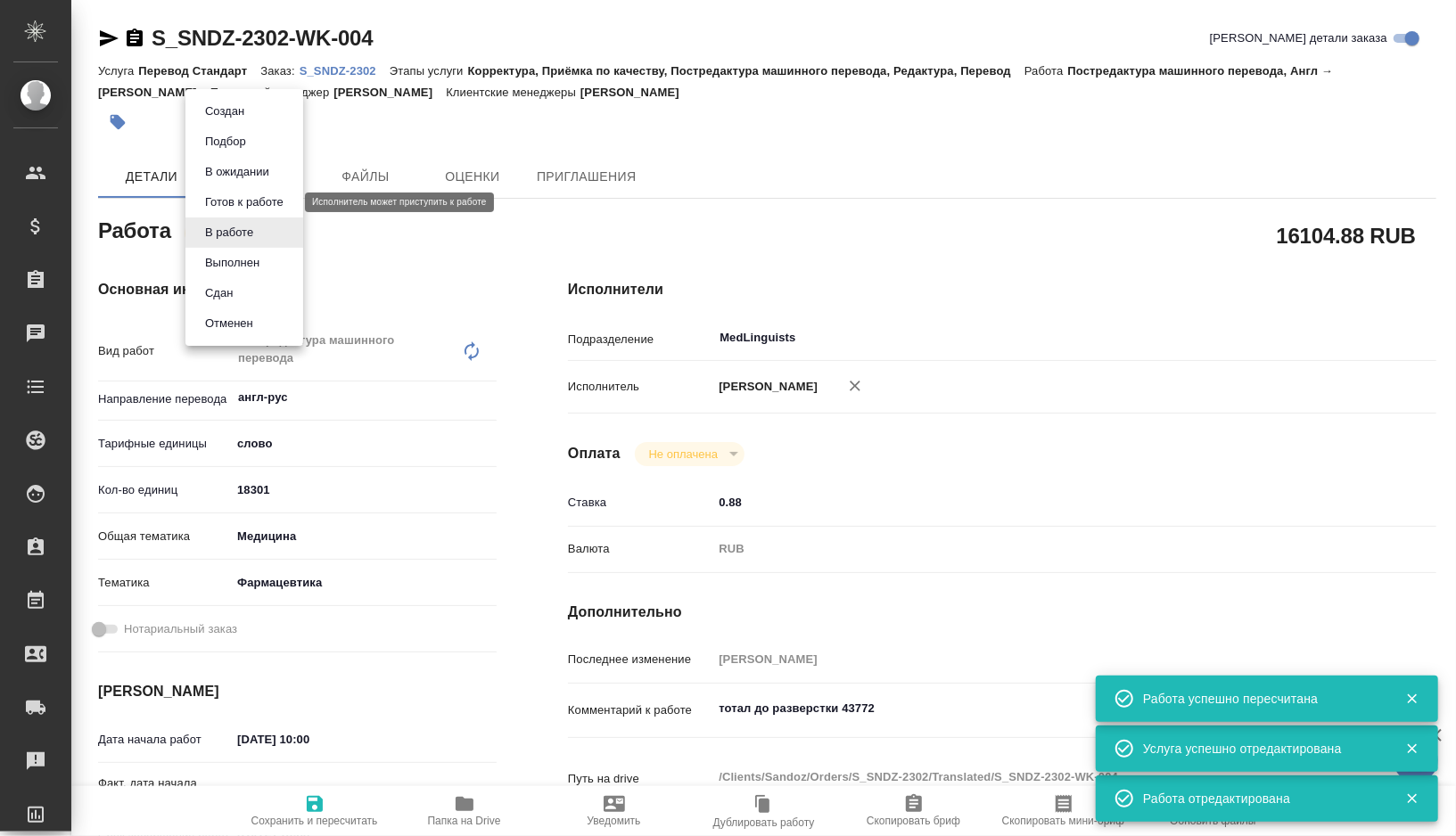
type textarea "x"
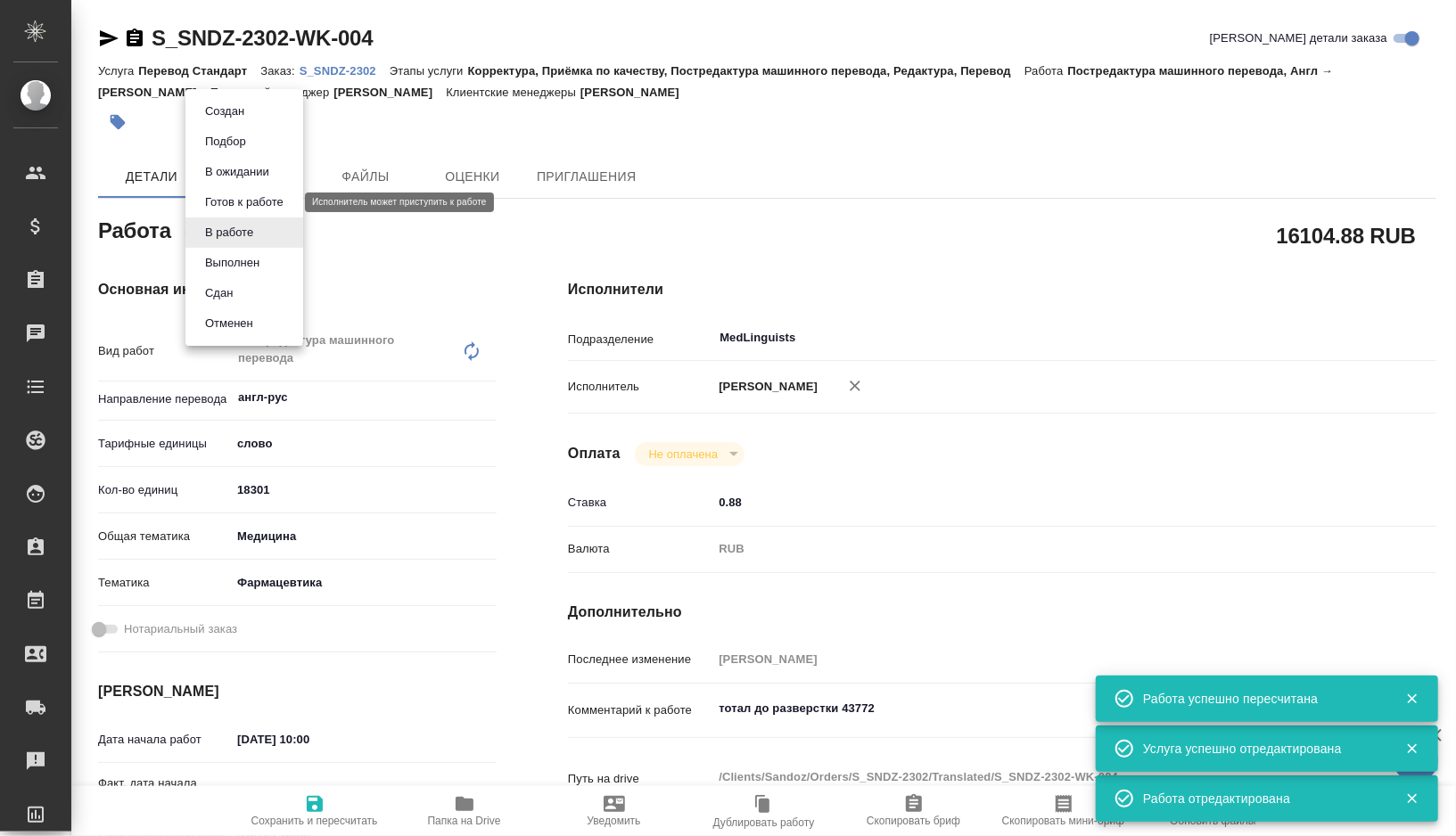
type textarea "x"
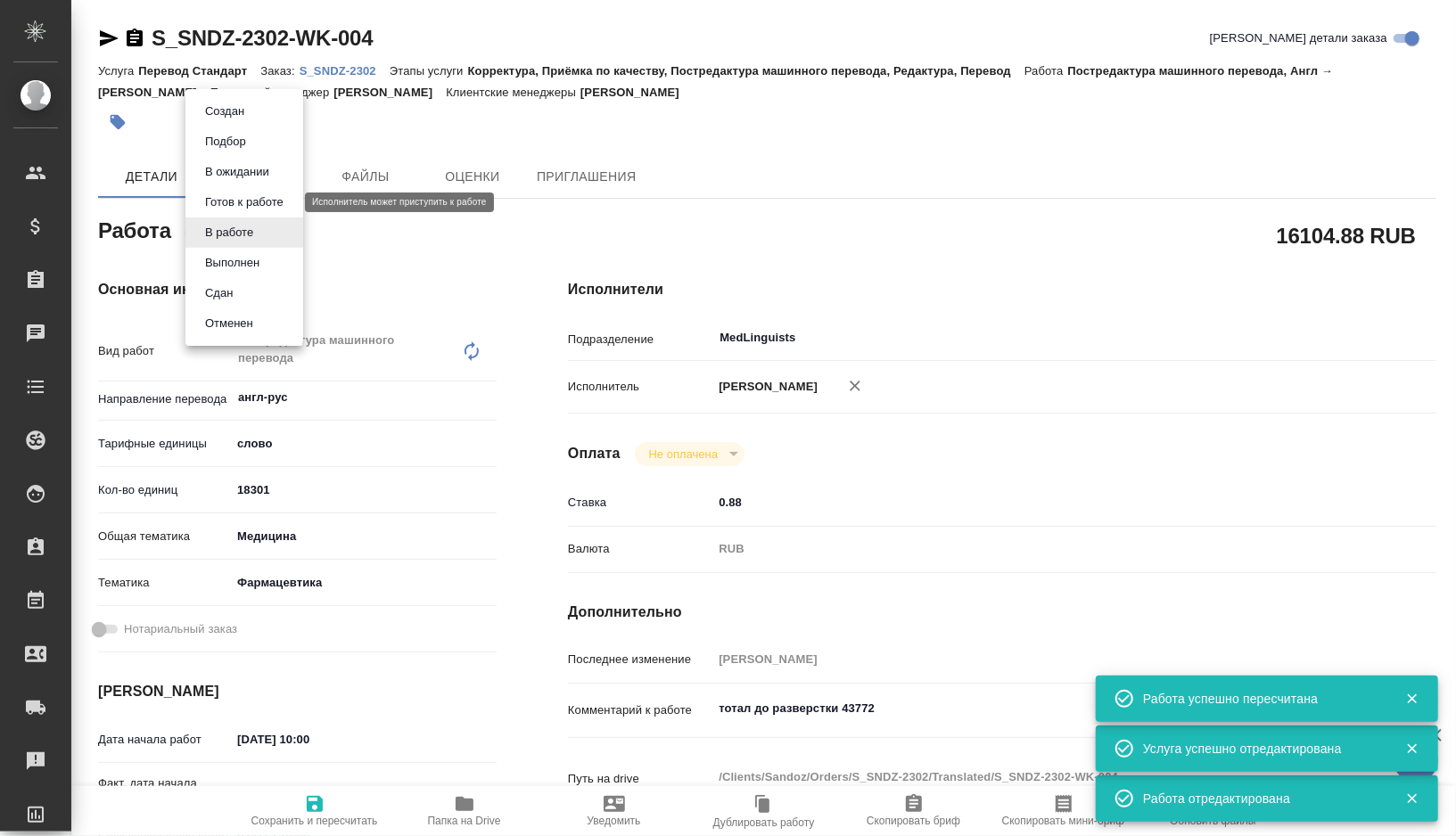
click at [247, 201] on button "Готов к работе" at bounding box center [243, 202] width 89 height 20
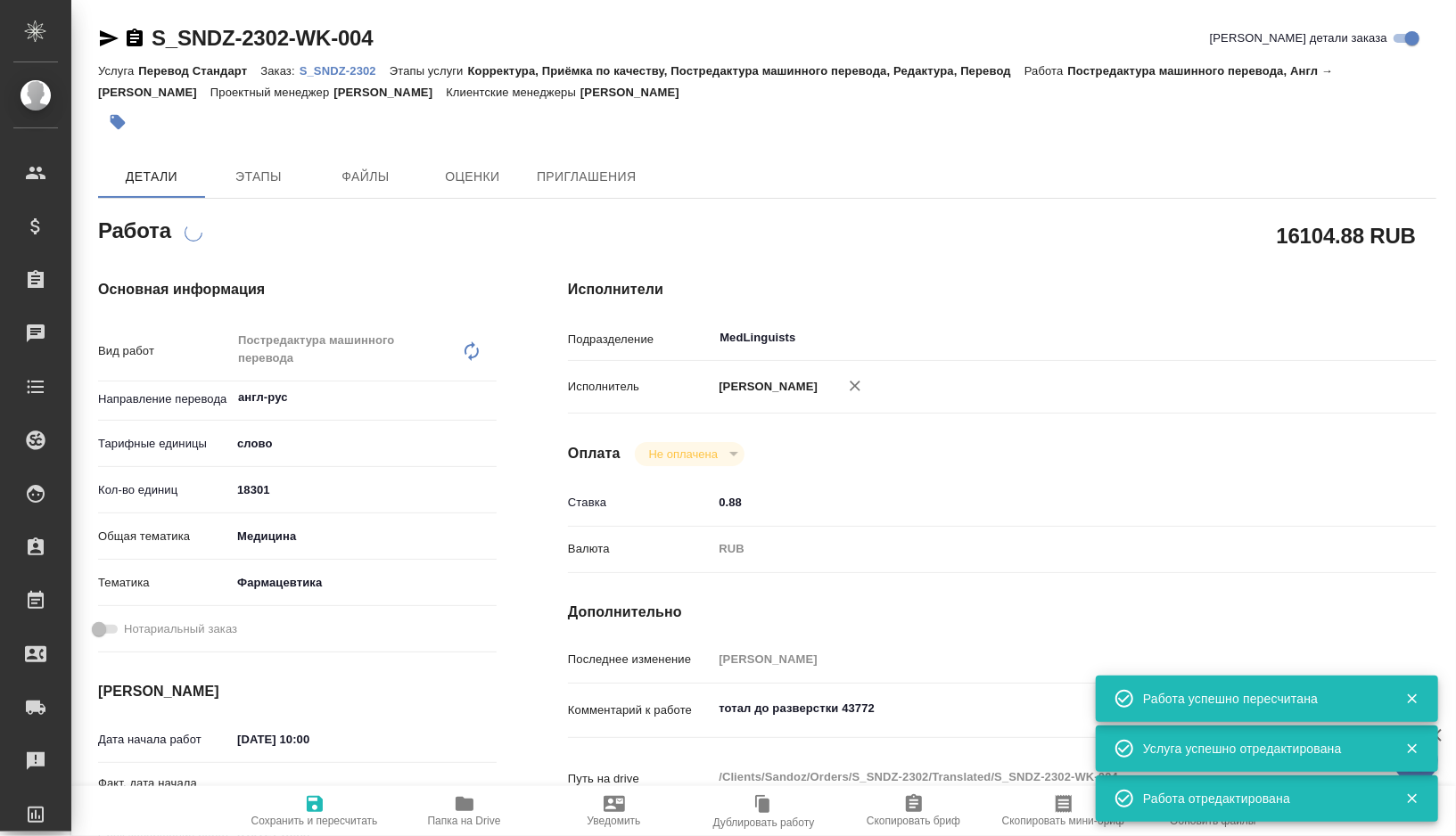
type textarea "x"
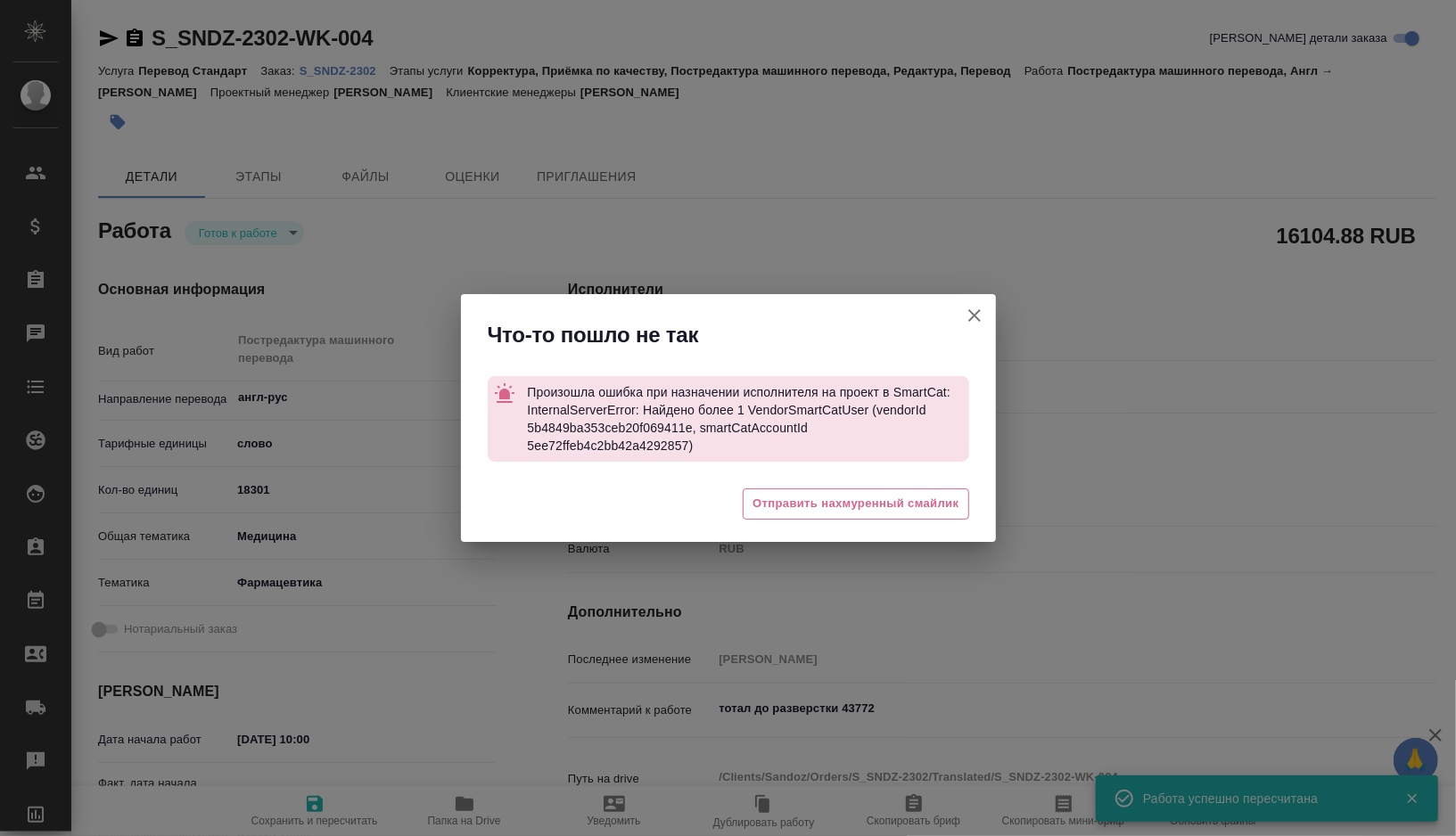
click at [973, 319] on icon "button" at bounding box center [974, 315] width 22 height 22
type textarea "x"
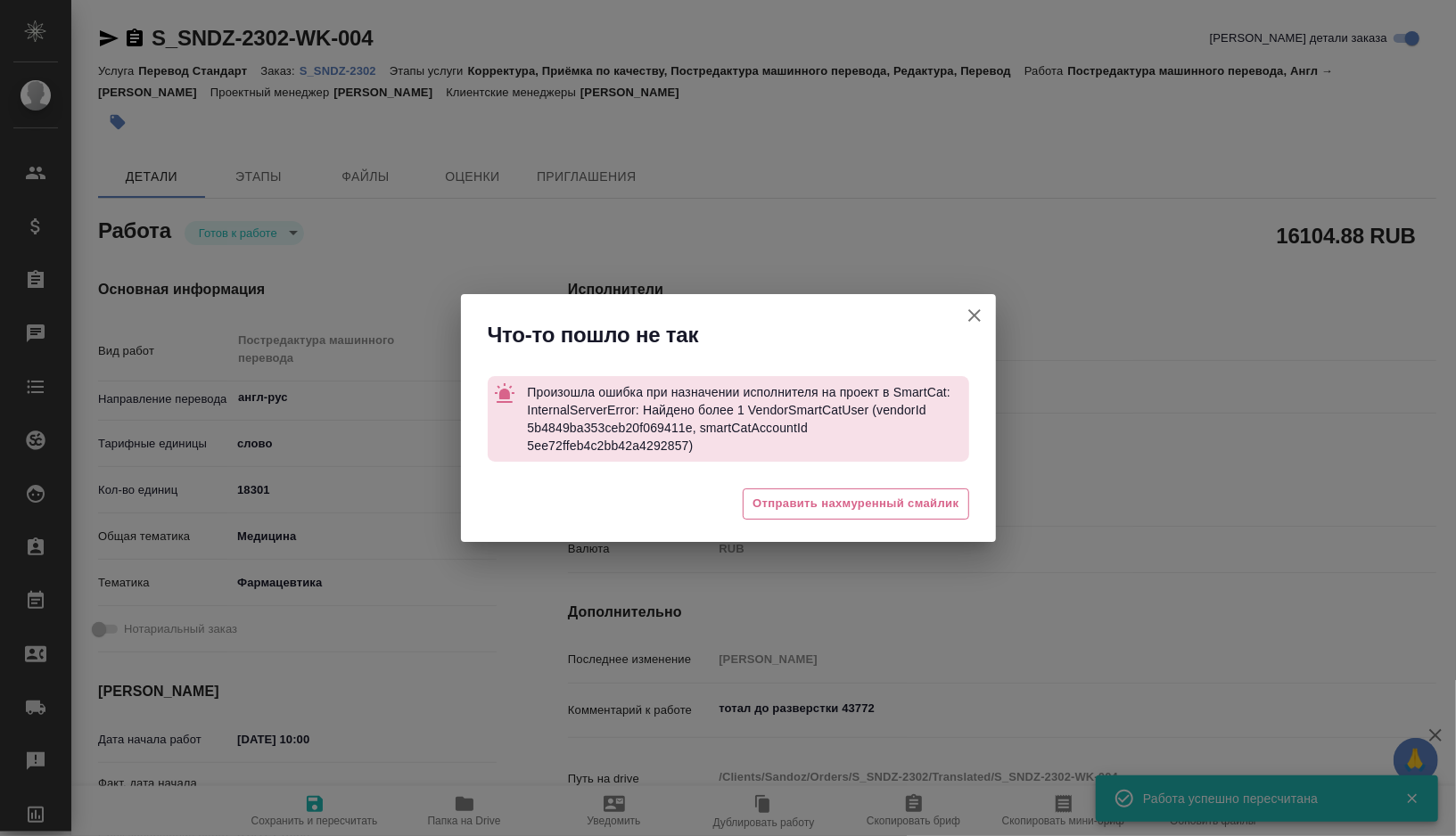
type textarea "x"
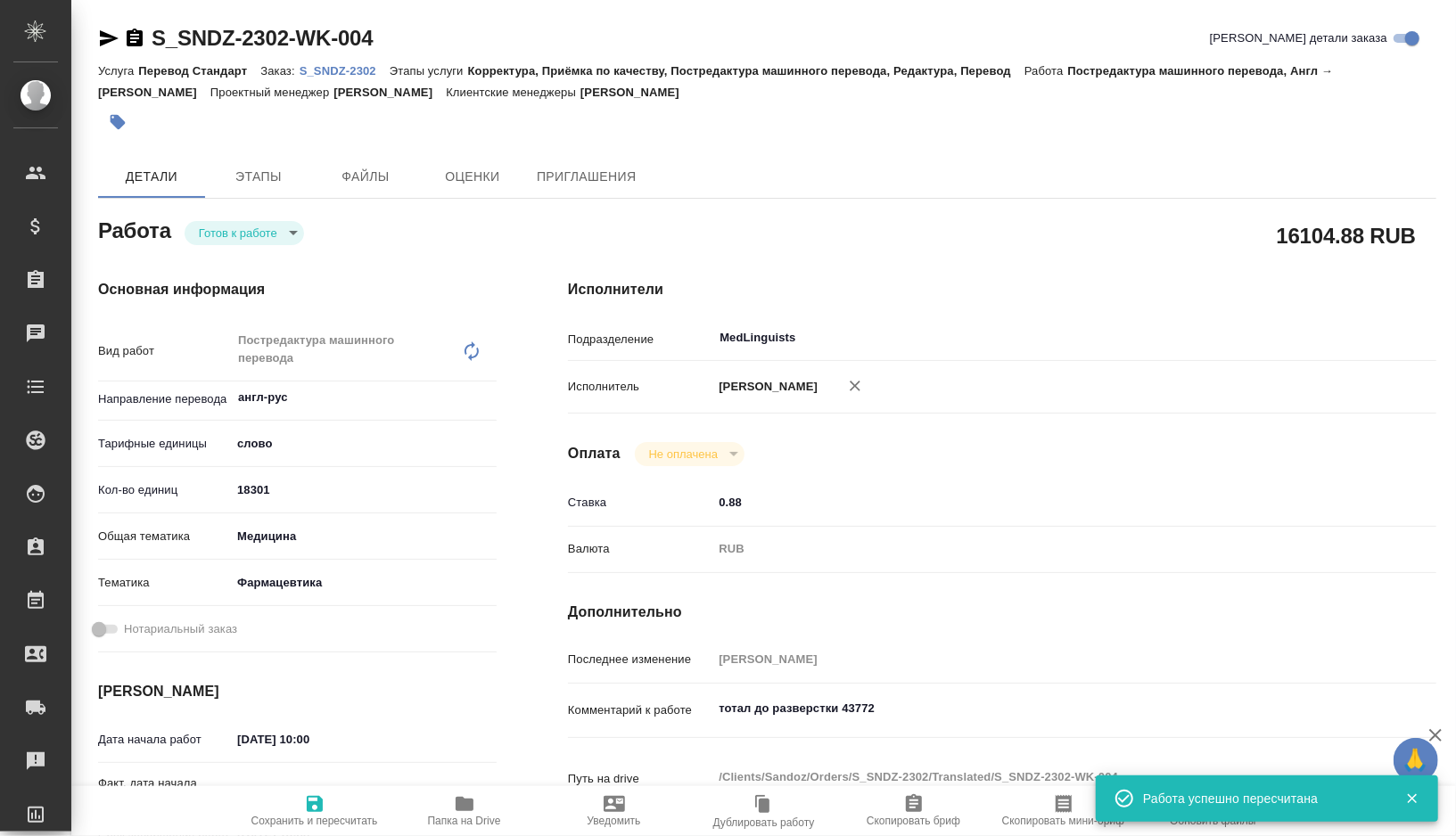
type textarea "x"
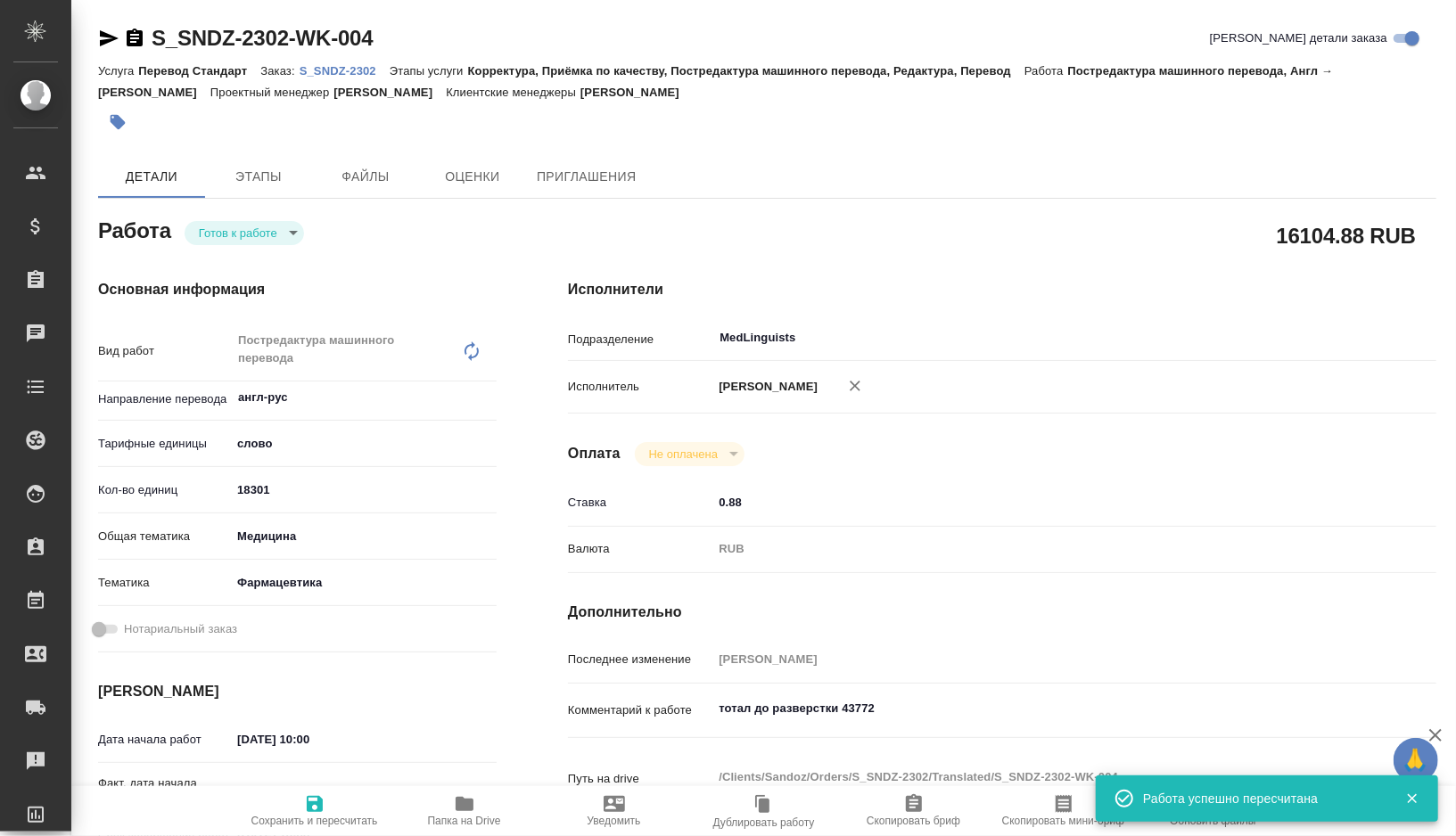
type textarea "x"
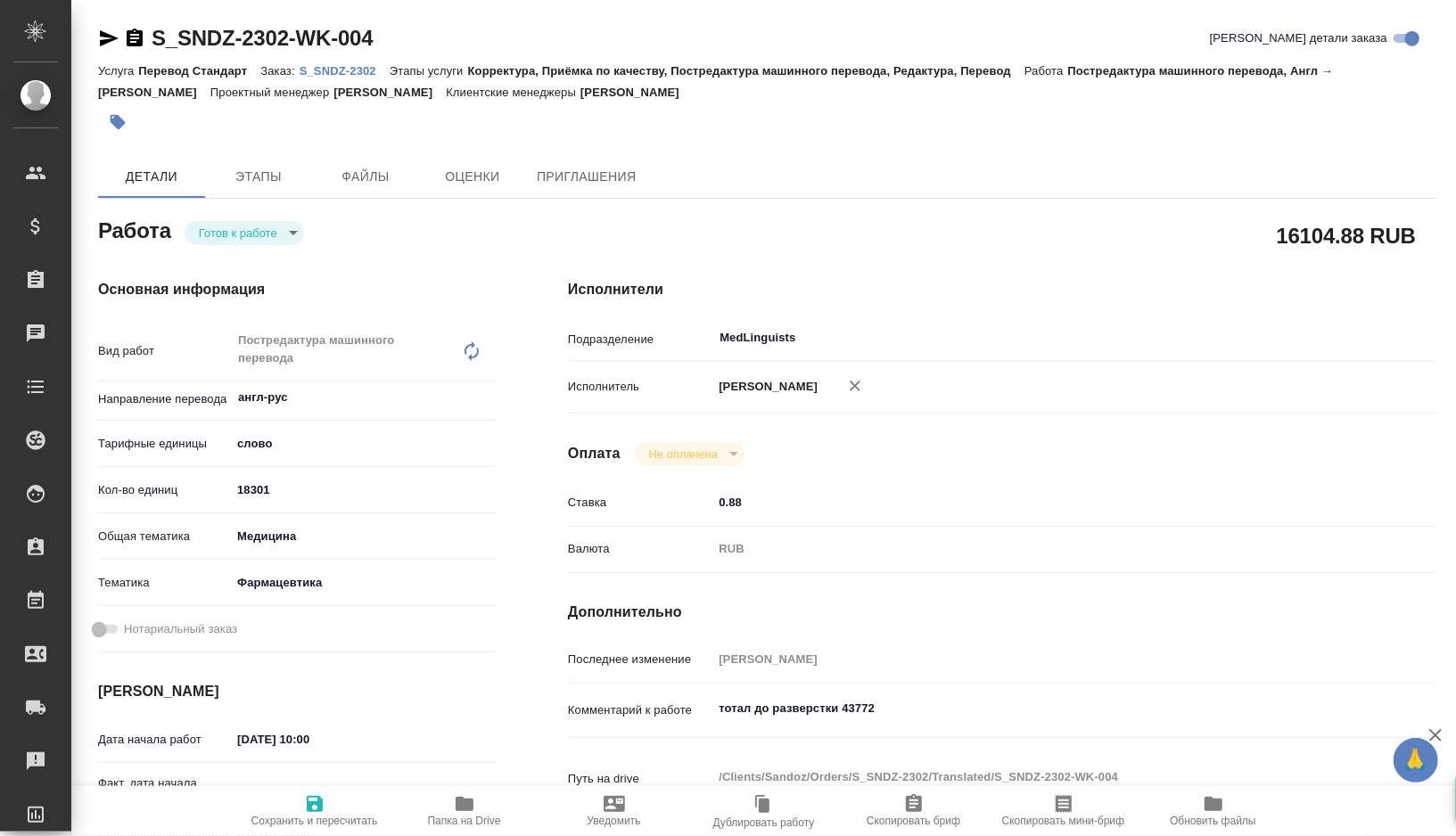
type textarea "x"
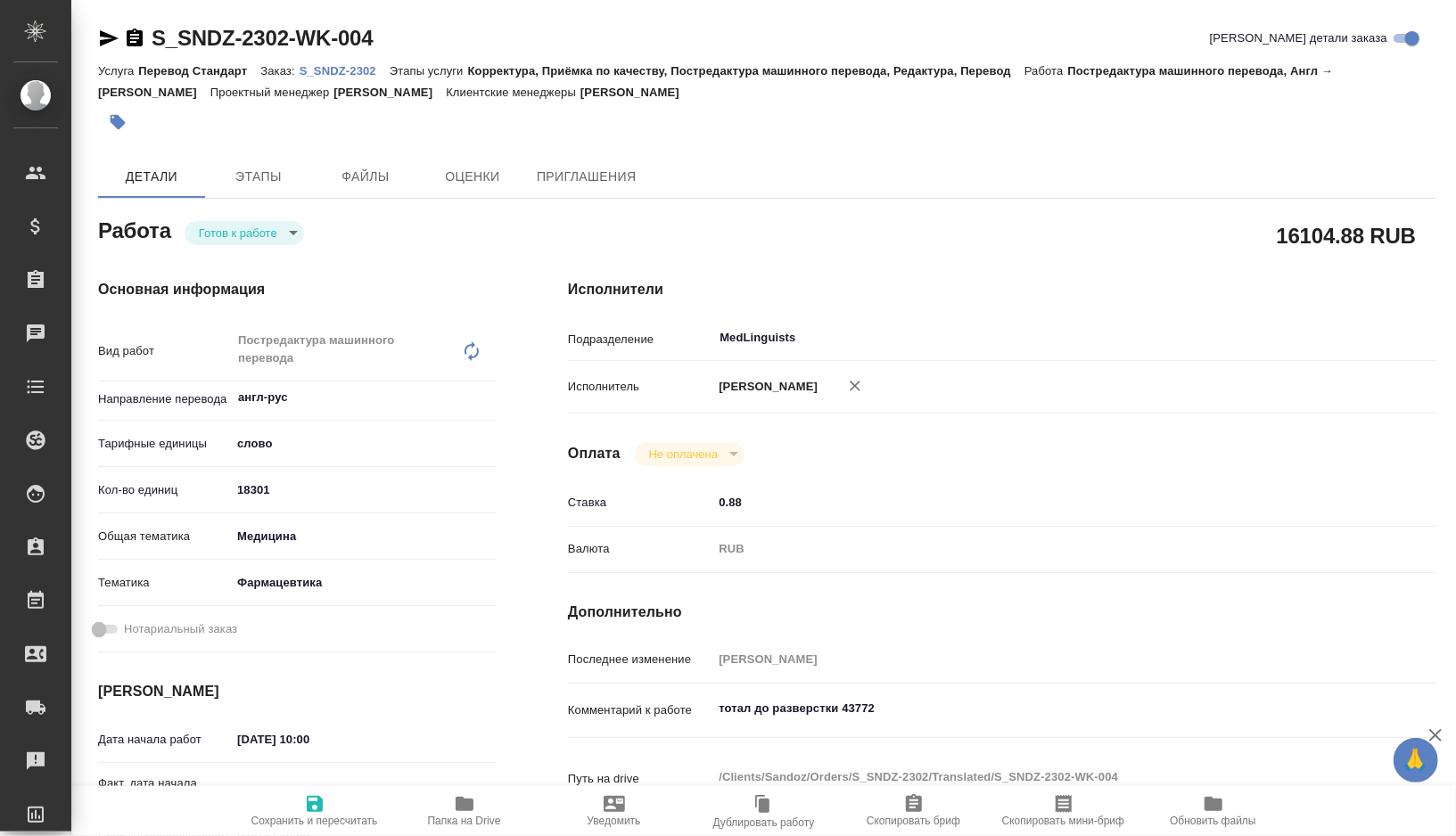
click at [267, 228] on body "🙏 .cls-1 fill:#fff; AWATERA Gorshkova Valentina Клиенты Спецификации Заказы 0 Ч…" at bounding box center [728, 418] width 1456 height 836
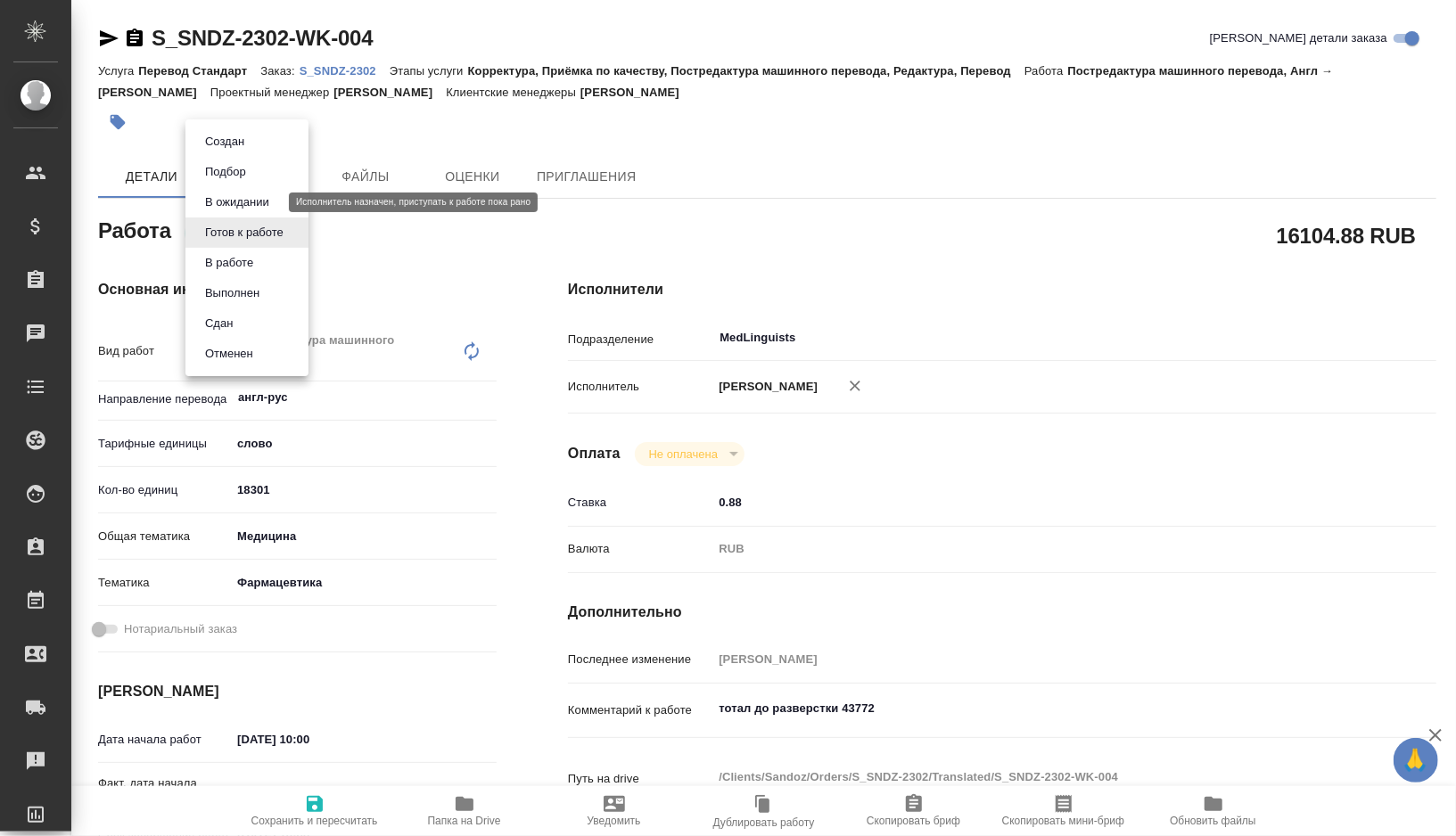
click at [265, 200] on button "В ожидании" at bounding box center [237, 202] width 75 height 20
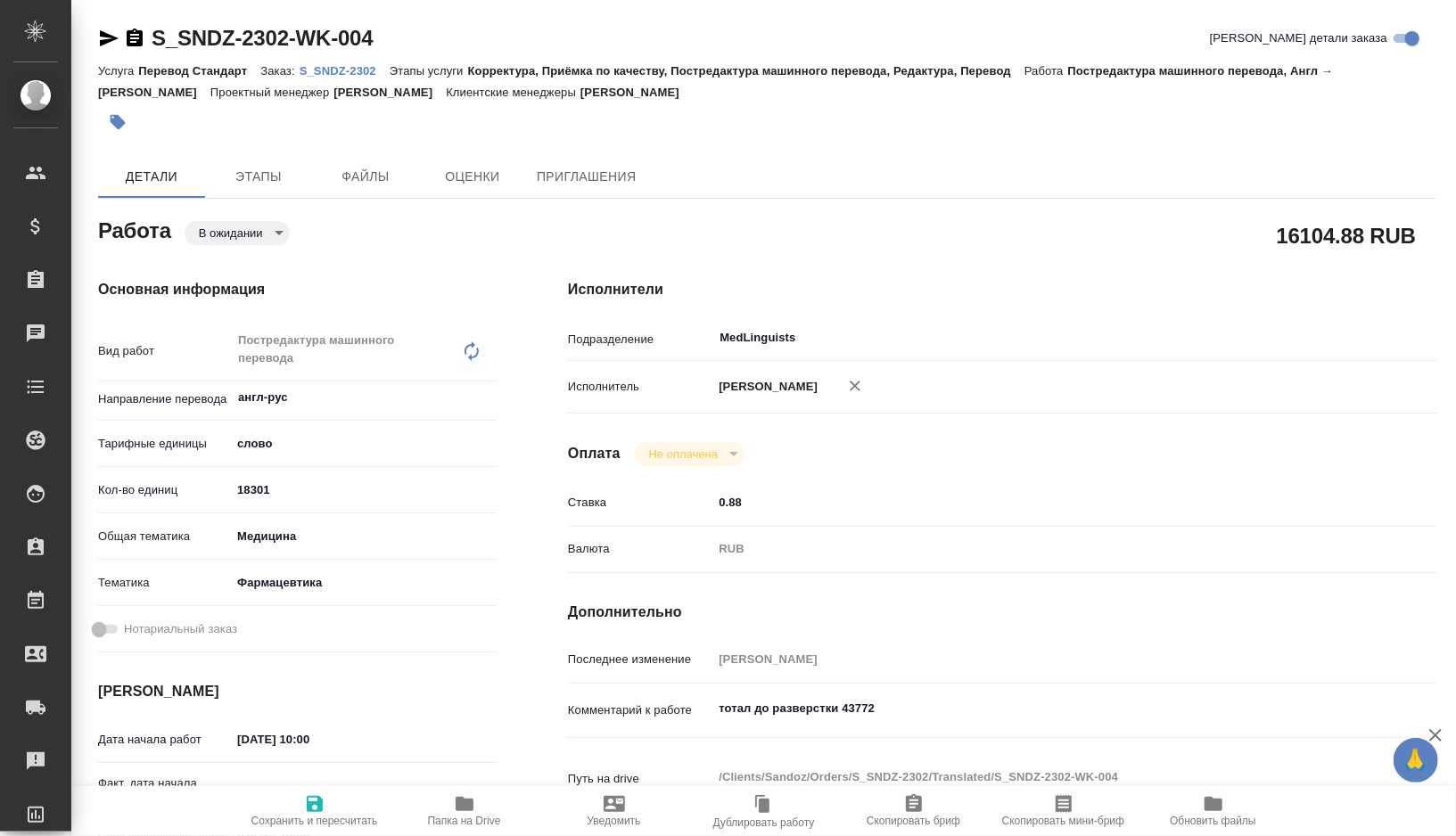
type textarea "x"
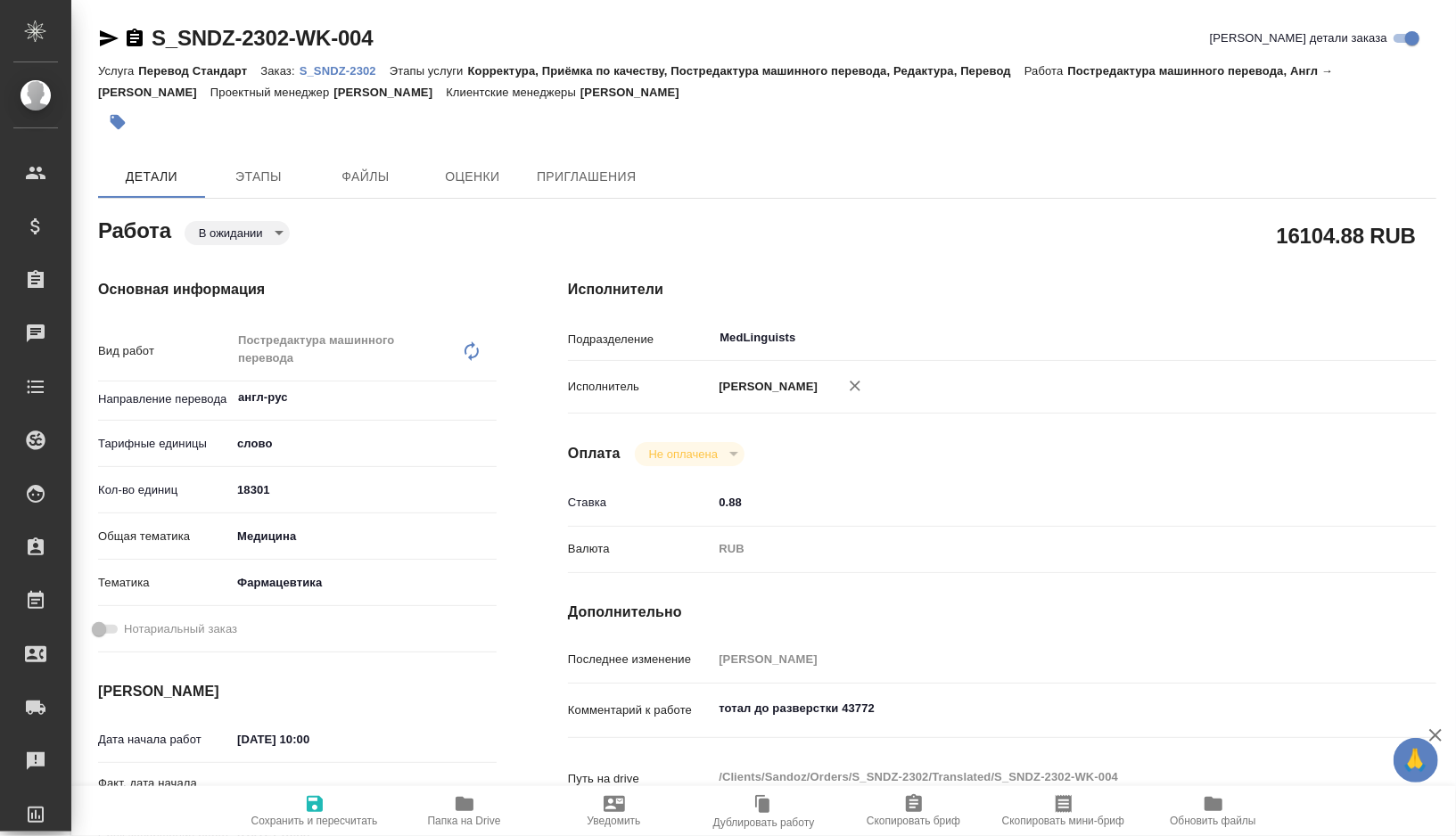
type textarea "x"
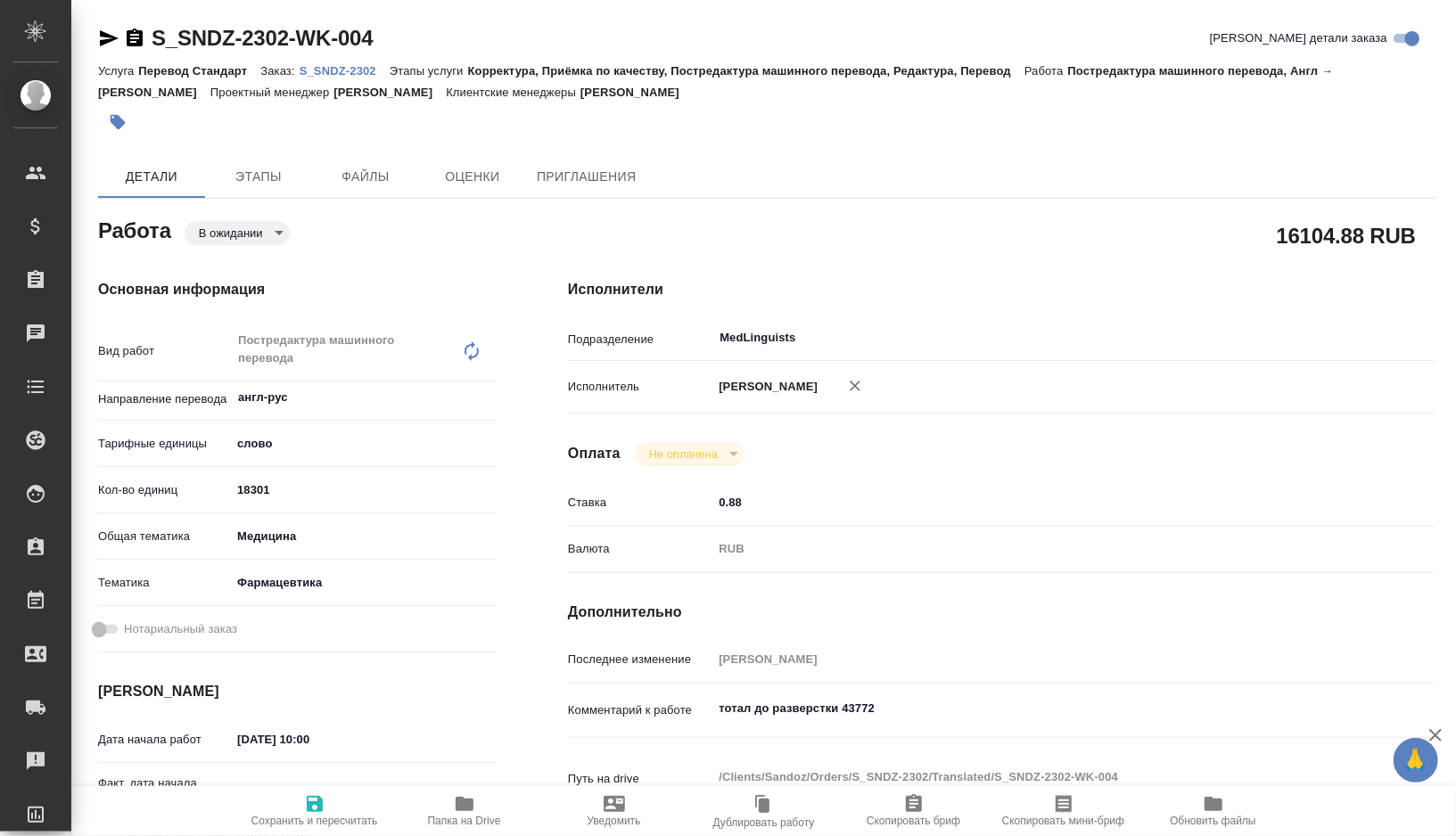
type textarea "x"
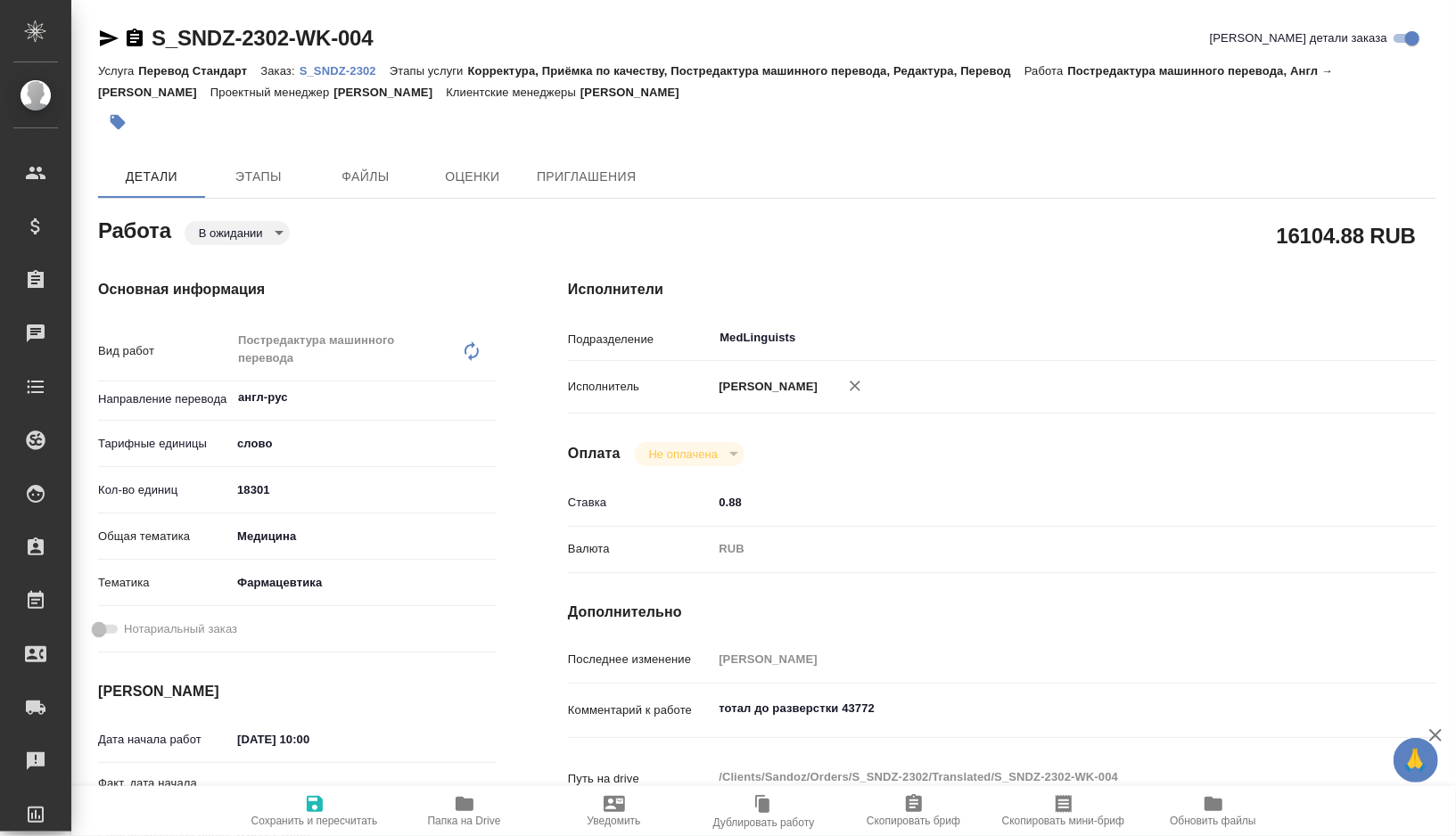
type textarea "x"
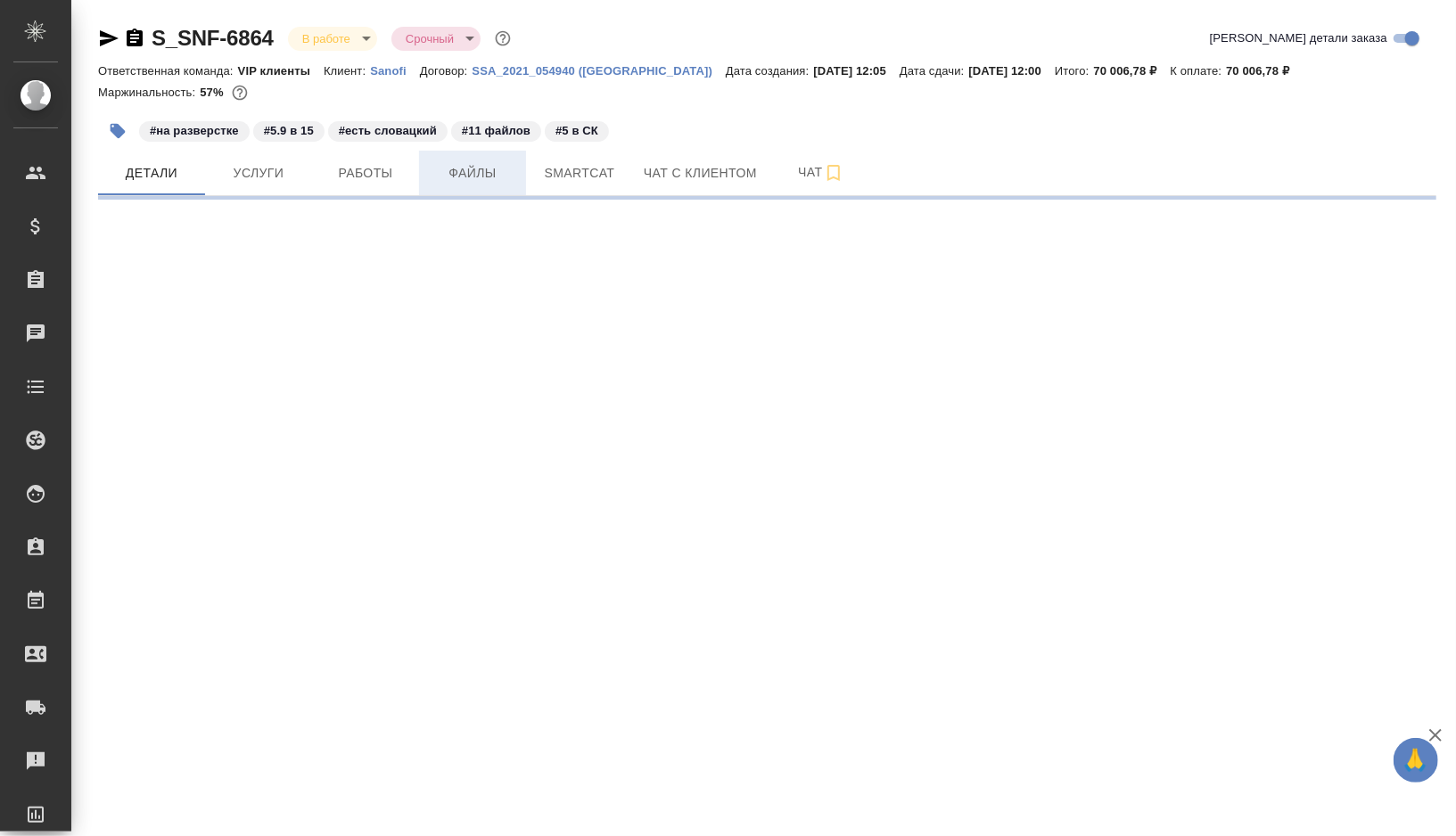
select select "RU"
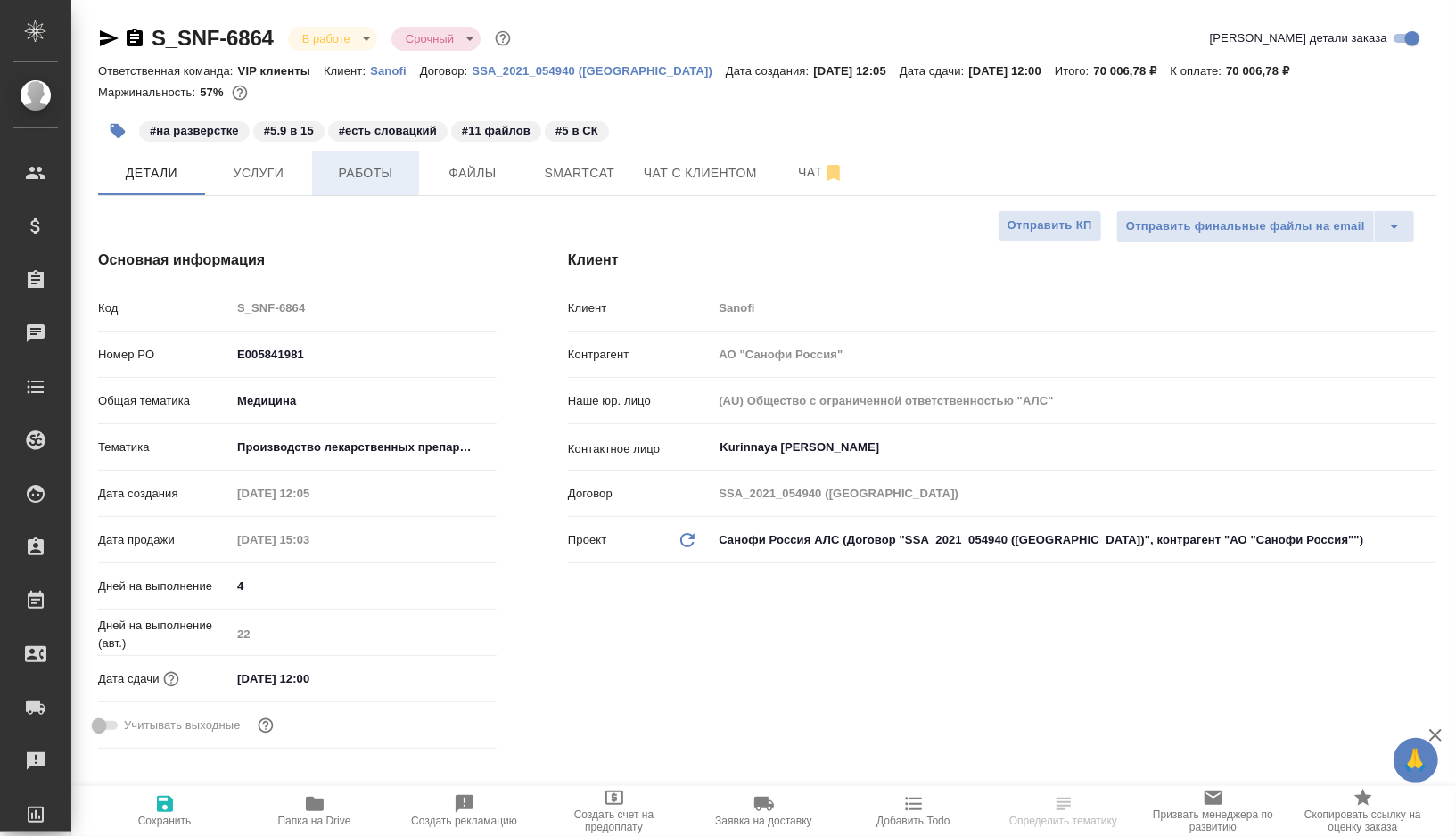
click at [365, 184] on button "Работы" at bounding box center [365, 173] width 107 height 45
type textarea "x"
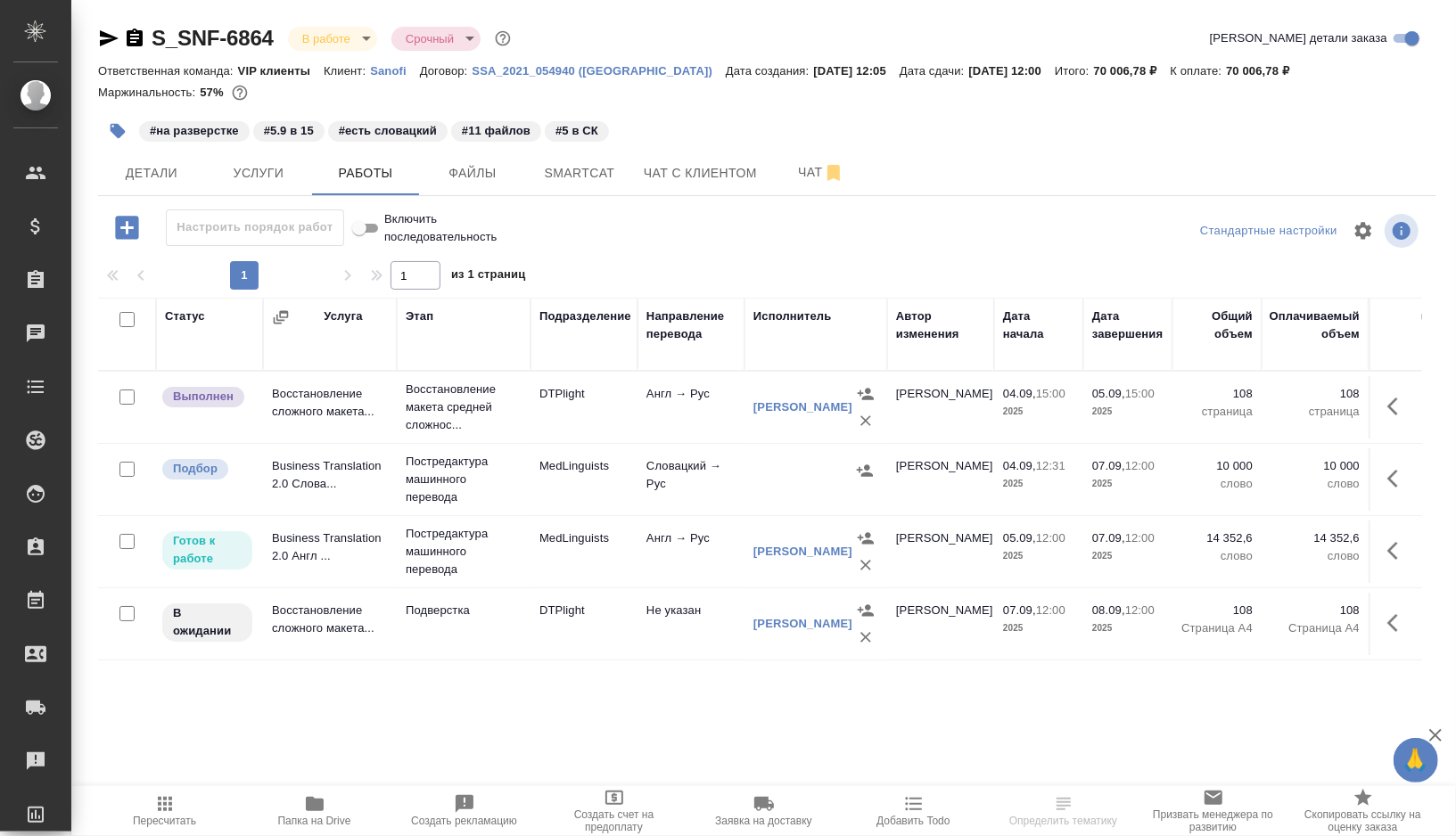
click at [701, 429] on td "Англ → Рус" at bounding box center [691, 407] width 107 height 63
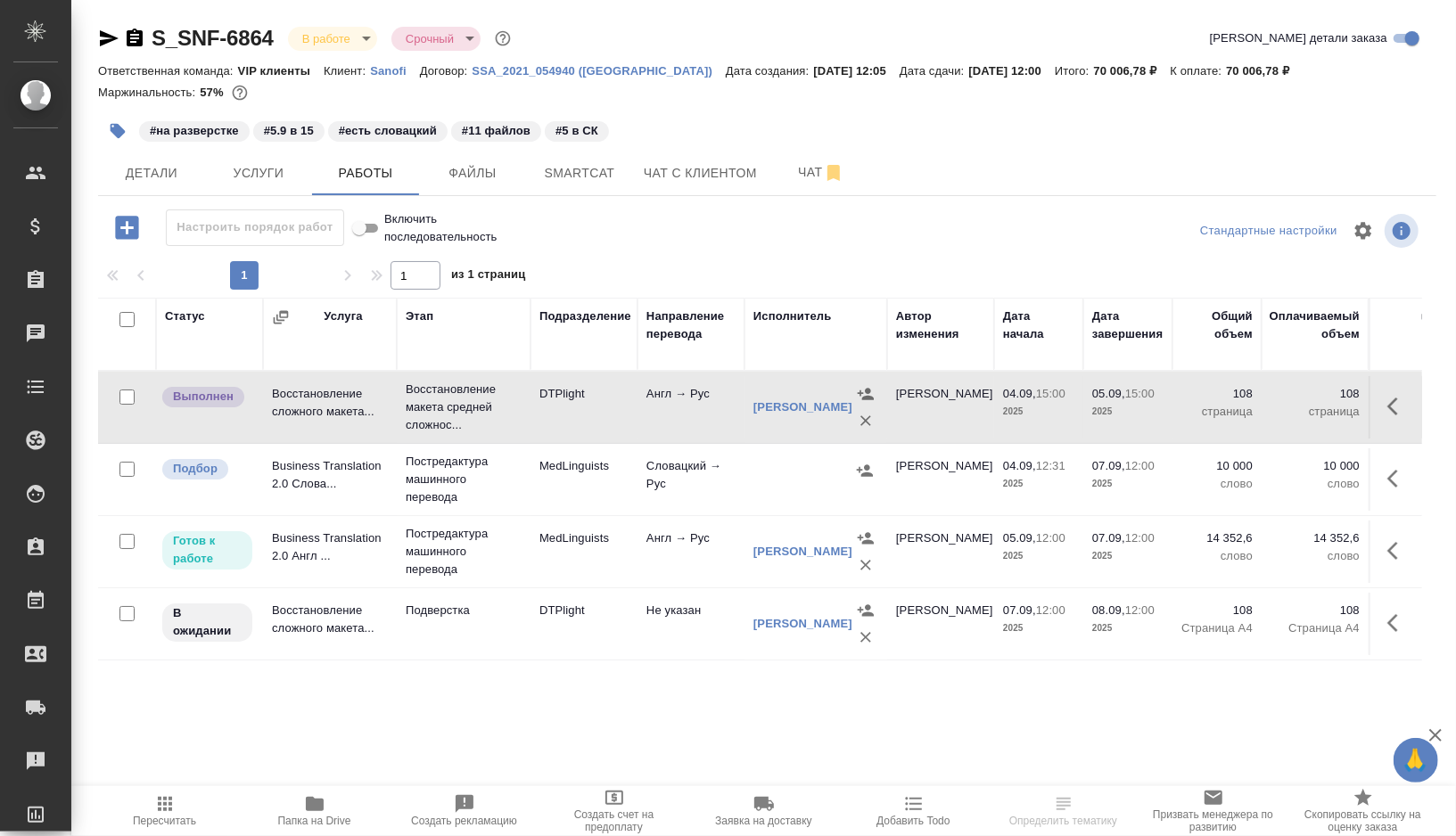
click at [701, 429] on td "Англ → Рус" at bounding box center [691, 407] width 107 height 63
click at [596, 168] on span "Smartcat" at bounding box center [579, 173] width 85 height 22
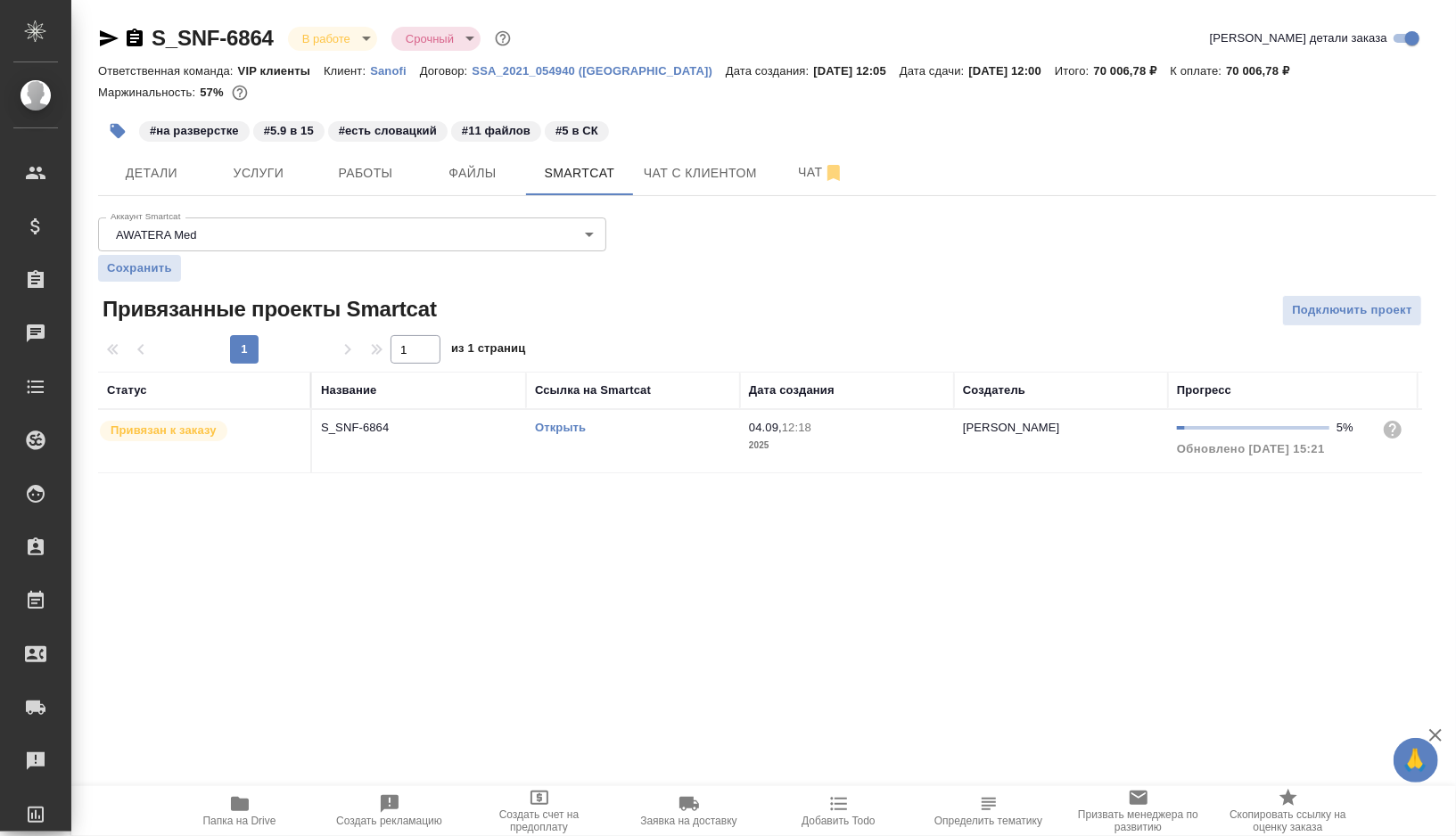
click at [552, 424] on link "Открыть" at bounding box center [560, 427] width 51 height 13
click at [637, 456] on td "Открыть" at bounding box center [633, 441] width 213 height 63
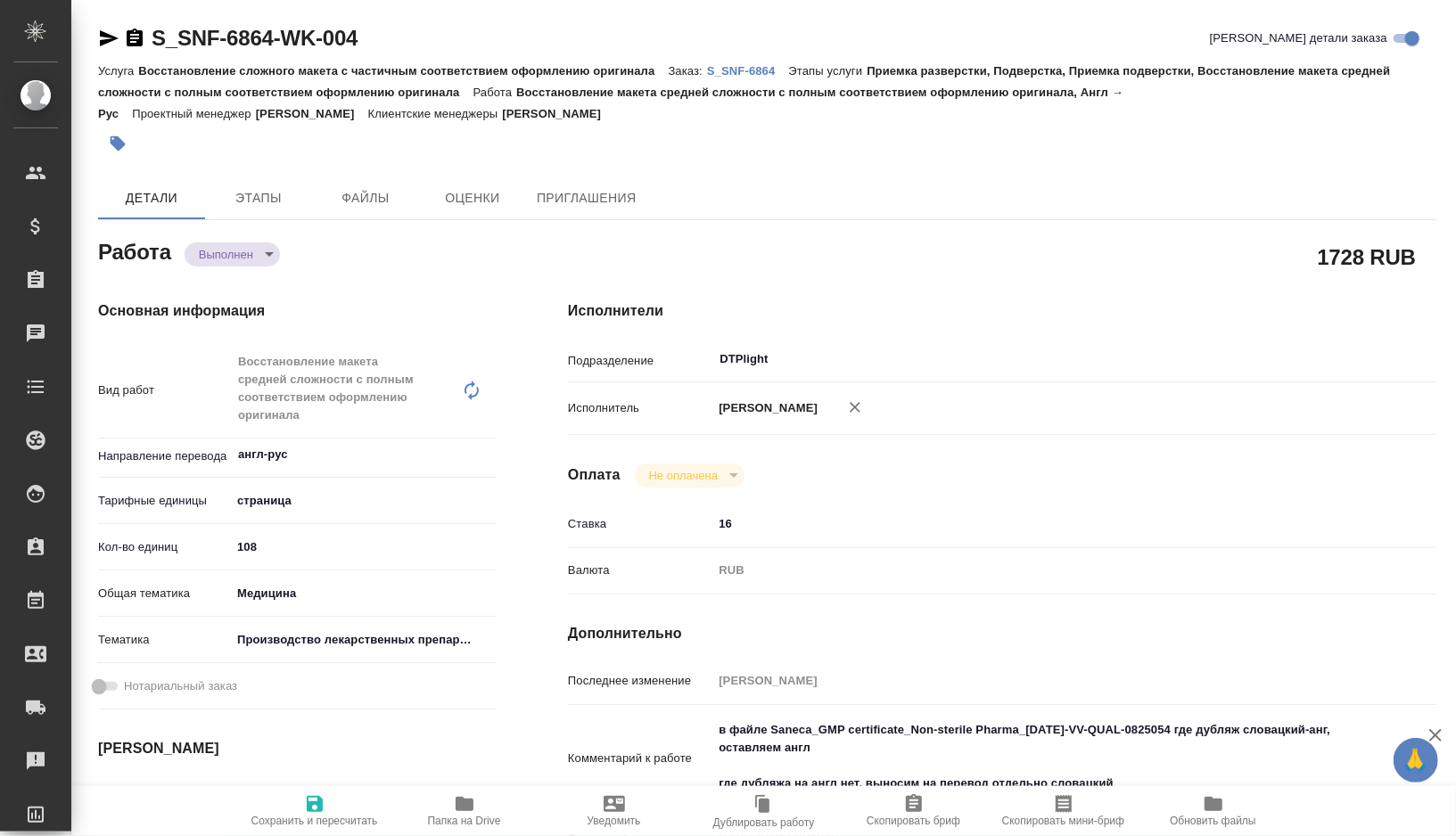
type textarea "x"
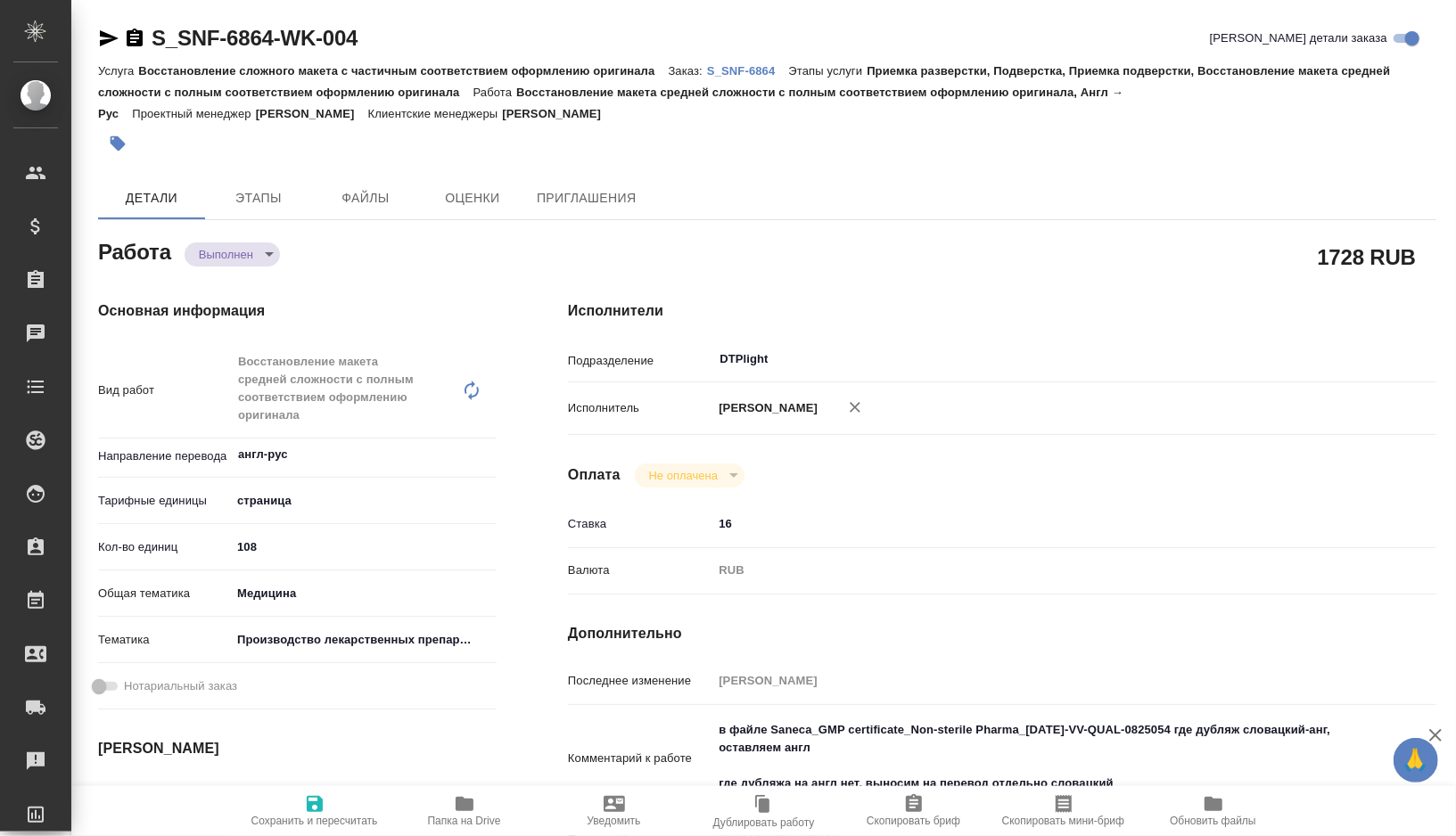
type textarea "x"
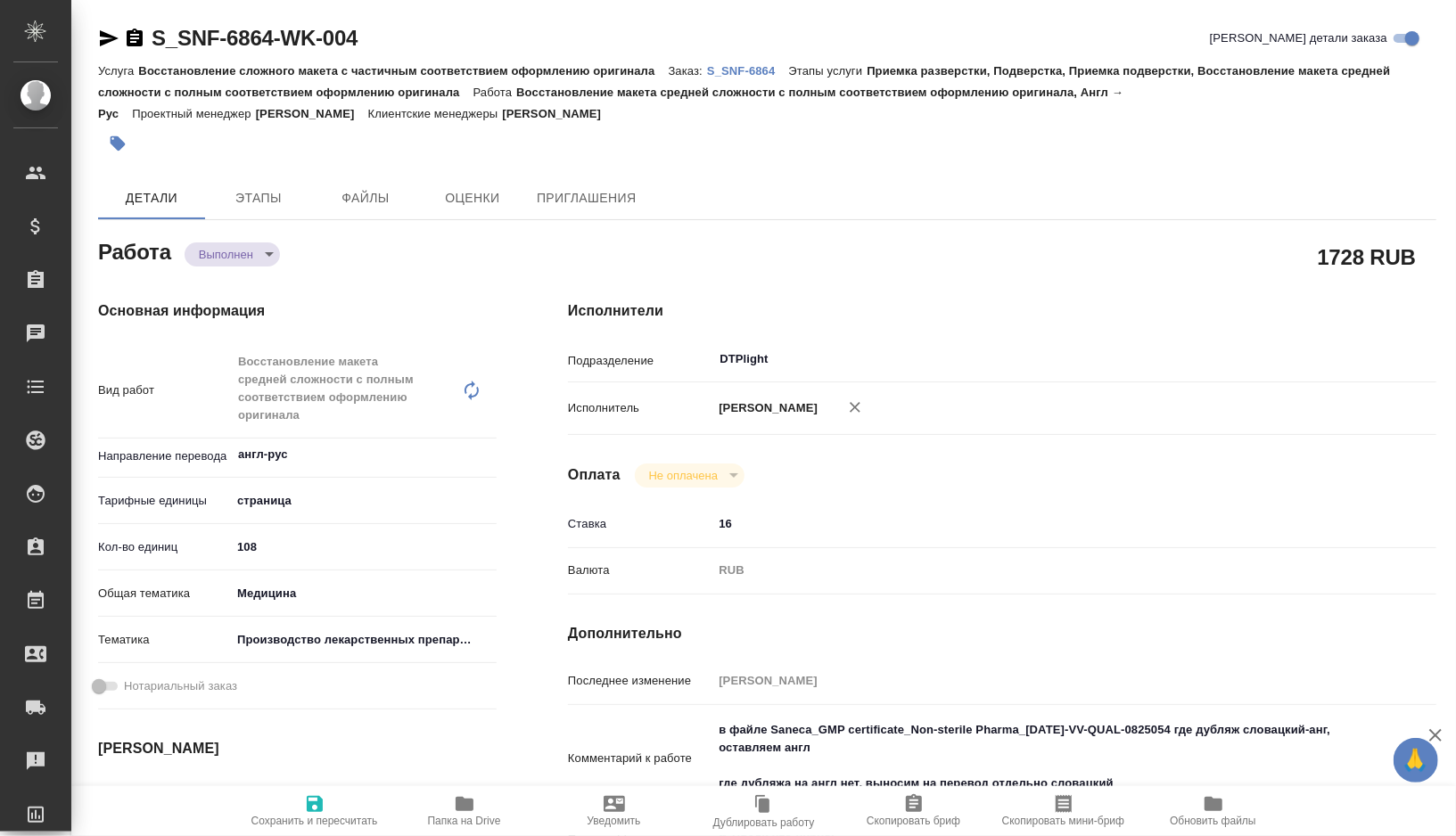
type textarea "x"
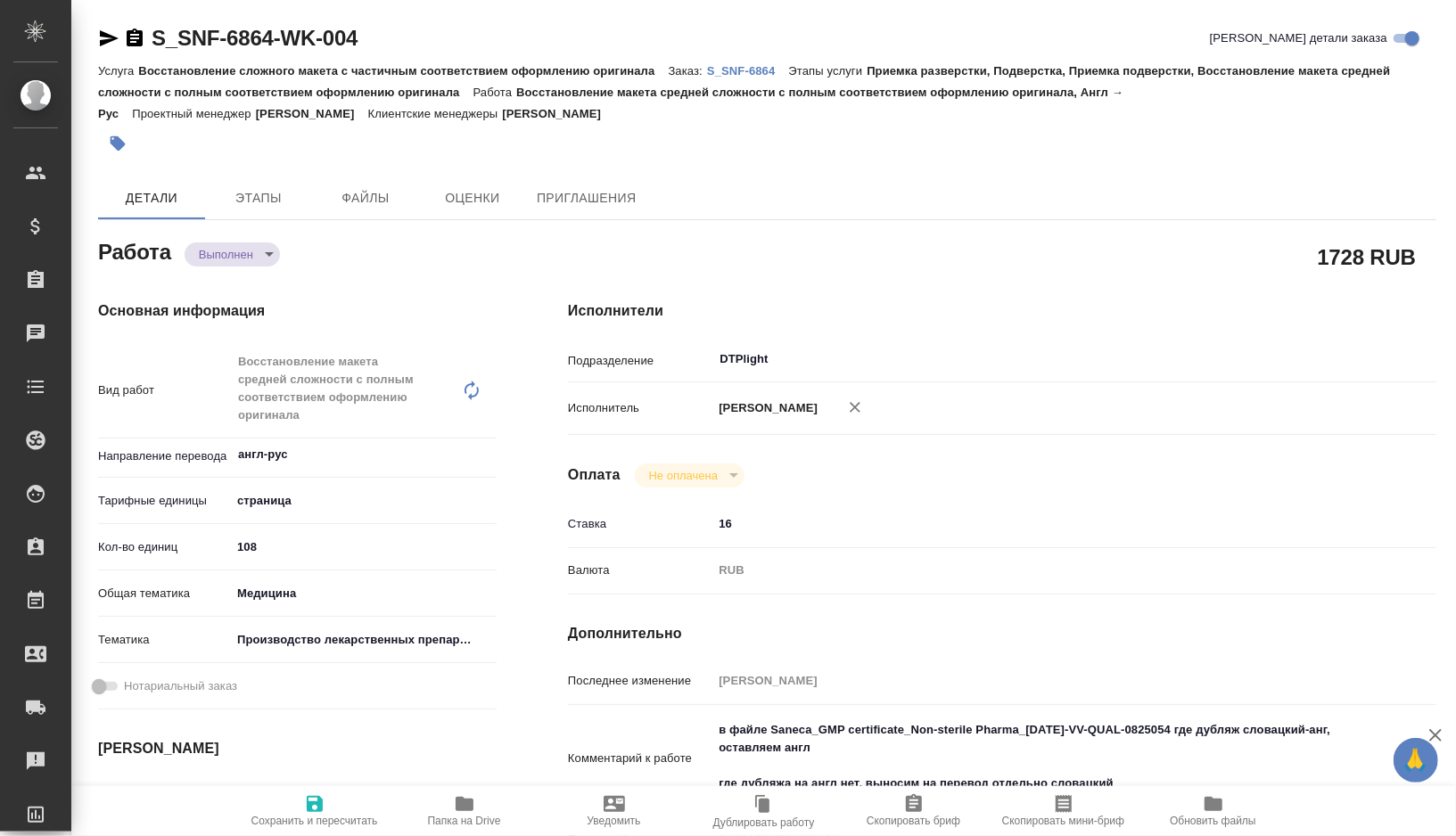
type textarea "x"
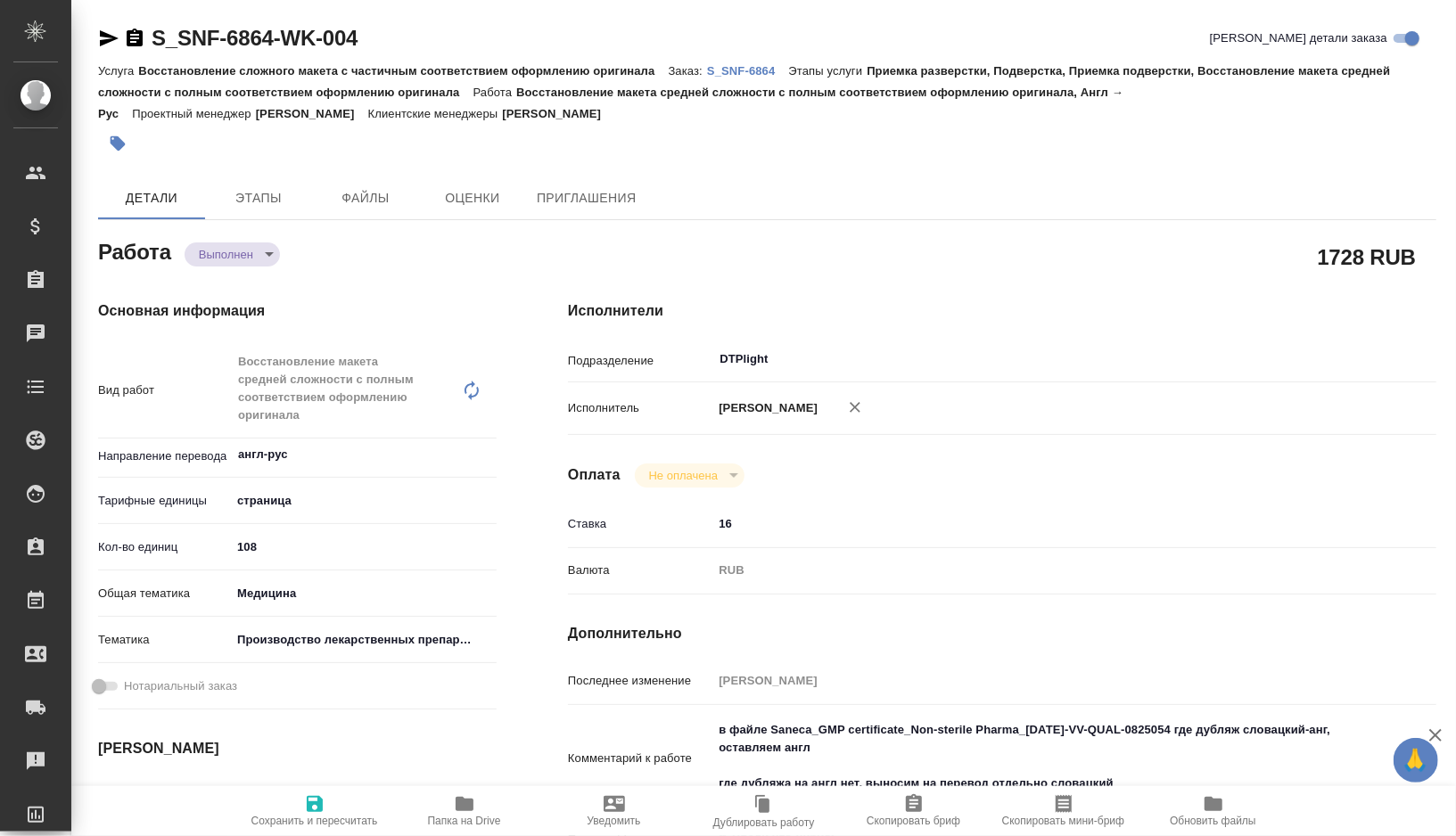
type textarea "x"
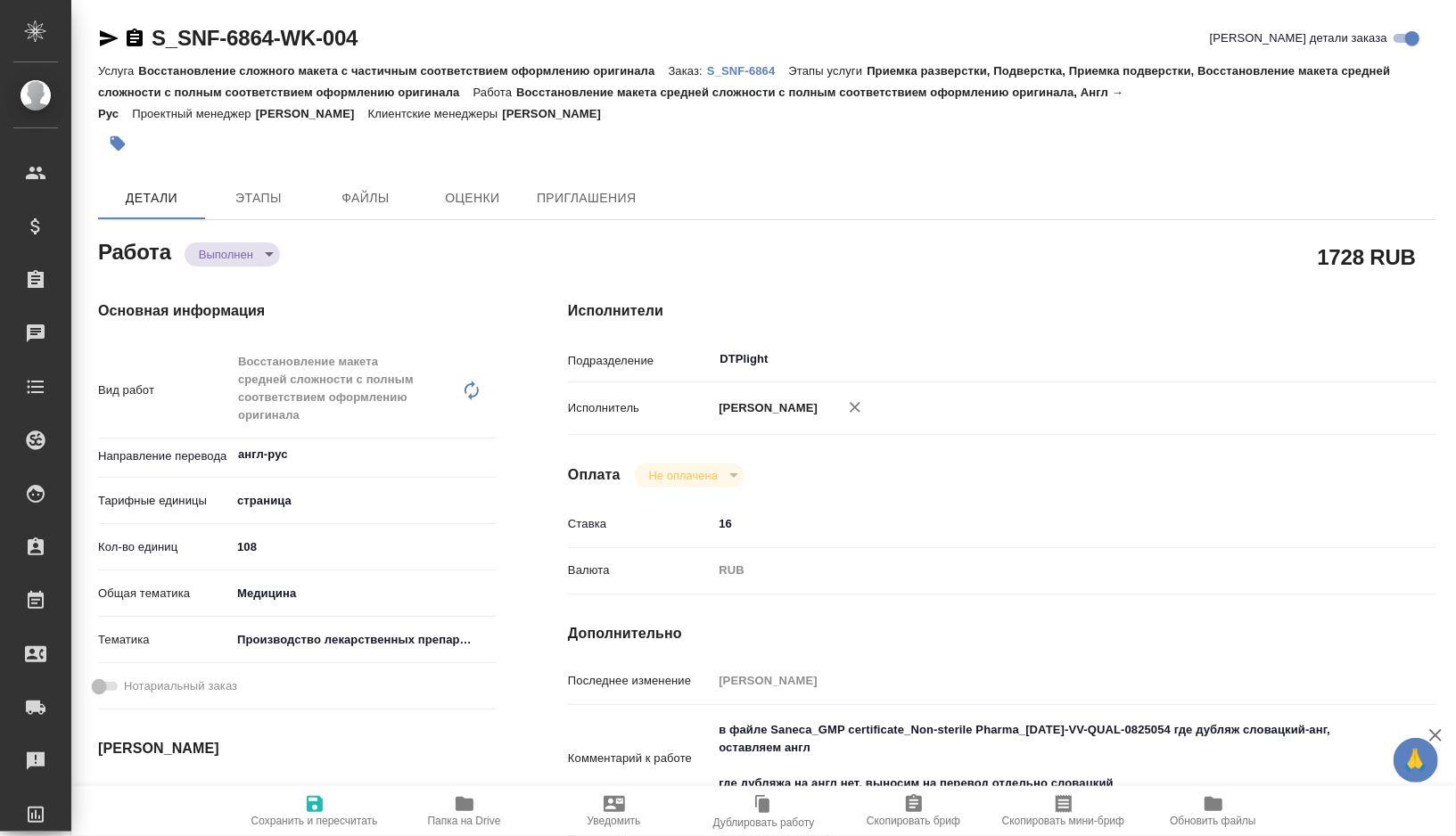
type textarea "x"
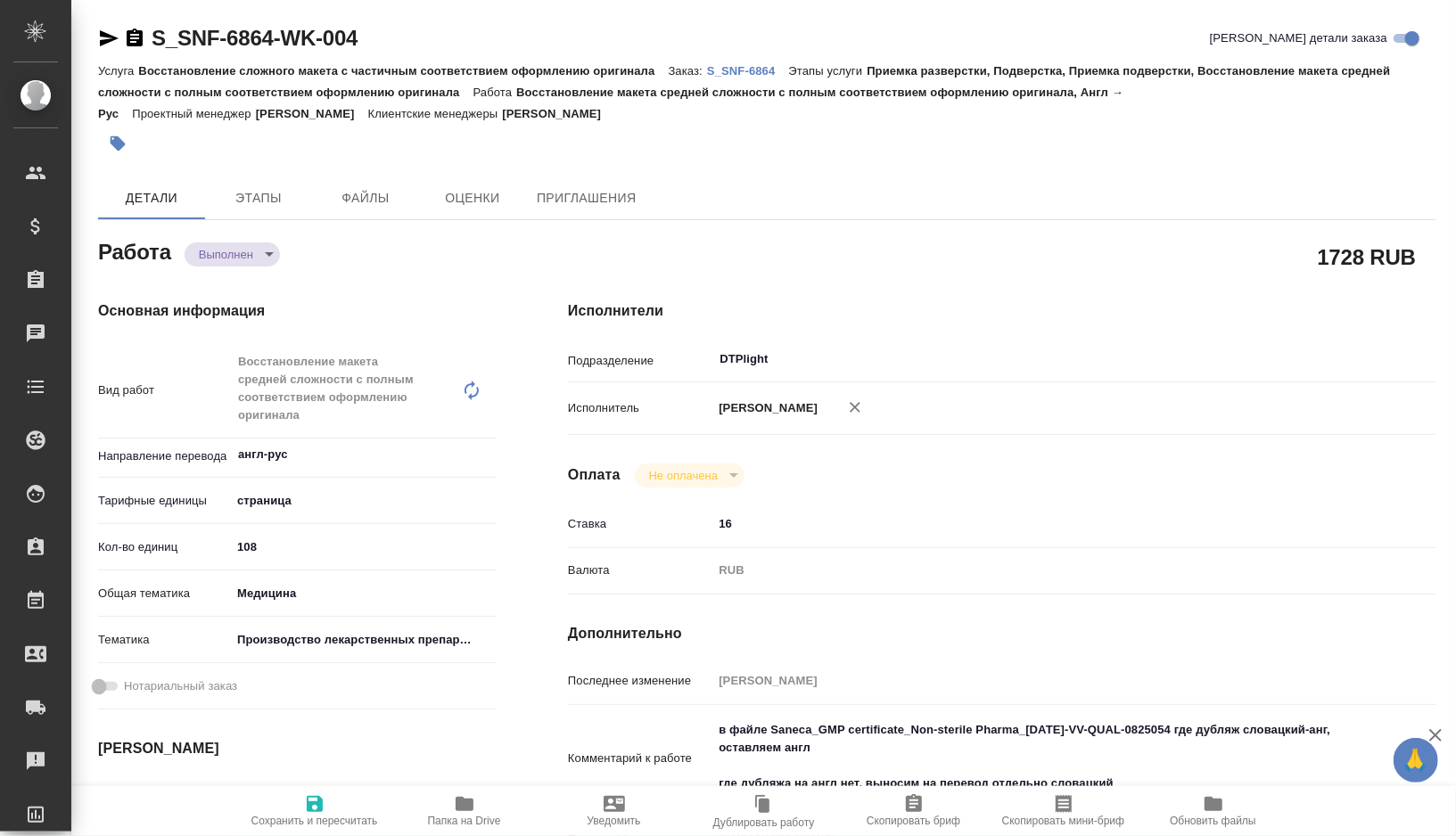
type textarea "x"
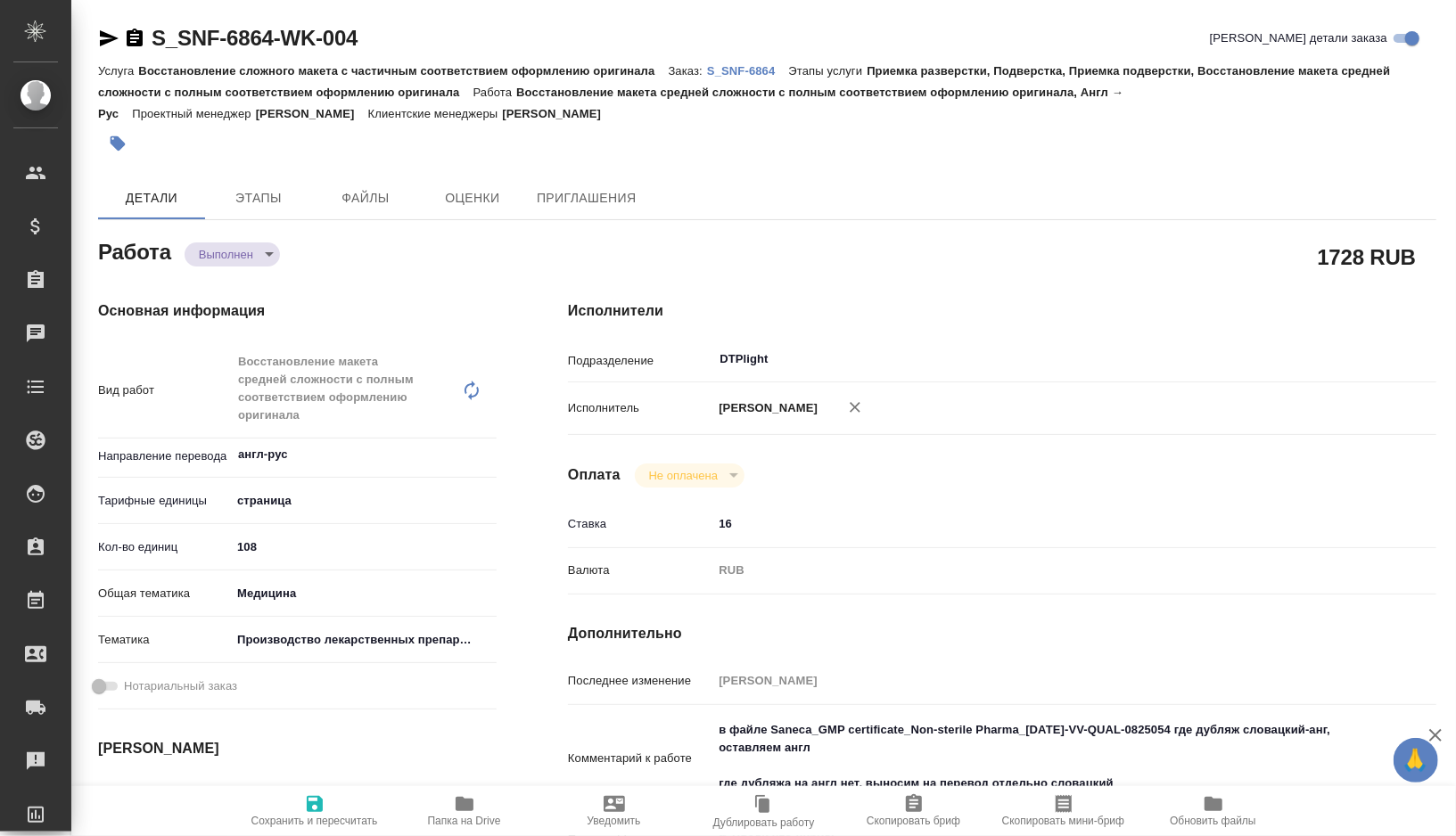
type textarea "x"
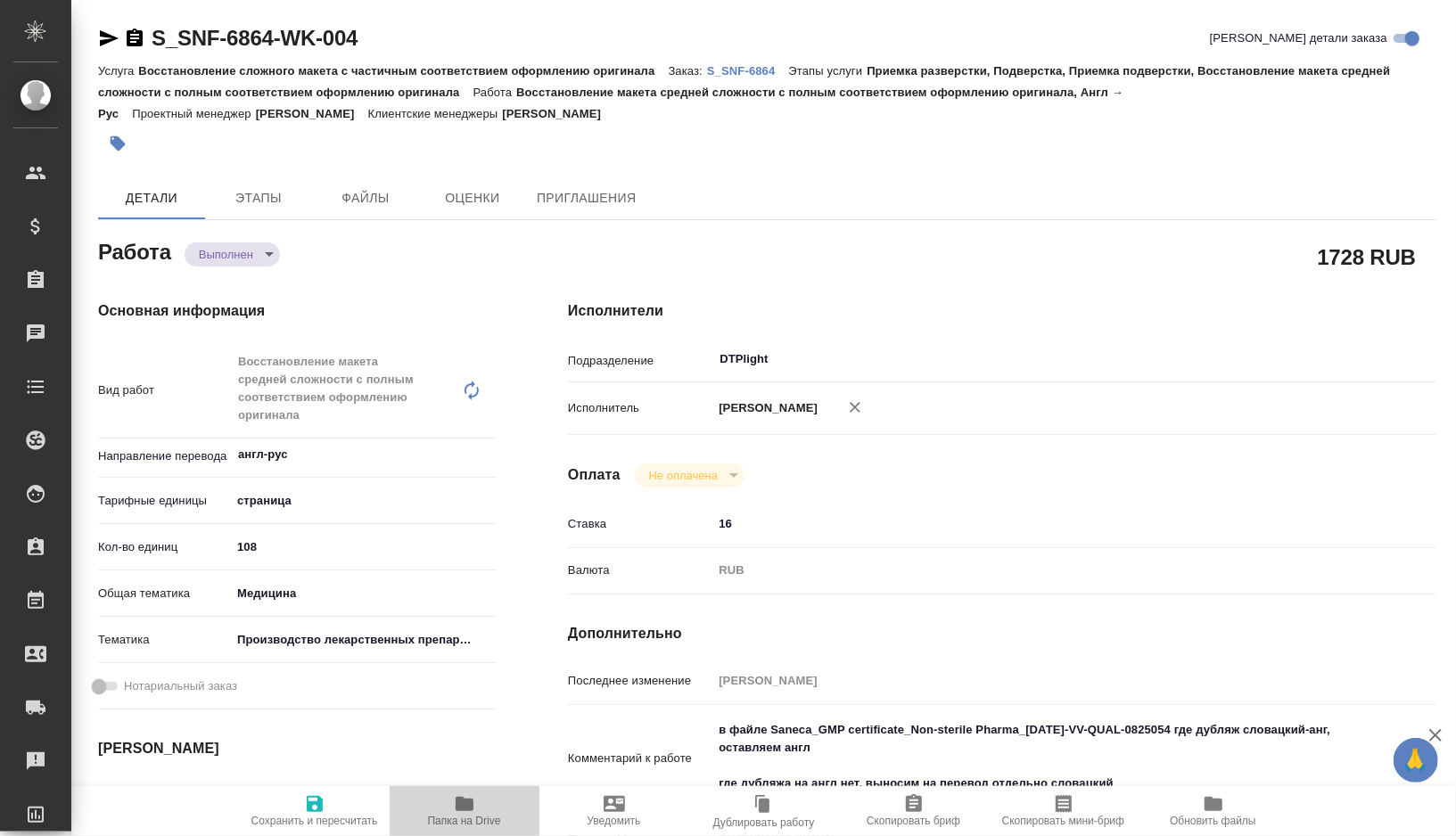
click at [476, 824] on span "Папка на Drive" at bounding box center [464, 820] width 73 height 12
type textarea "x"
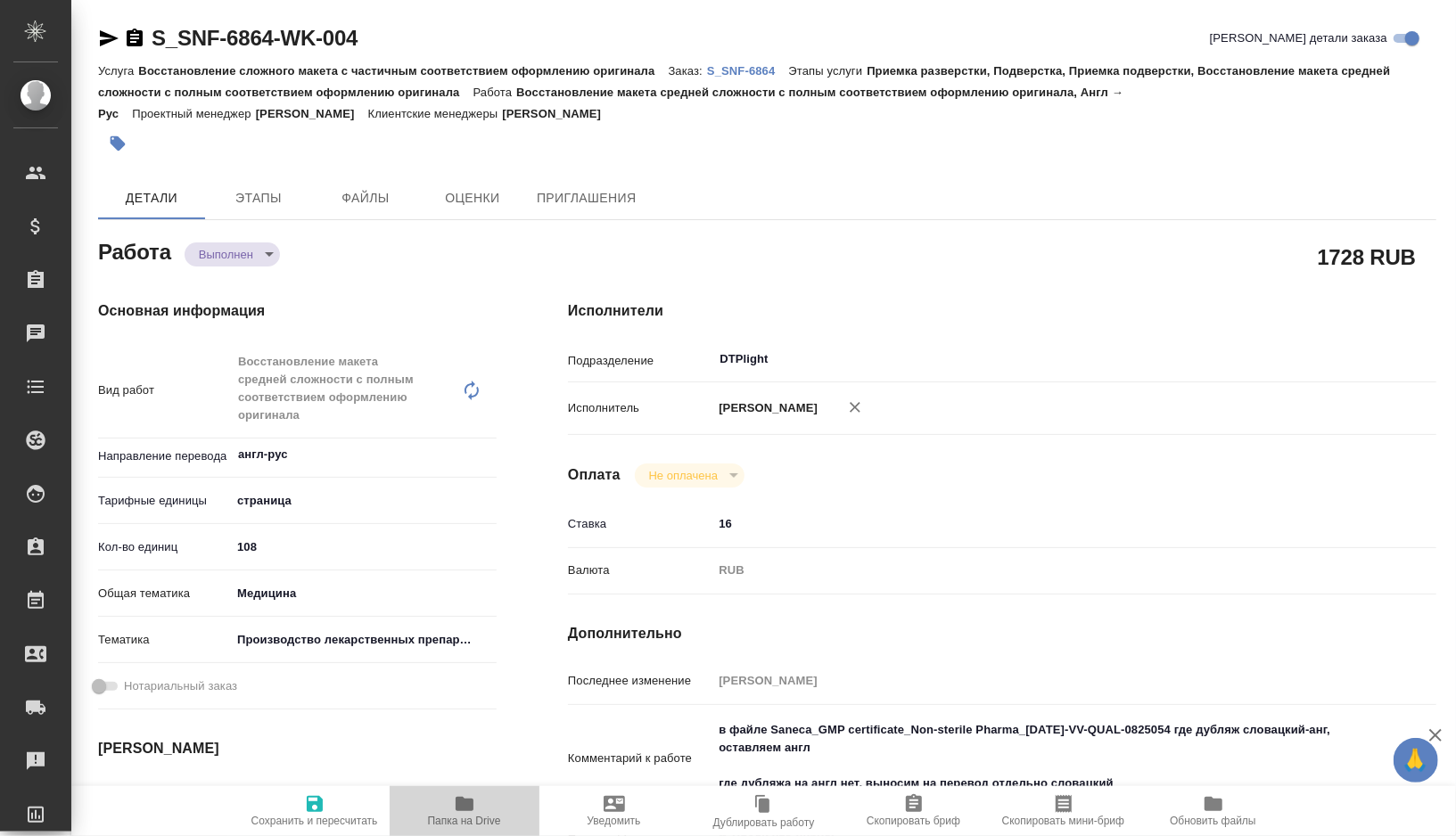
type textarea "x"
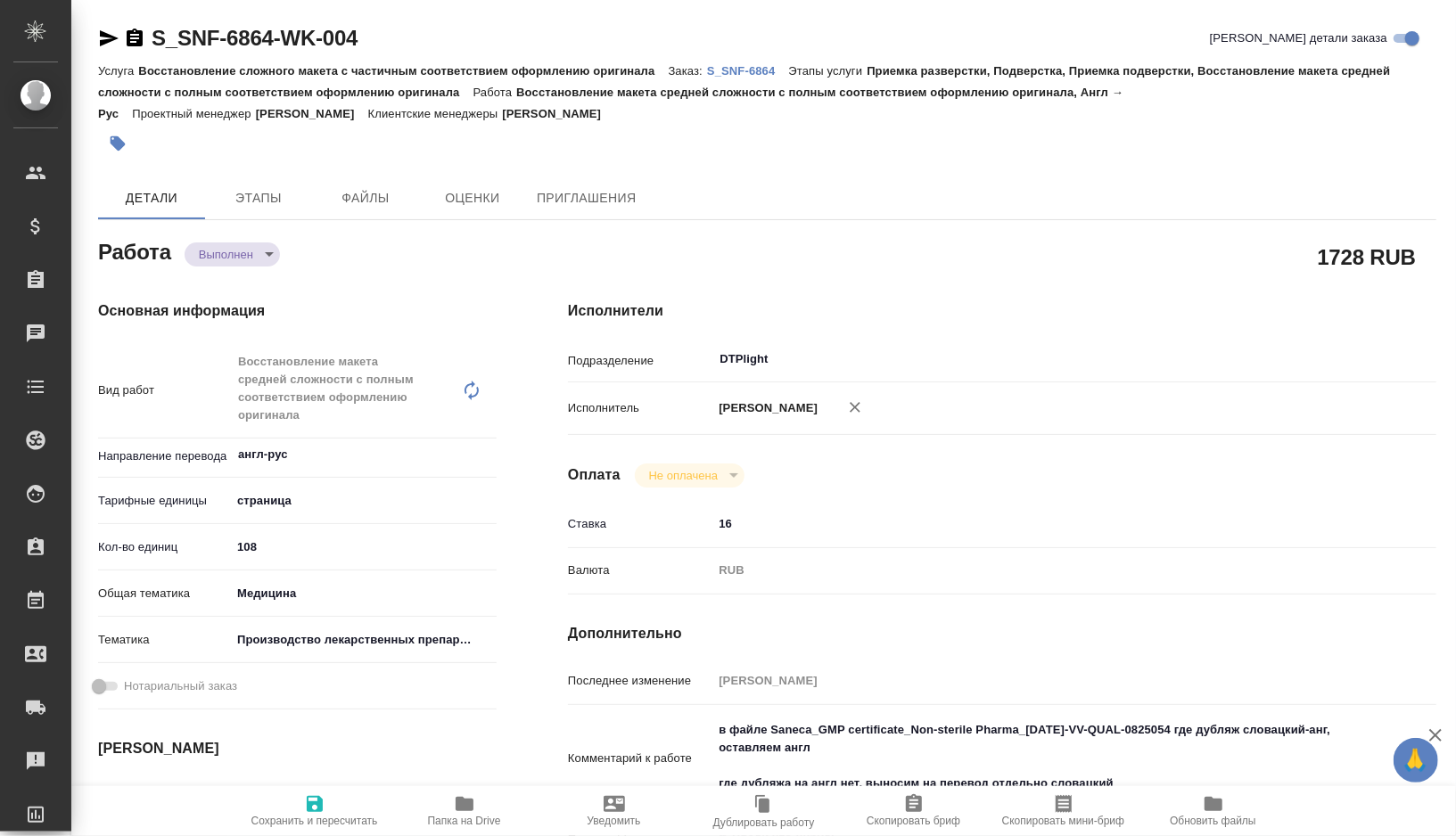
type textarea "x"
click at [445, 805] on span "Папка на Drive" at bounding box center [463, 810] width 128 height 34
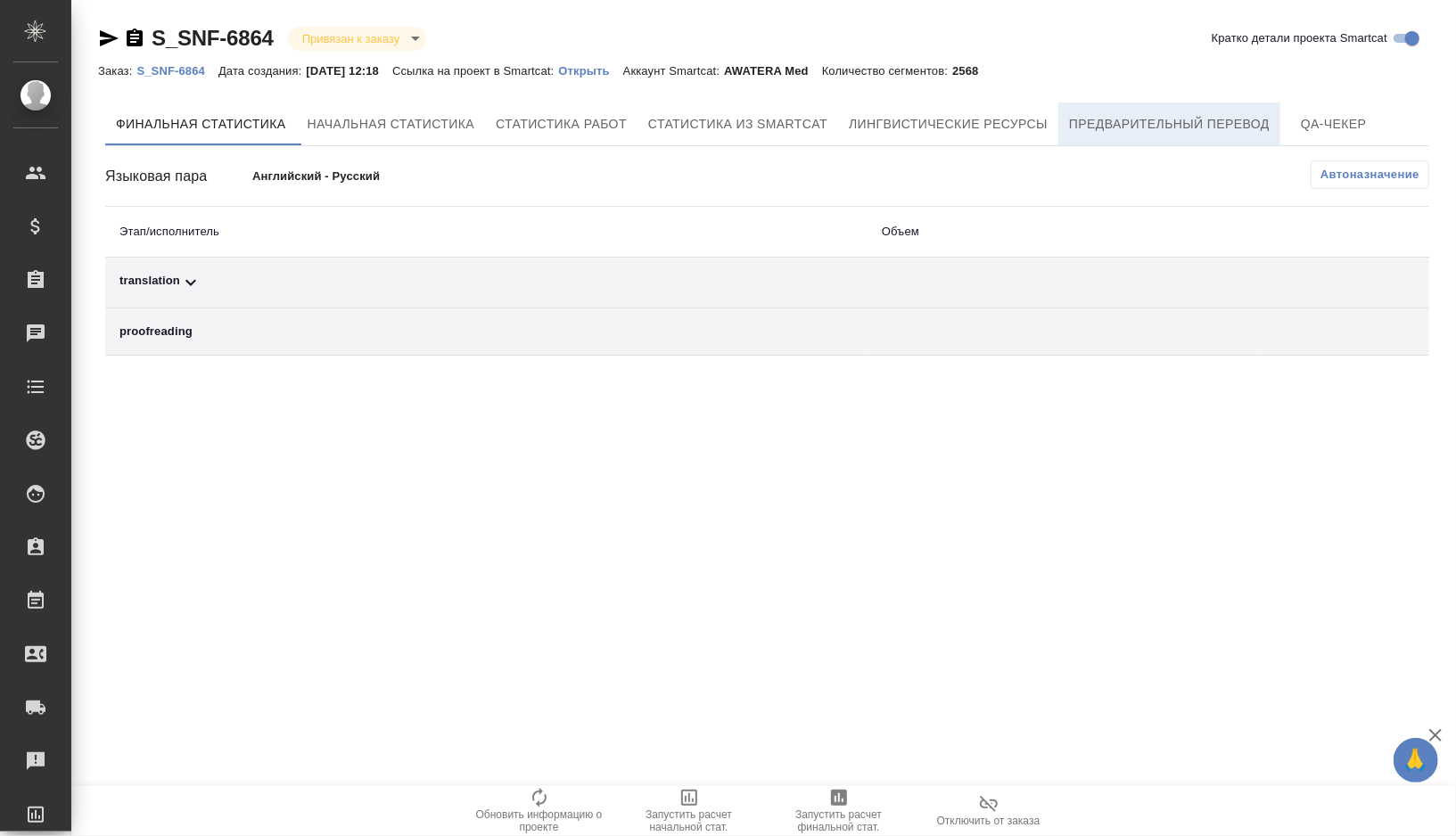
click at [1157, 132] on span "Предварительный перевод" at bounding box center [1169, 125] width 200 height 22
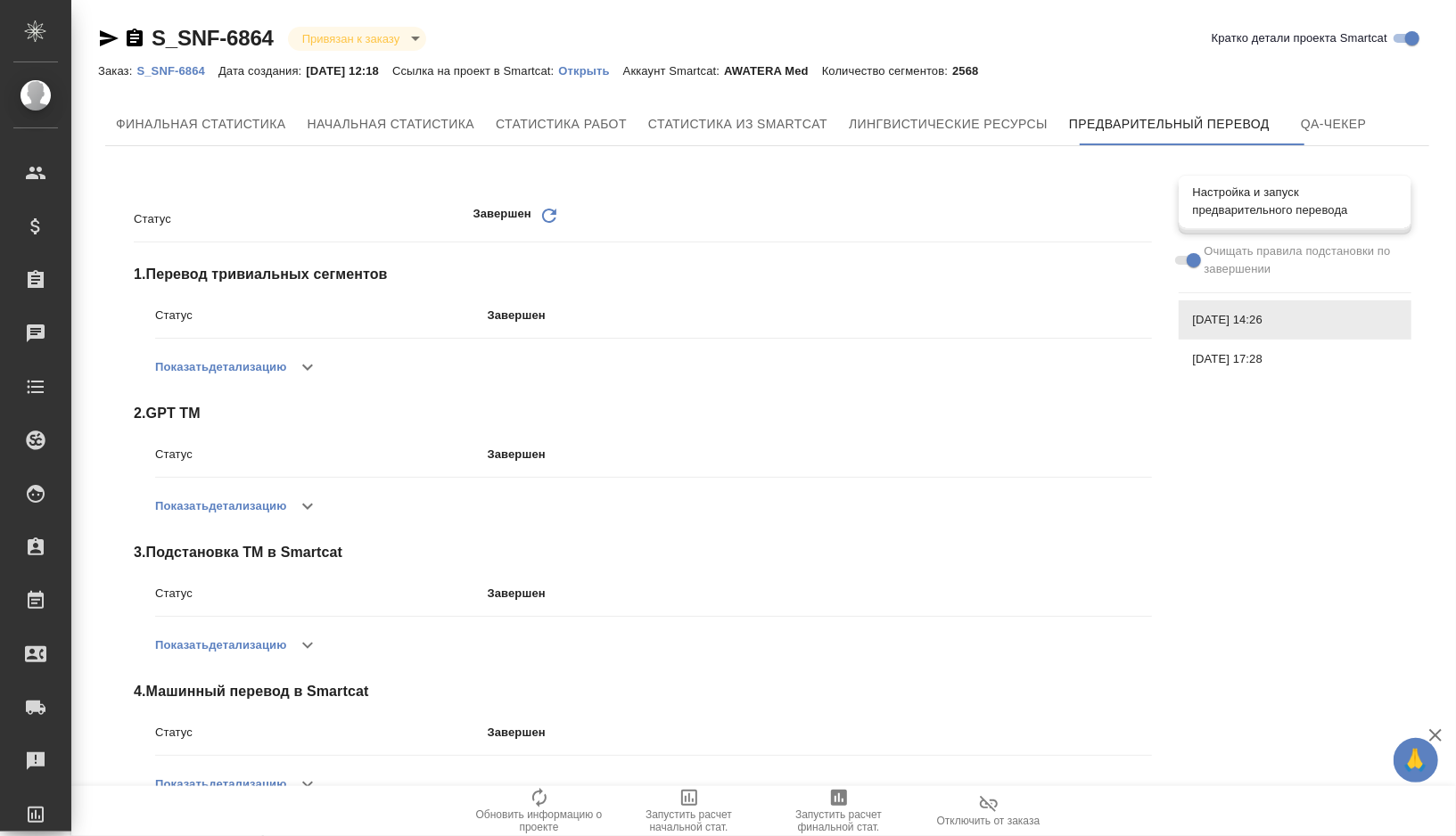
click at [1267, 221] on div "Настройка и запуск предварительного перевода" at bounding box center [1295, 201] width 232 height 53
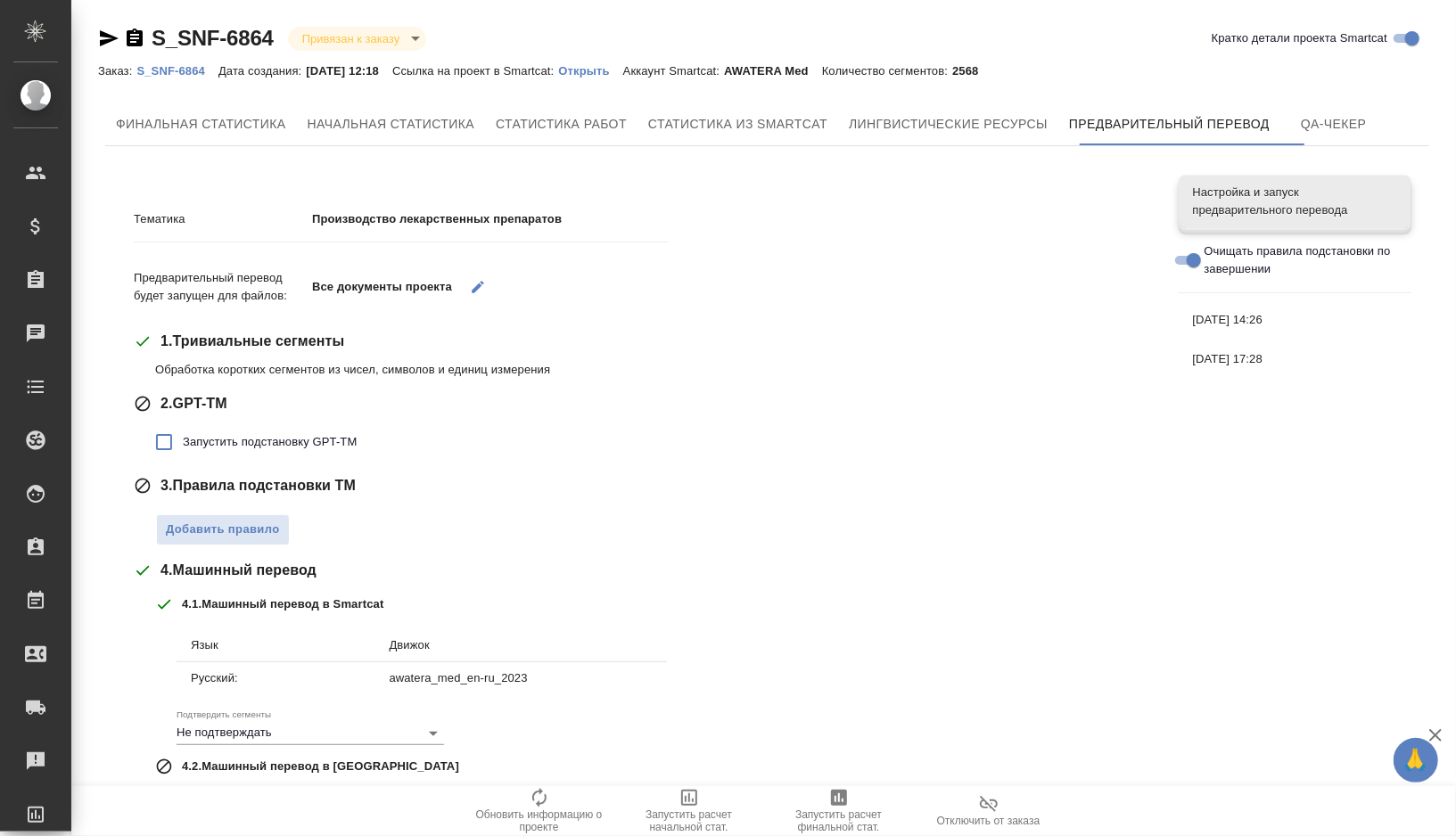
click at [483, 288] on icon "button" at bounding box center [478, 286] width 16 height 16
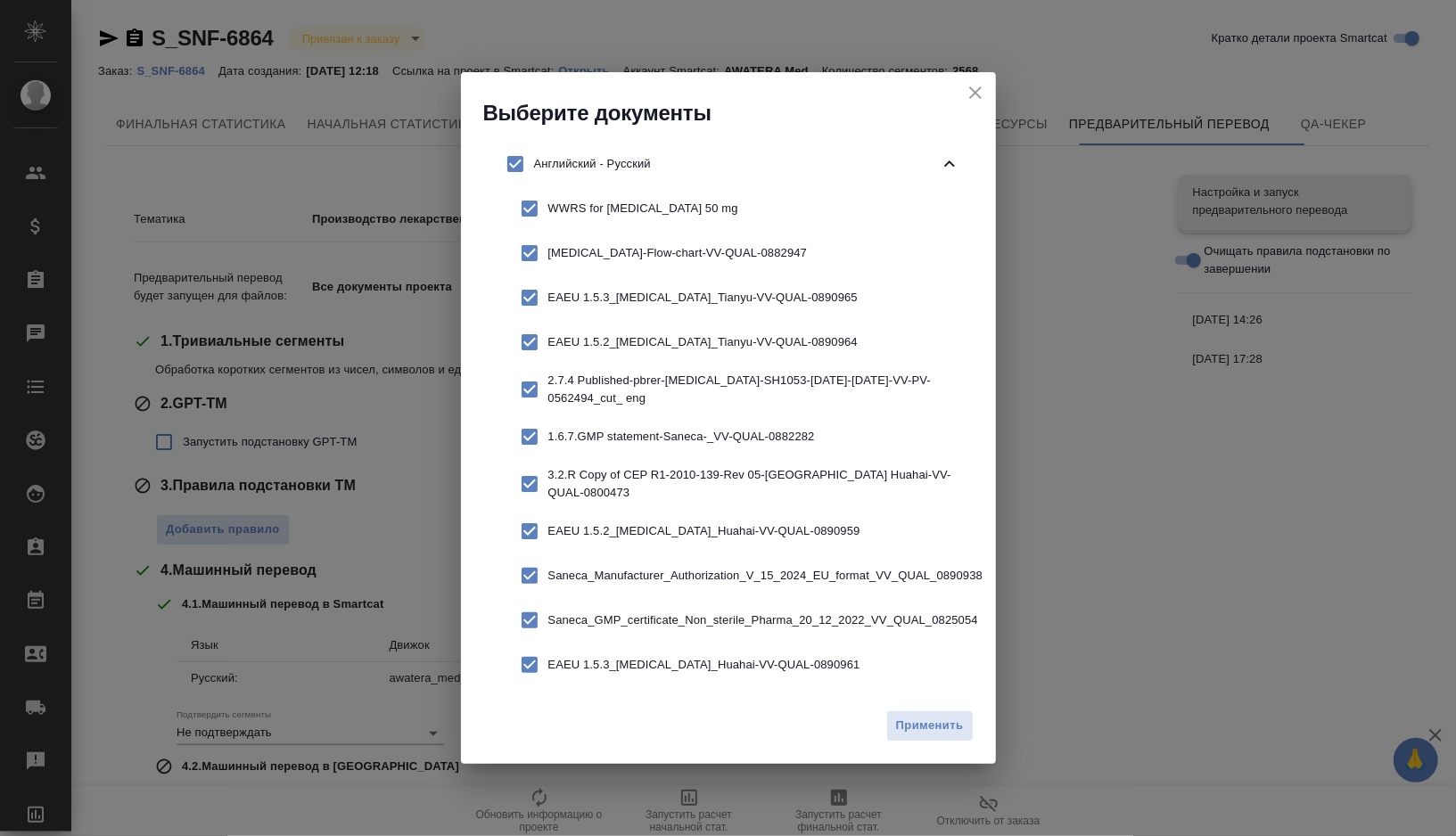
click at [522, 169] on input "checkbox" at bounding box center [515, 164] width 37 height 37
checkbox input "false"
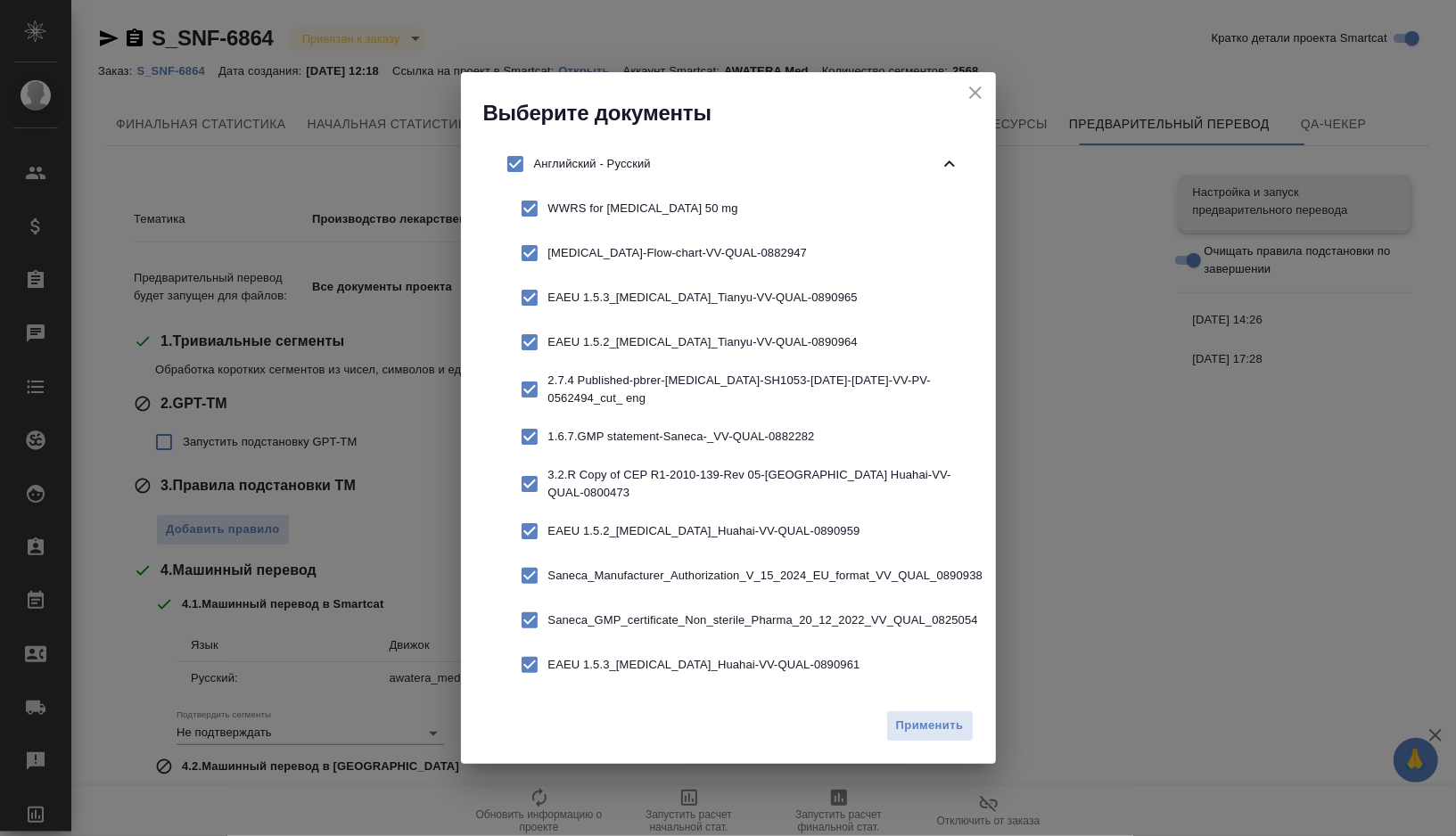
checkbox input "false"
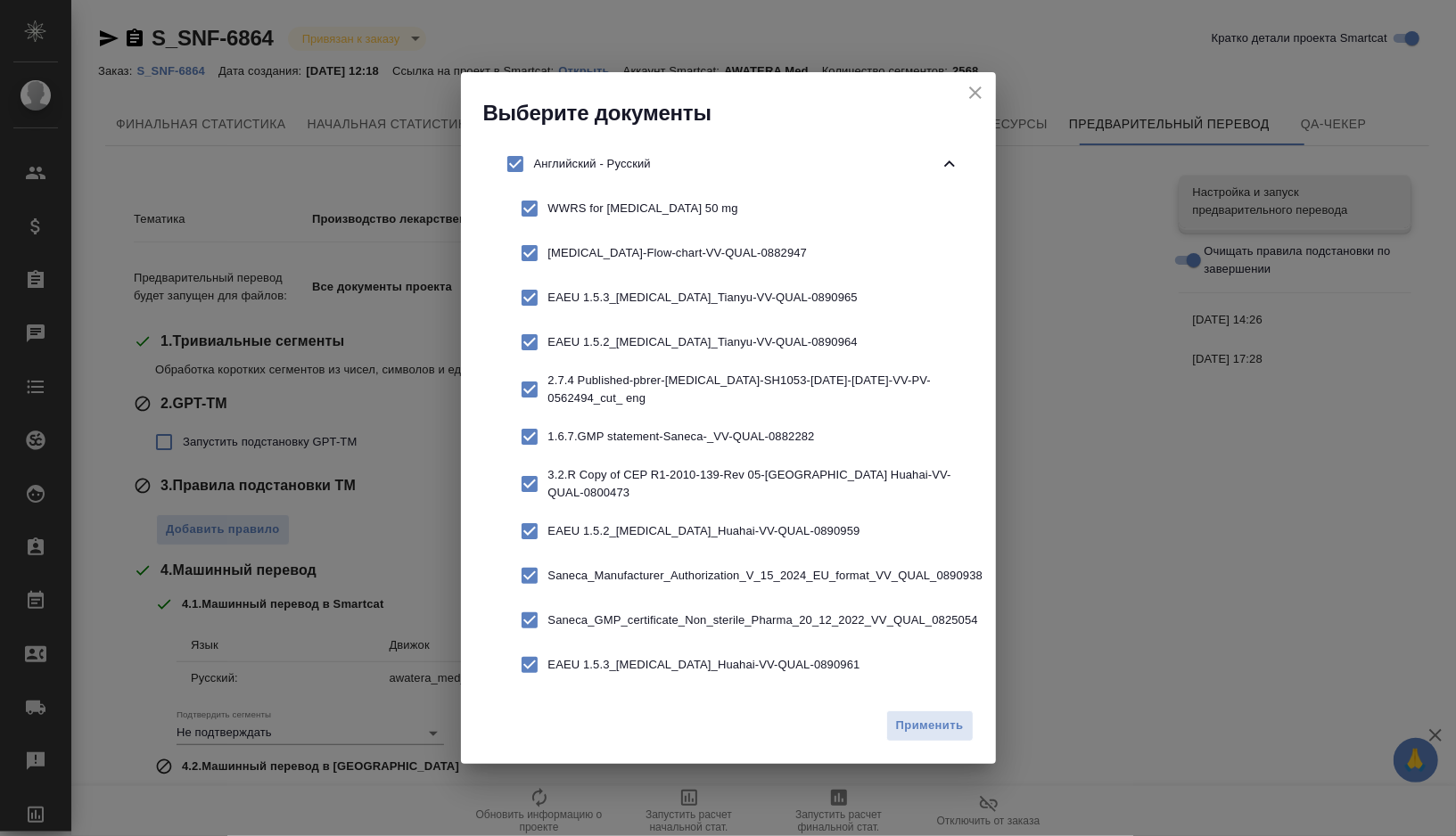
checkbox input "false"
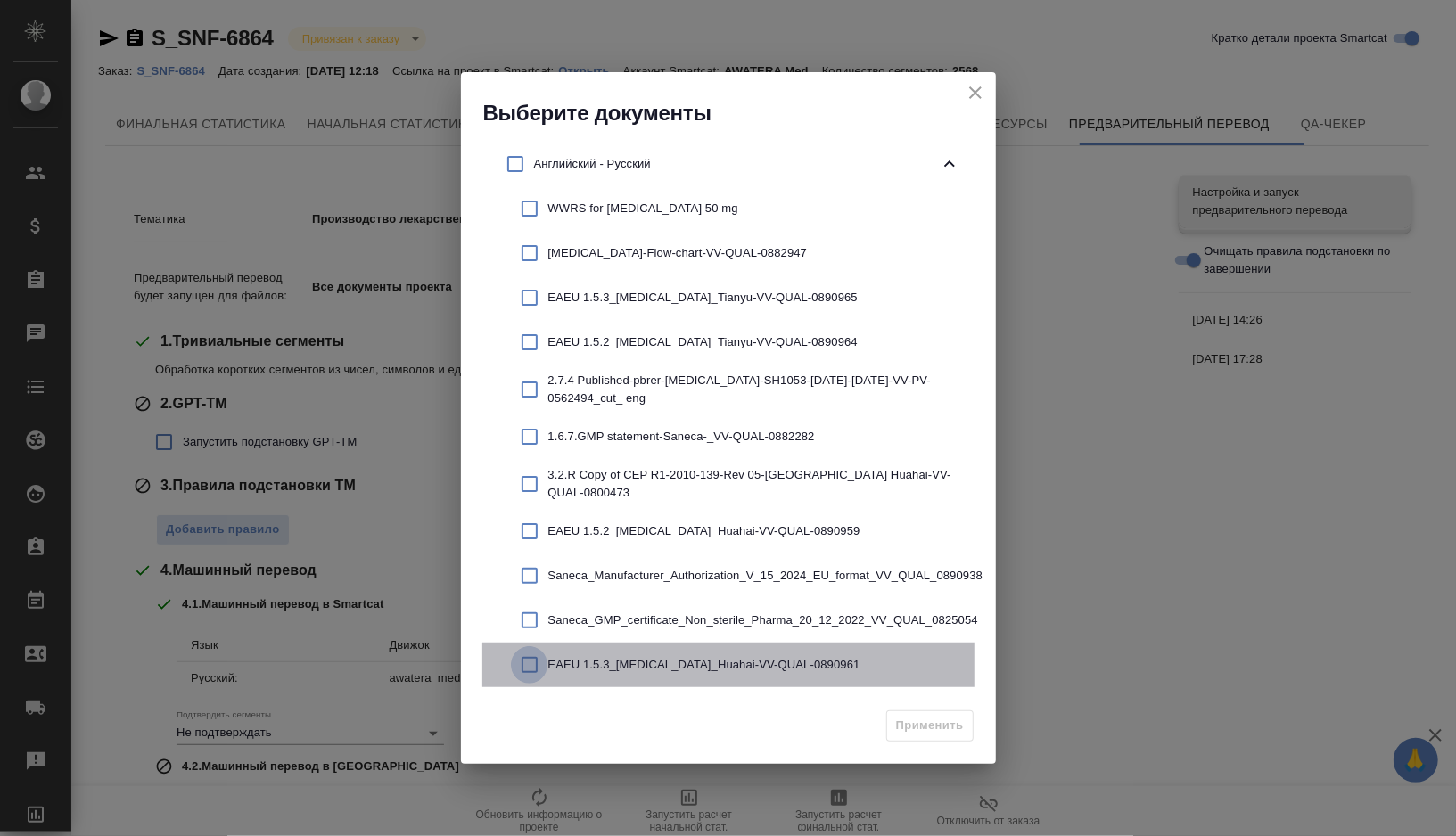
click at [530, 665] on input "checkbox" at bounding box center [530, 665] width 37 height 37
checkbox input "true"
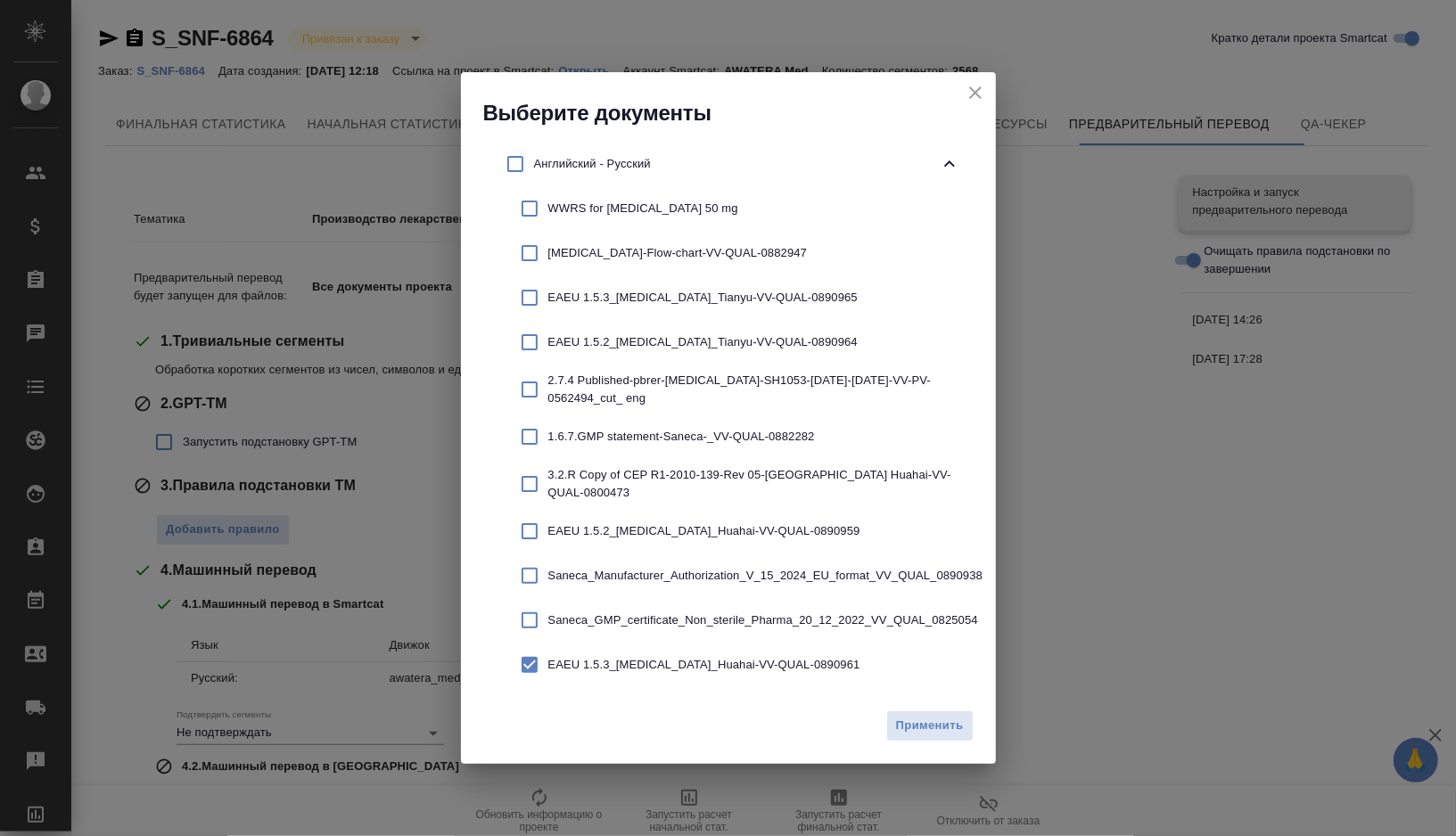
click at [530, 621] on input "checkbox" at bounding box center [530, 621] width 37 height 37
checkbox input "true"
click at [531, 579] on input "checkbox" at bounding box center [530, 576] width 37 height 37
checkbox input "true"
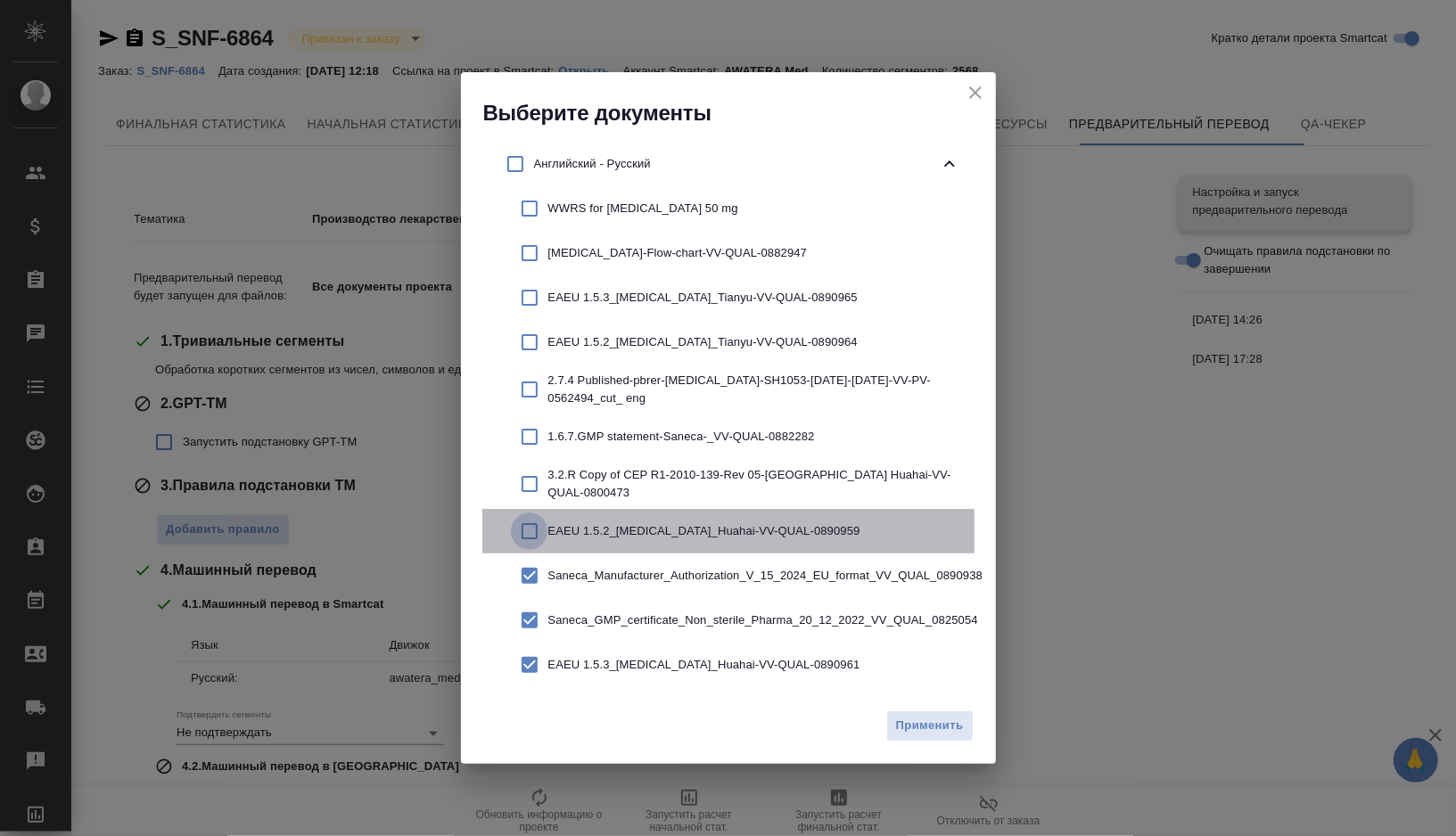
click at [530, 529] on input "checkbox" at bounding box center [530, 531] width 37 height 37
checkbox input "true"
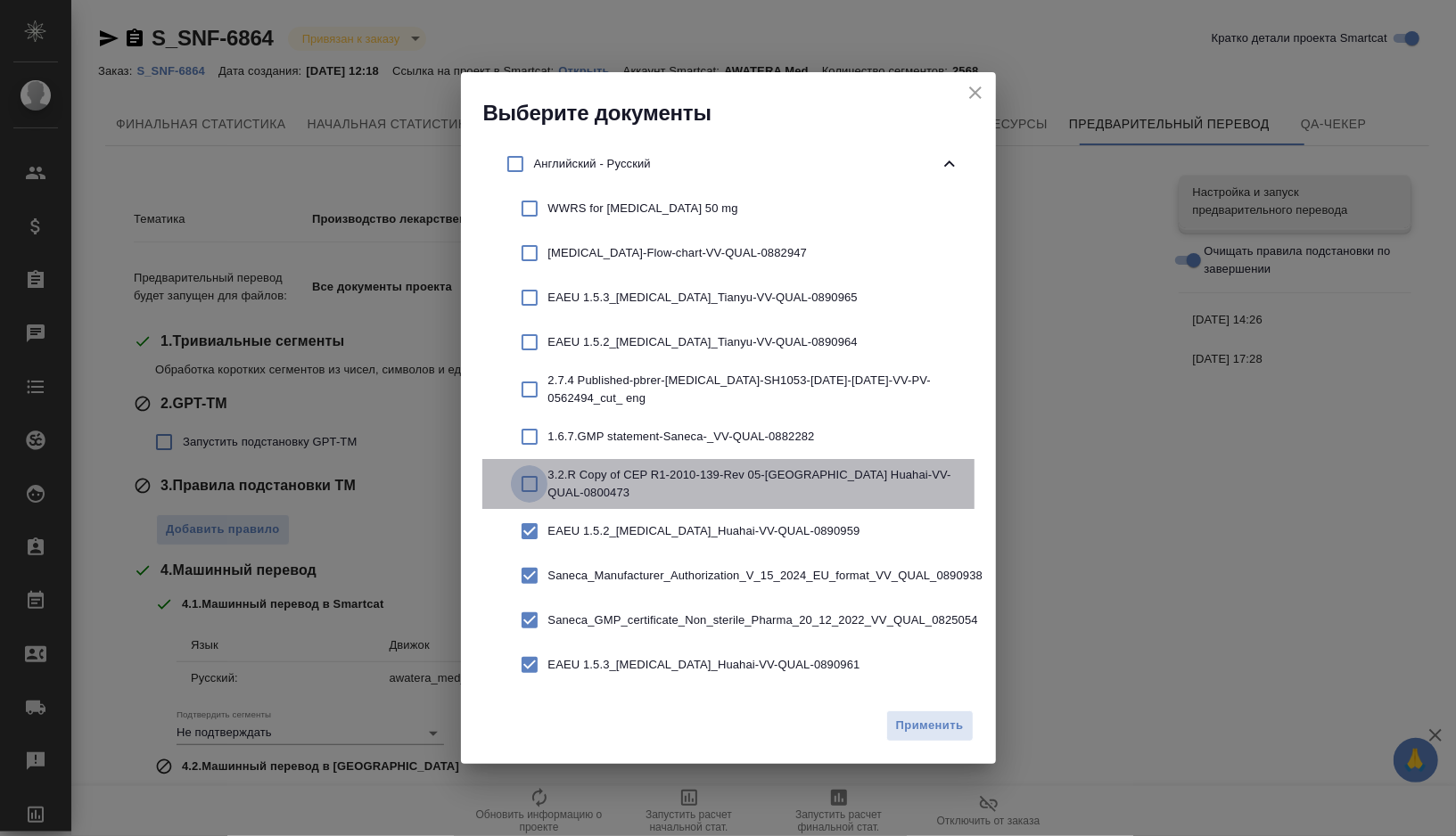
click at [529, 486] on input "checkbox" at bounding box center [530, 484] width 37 height 37
checkbox input "true"
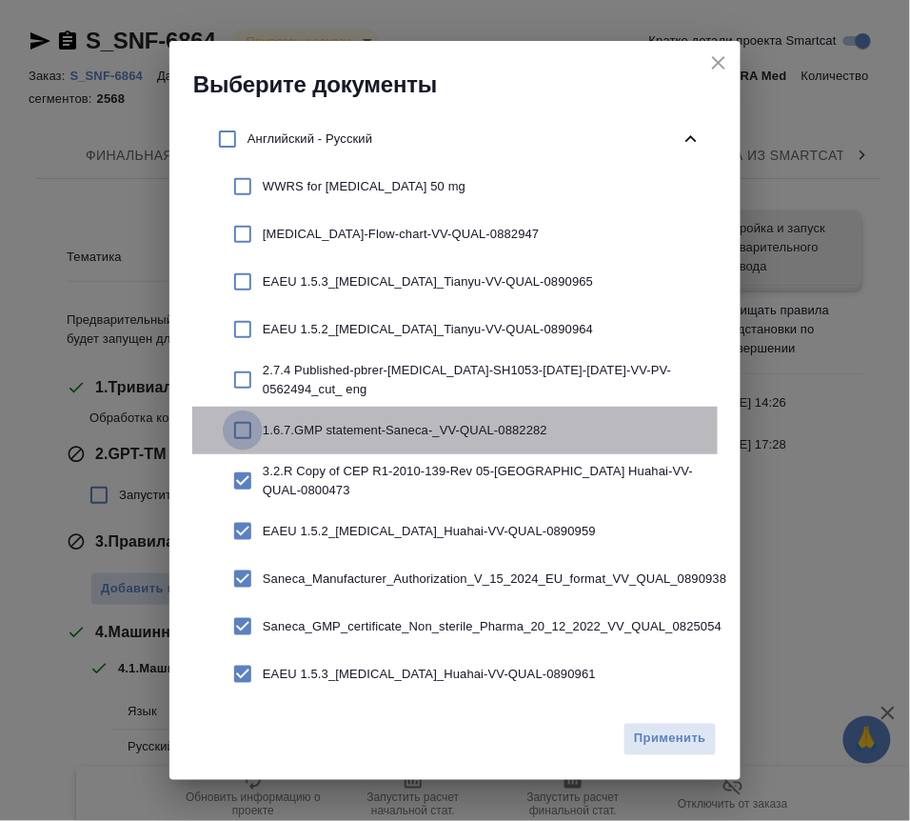
click at [242, 435] on input "checkbox" at bounding box center [243, 430] width 40 height 40
checkbox input "true"
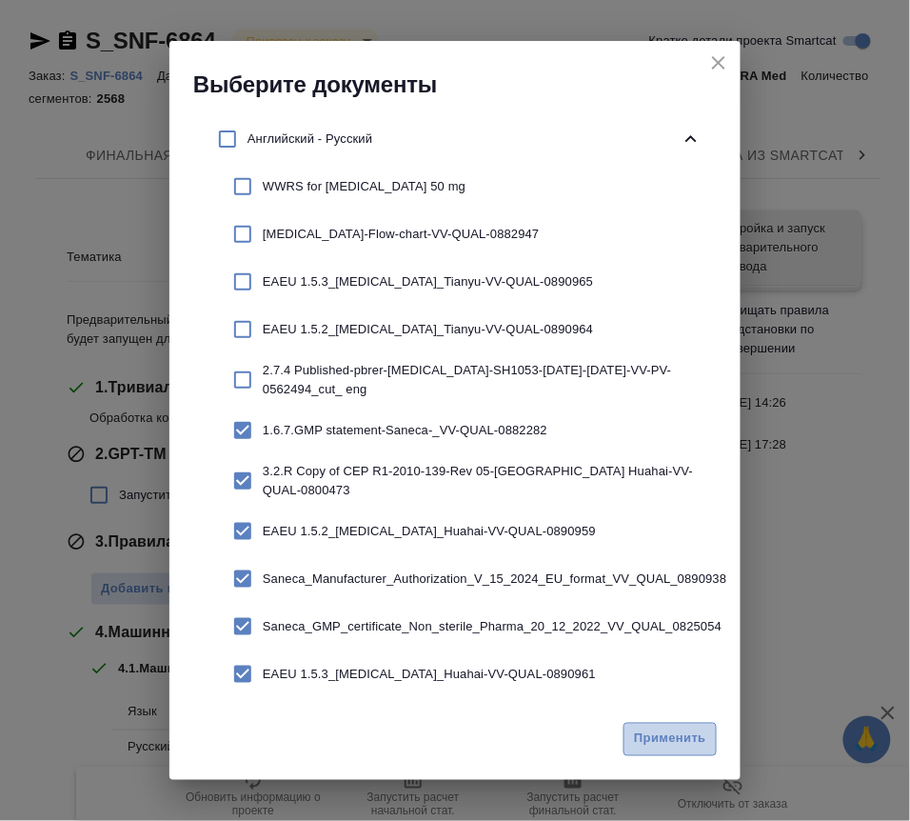
click at [651, 737] on span "Применить" at bounding box center [670, 739] width 72 height 22
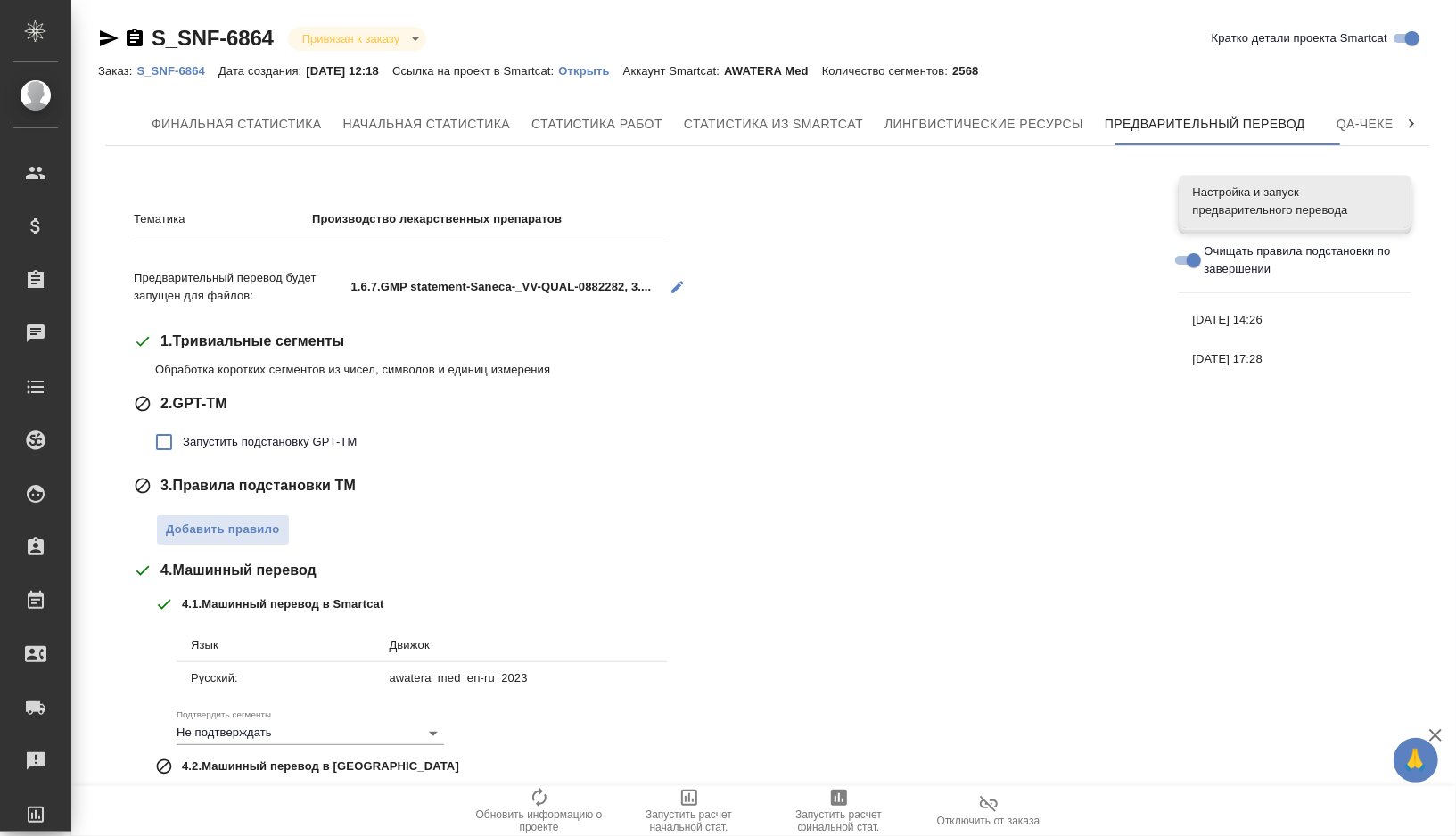
scroll to position [7, 0]
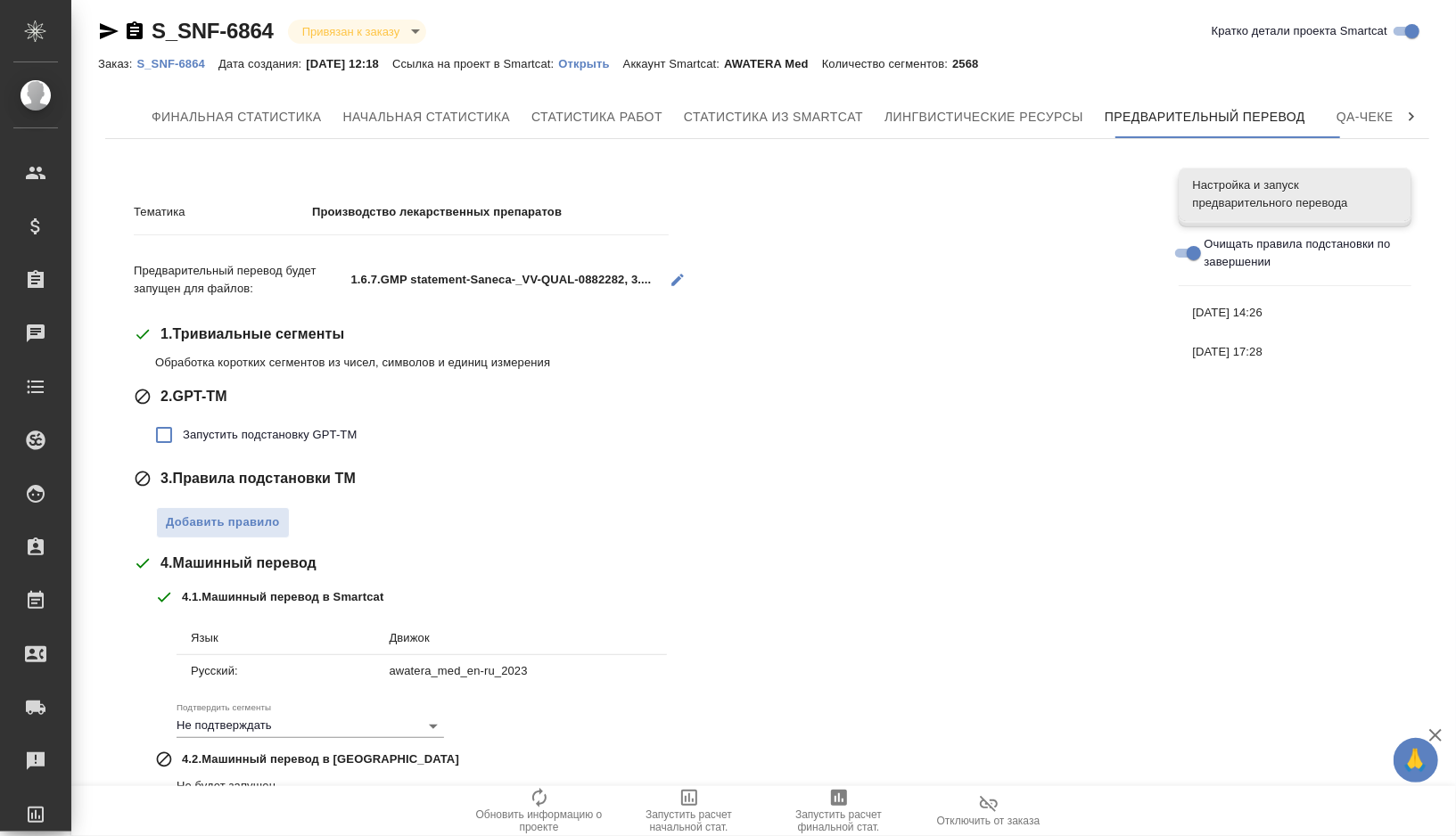
click at [254, 437] on span "Запустить подстановку GPT-TM" at bounding box center [270, 434] width 174 height 18
click at [183, 437] on input "Запустить подстановку GPT-TM" at bounding box center [164, 435] width 37 height 37
checkbox input "true"
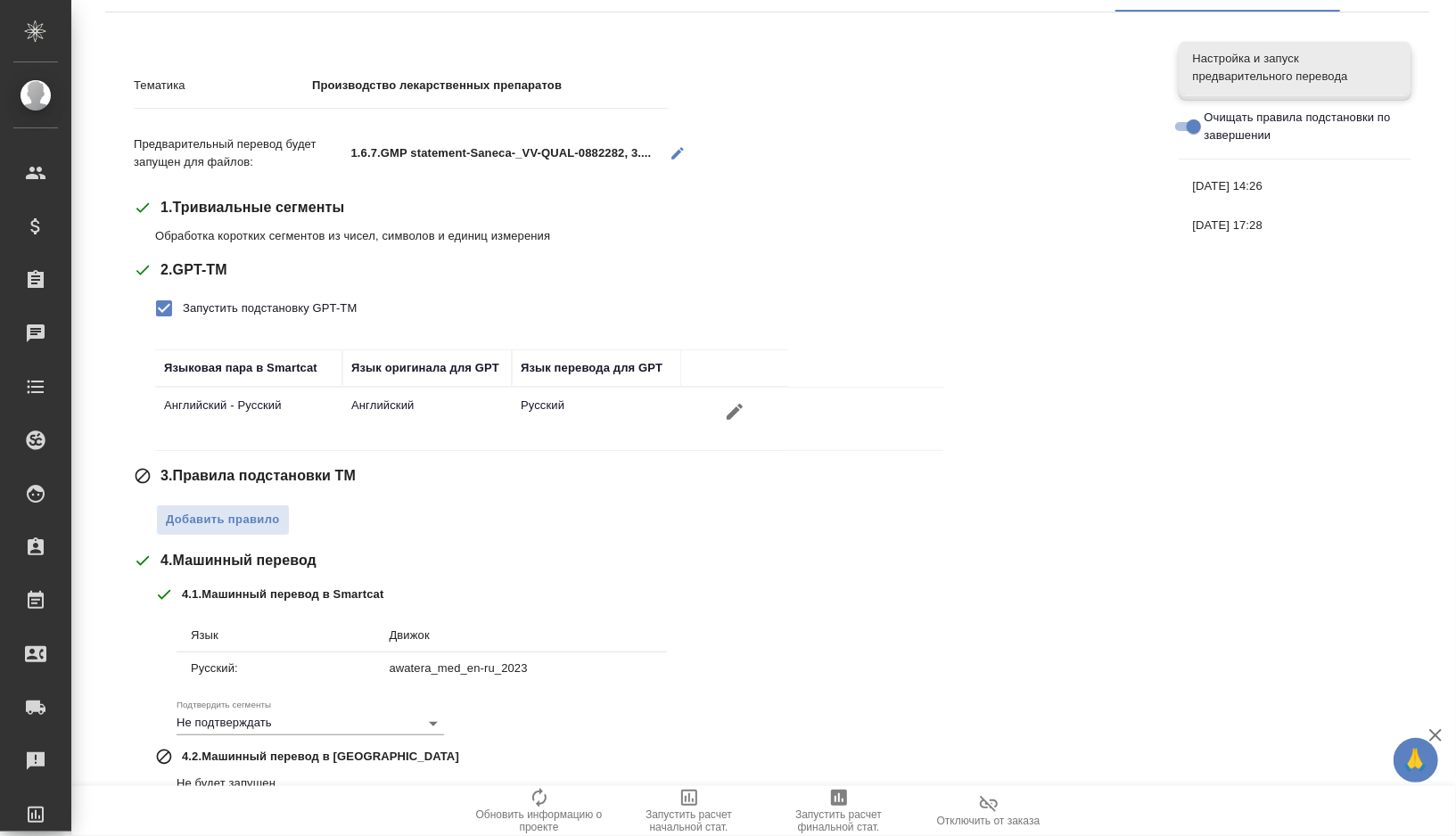
scroll to position [139, 0]
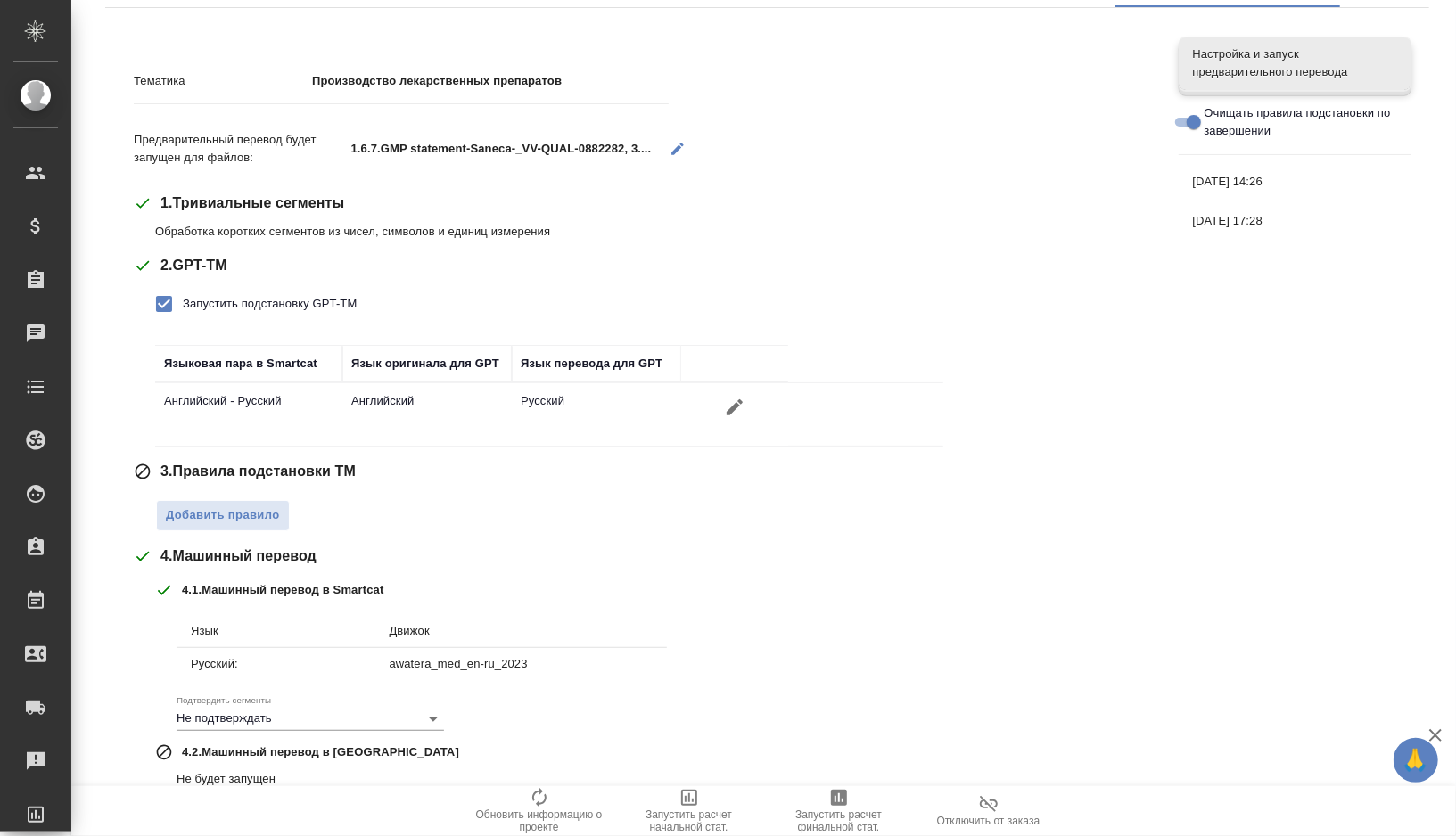
click at [228, 522] on span "Добавить правило" at bounding box center [223, 516] width 114 height 21
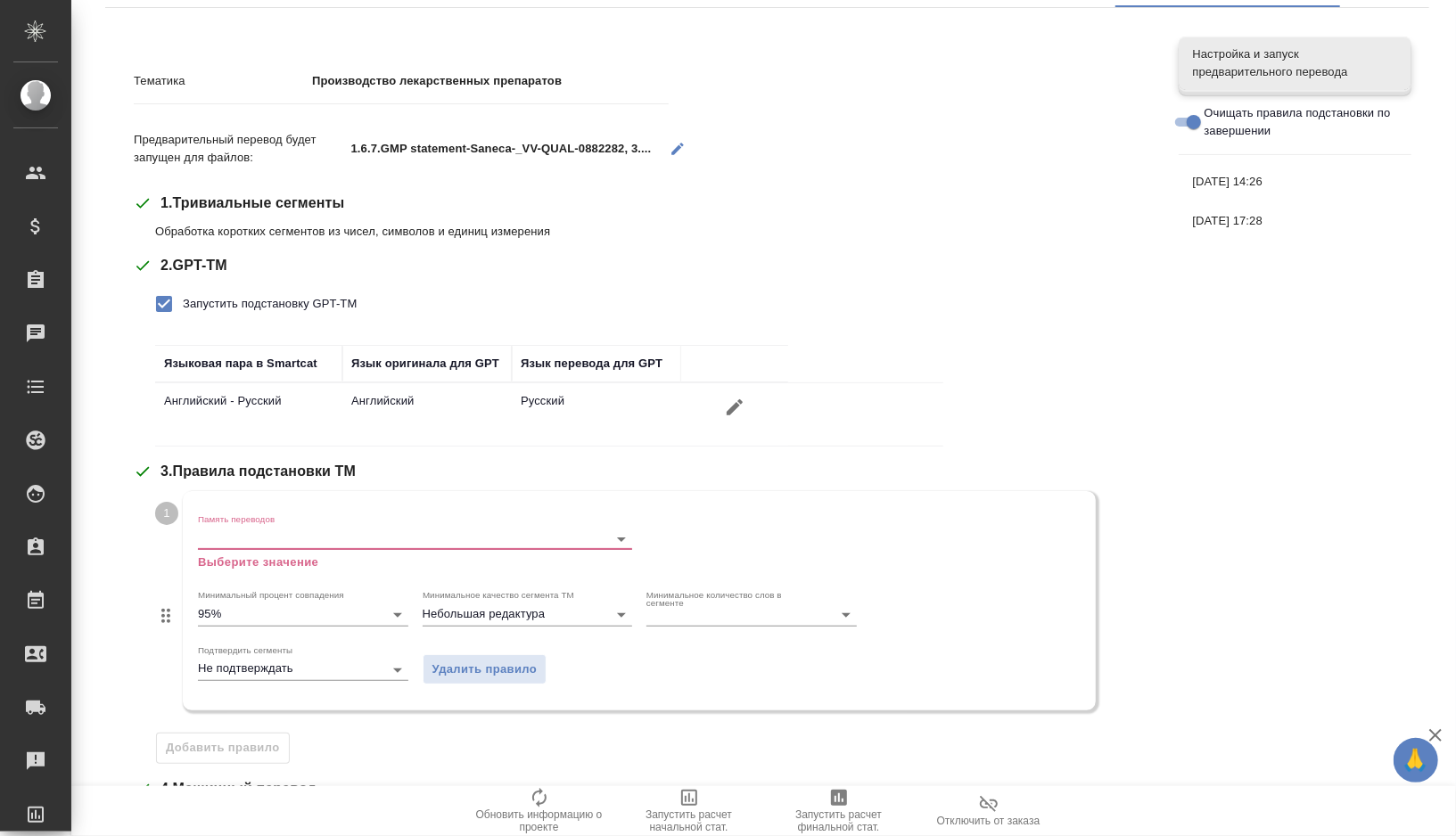
click at [285, 549] on div "Память переводов Выберите значение" at bounding box center [415, 542] width 434 height 58
click at [279, 531] on input "Память переводов" at bounding box center [386, 538] width 377 height 22
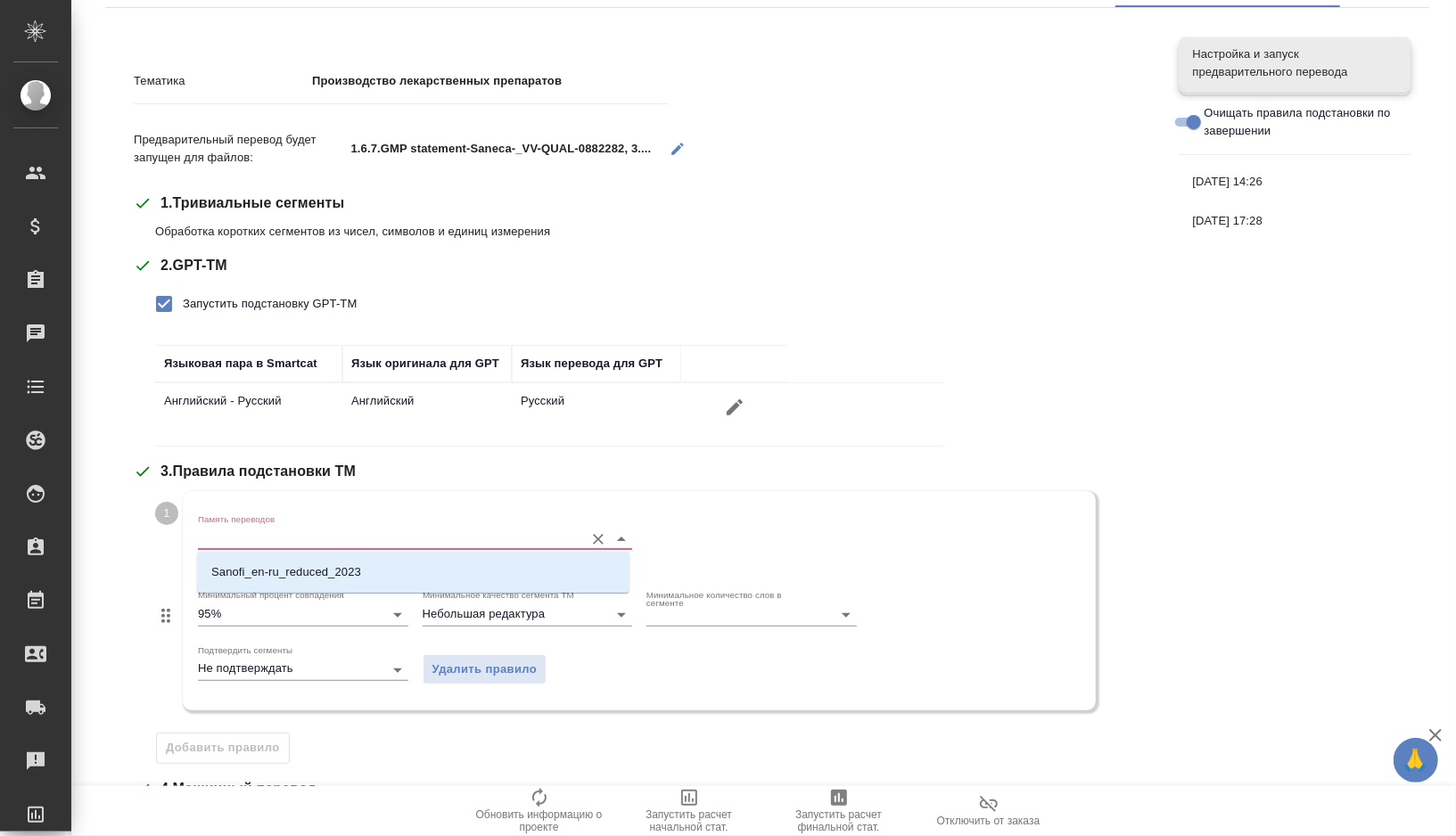
click at [267, 577] on p "Sanofi_en-ru_reduced_2023" at bounding box center [287, 572] width 150 height 18
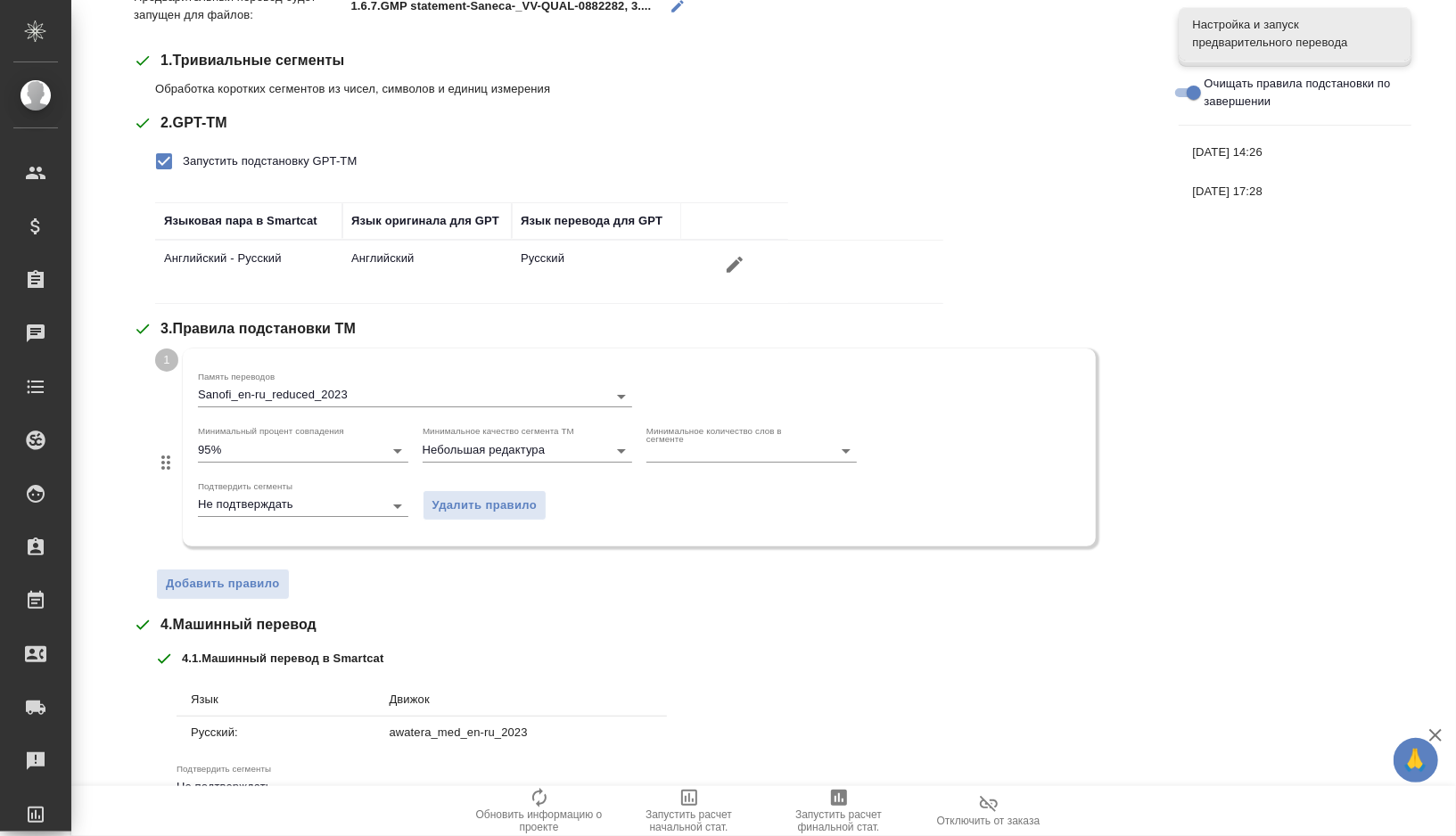
scroll to position [499, 0]
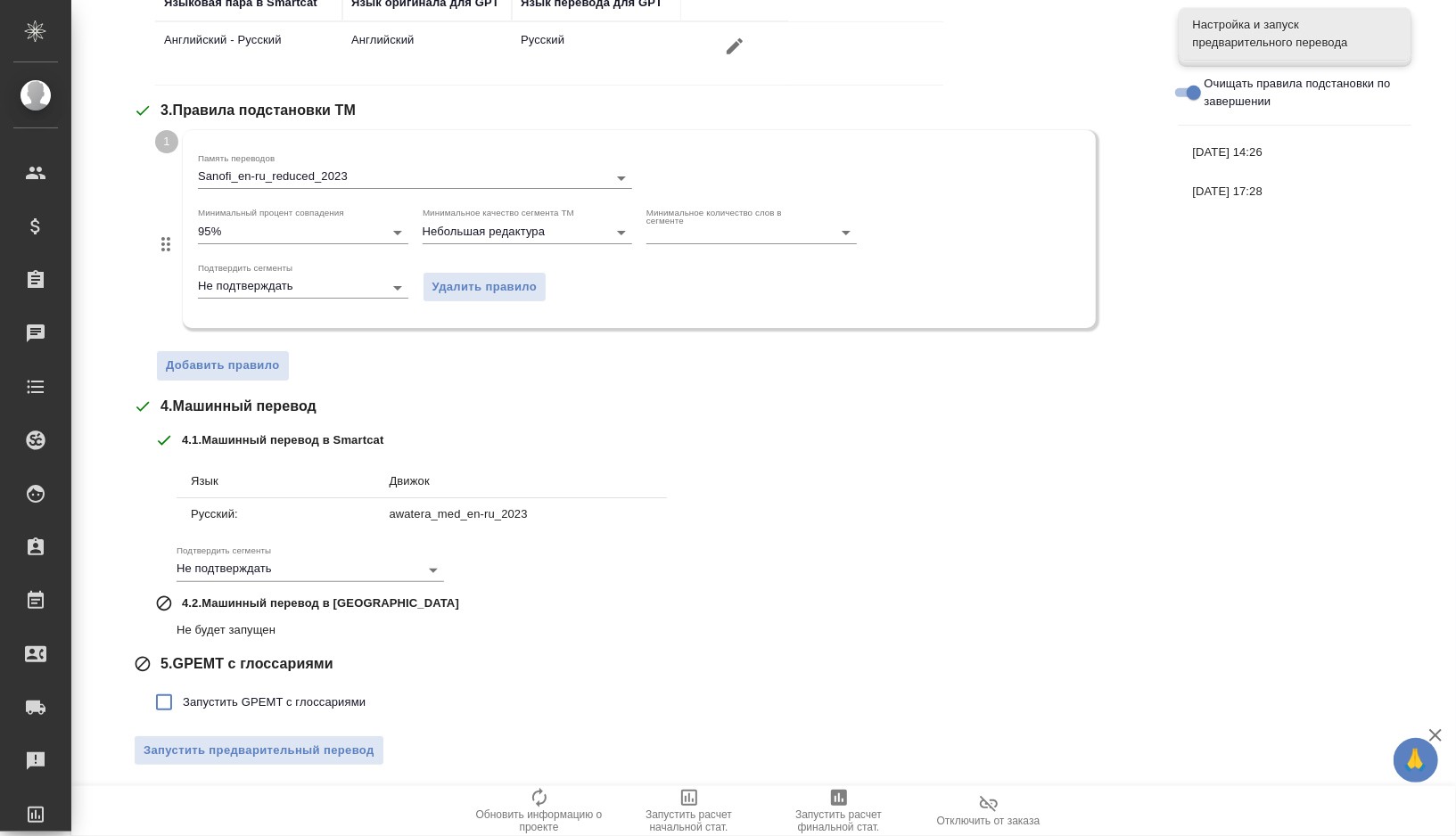
click at [221, 705] on span "Запустить GPEMT с глоссариями" at bounding box center [273, 702] width 183 height 18
click at [183, 705] on input "Запустить GPEMT с глоссариями" at bounding box center [164, 702] width 37 height 37
checkbox input "true"
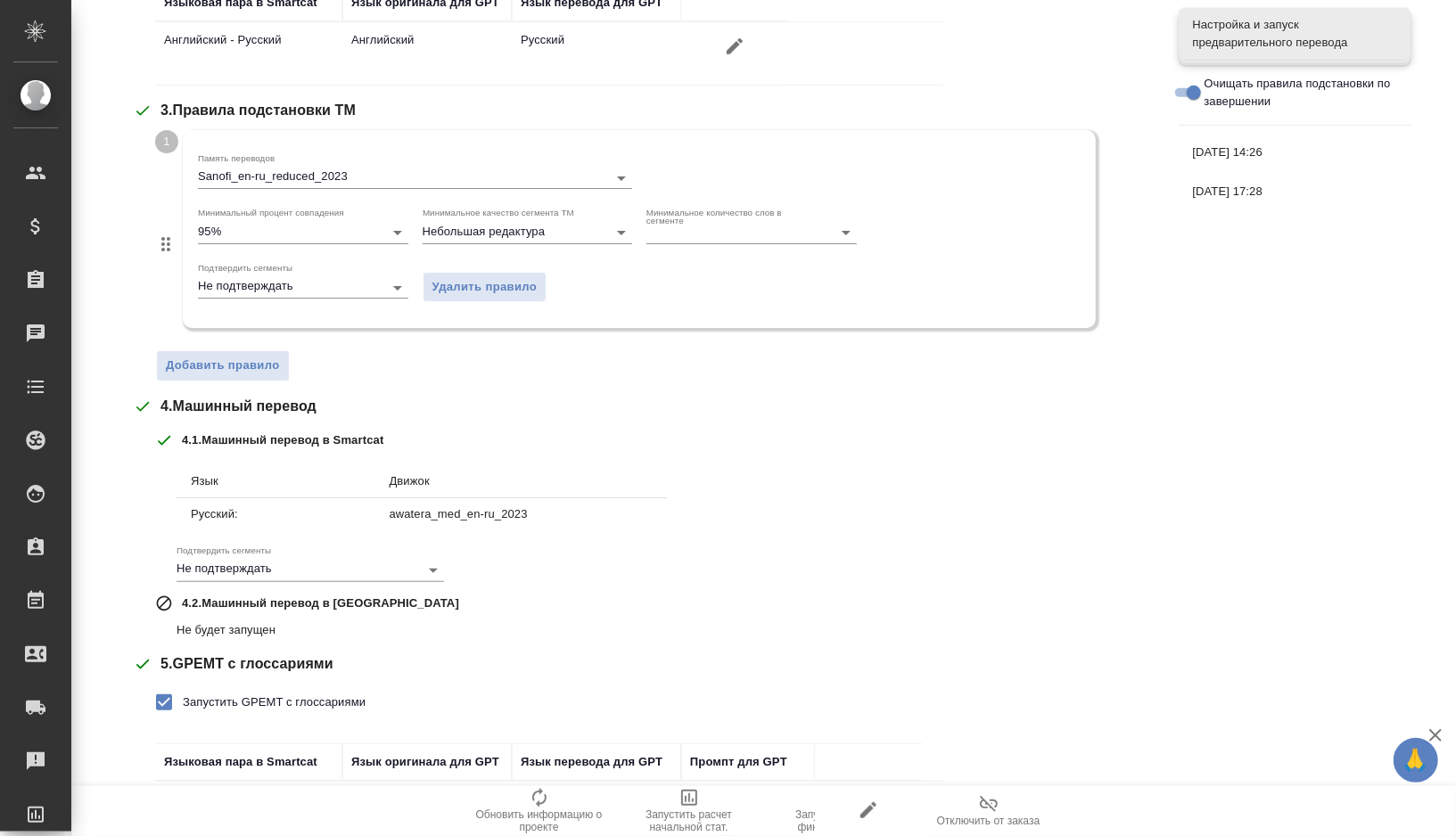
scroll to position [630, 0]
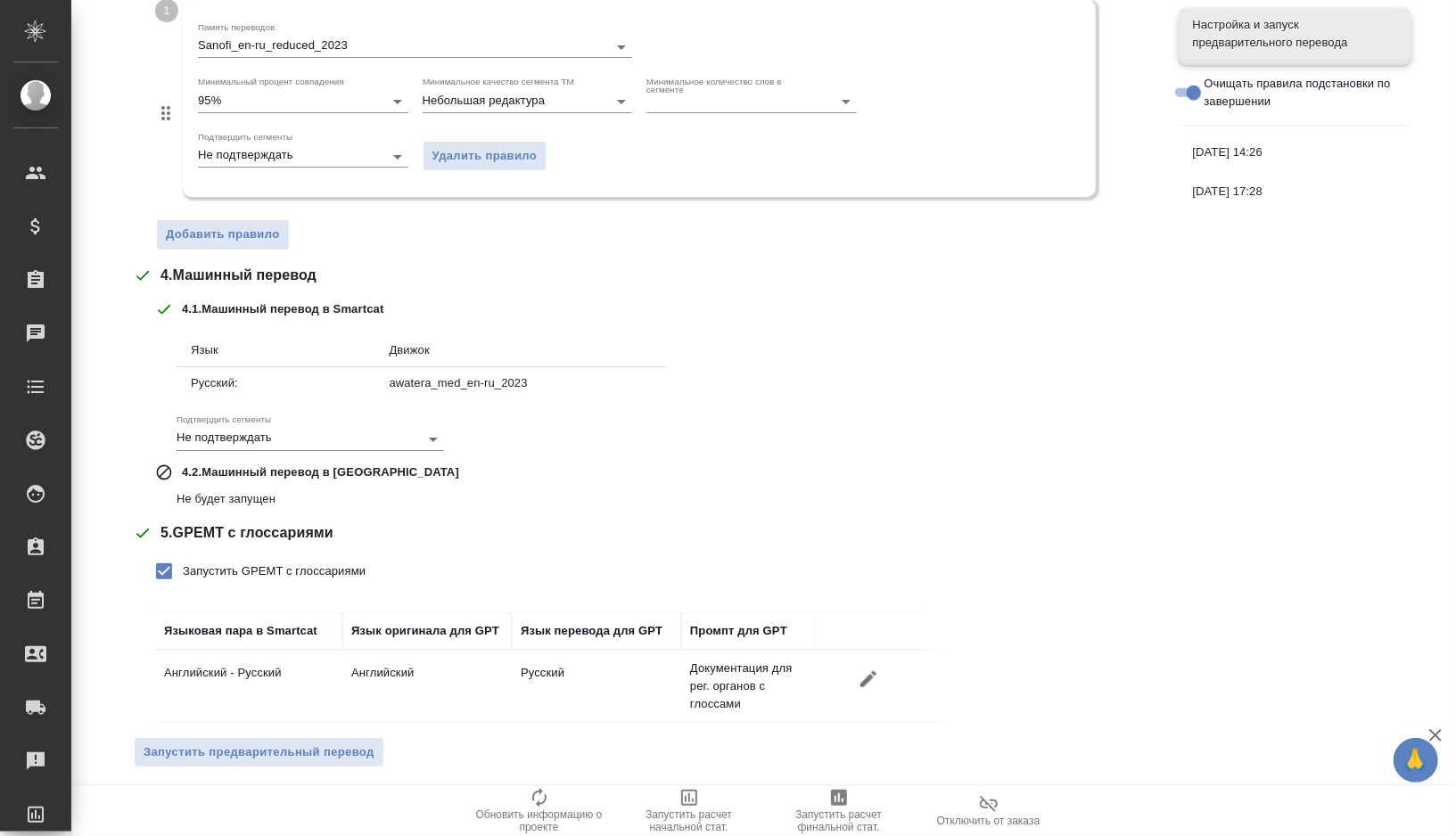
click at [222, 747] on span "Запустить предварительный перевод" at bounding box center [258, 753] width 231 height 21
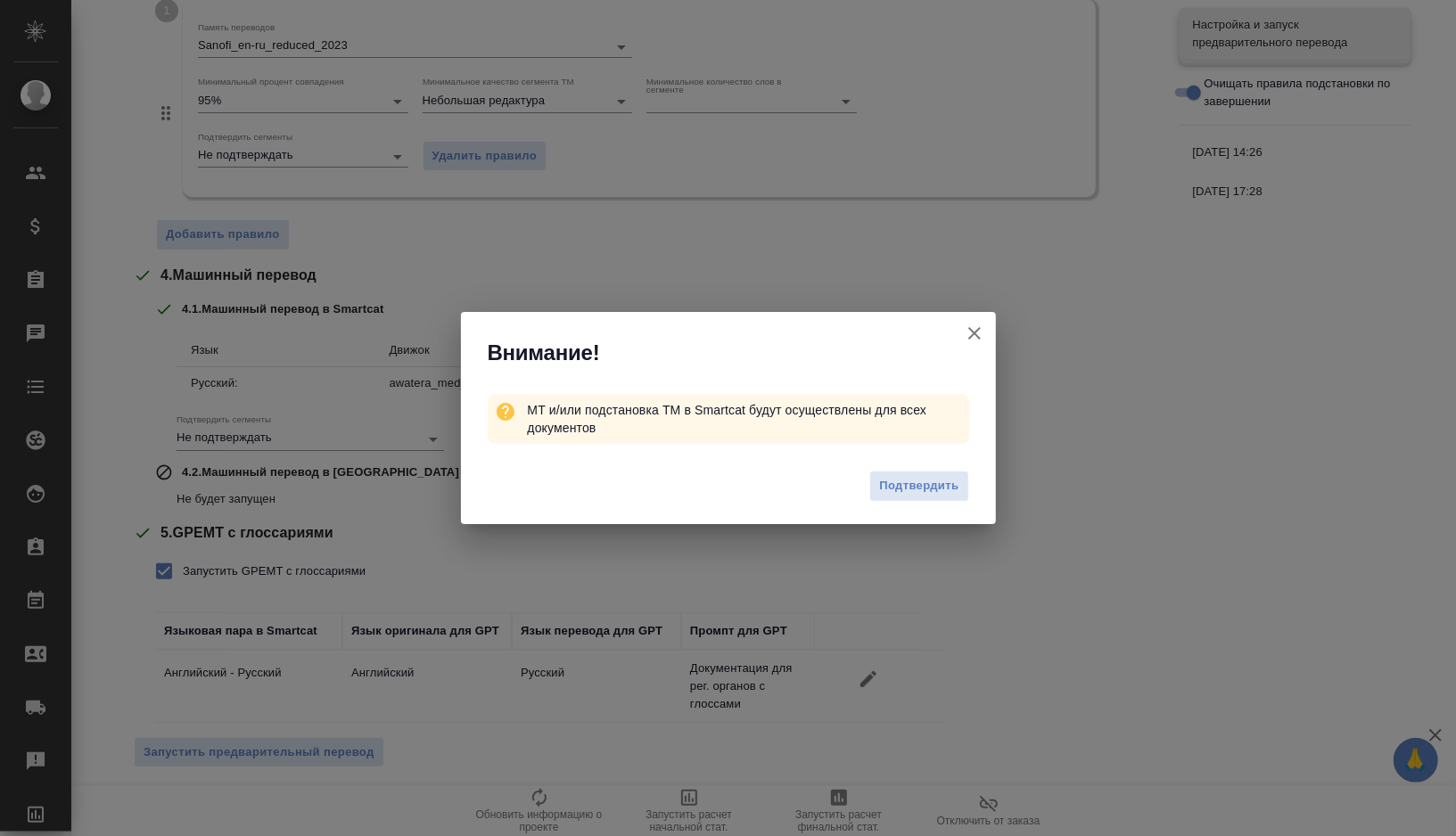
click at [921, 480] on span "Подтвердить" at bounding box center [919, 486] width 80 height 21
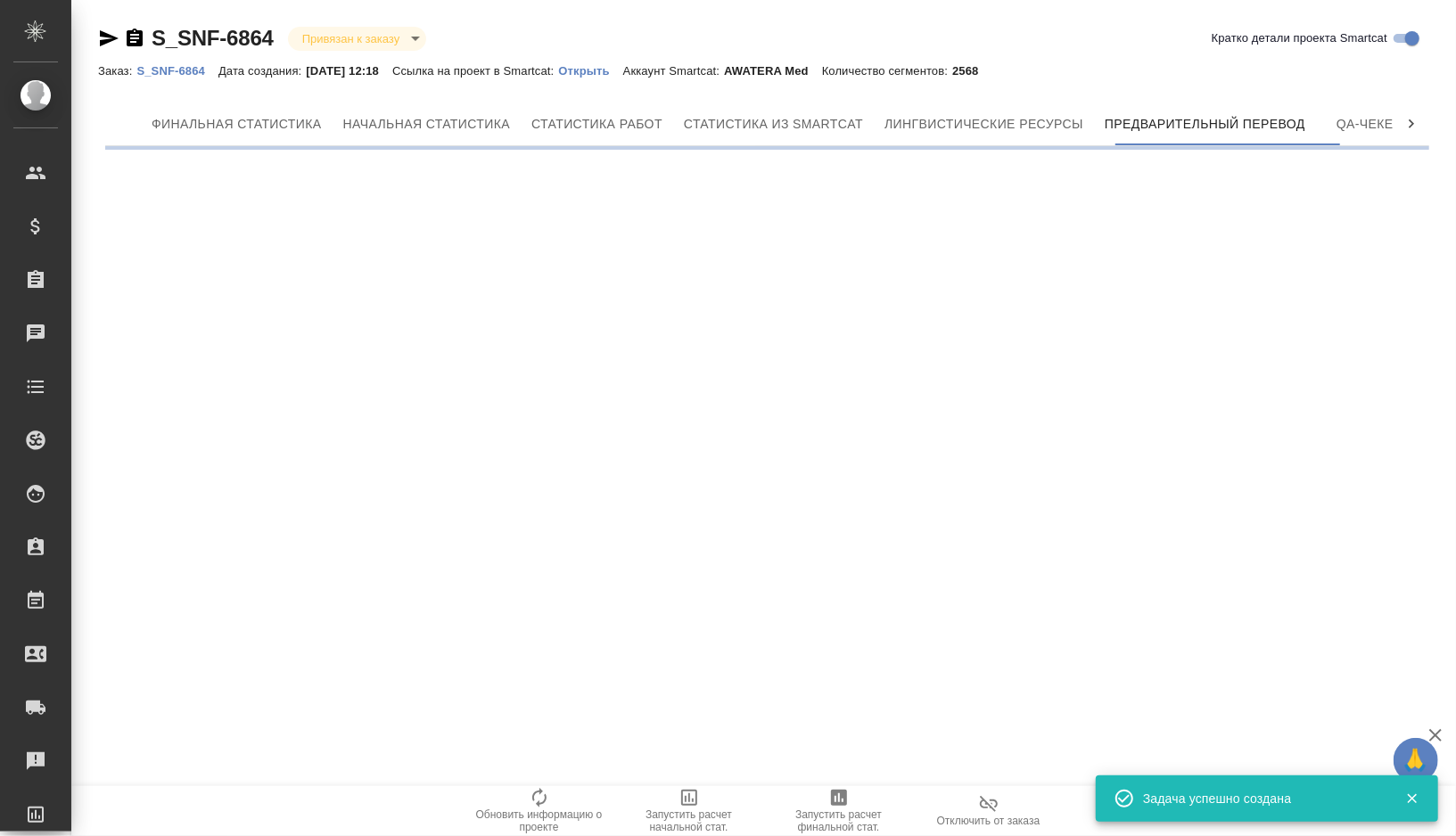
scroll to position [0, 0]
